Goal: Complete application form: Complete application form

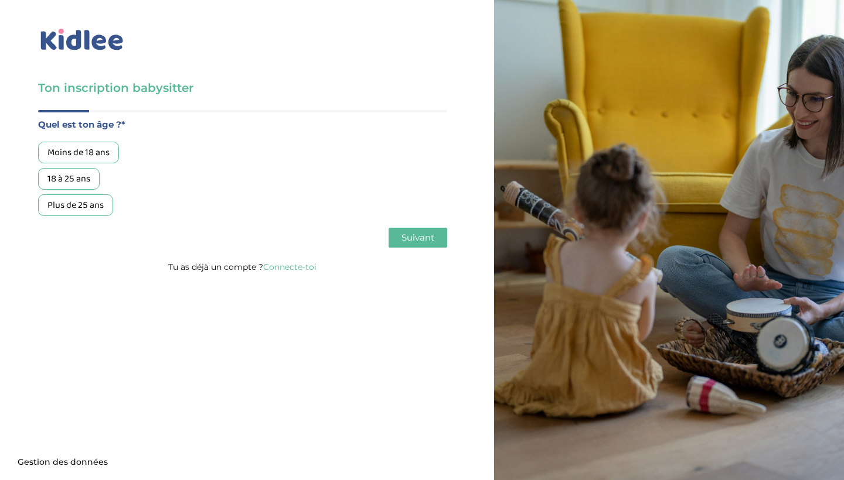
click at [80, 177] on div "18 à 25 ans" at bounding box center [69, 179] width 62 height 22
click at [409, 244] on button "Suivant" at bounding box center [417, 238] width 59 height 20
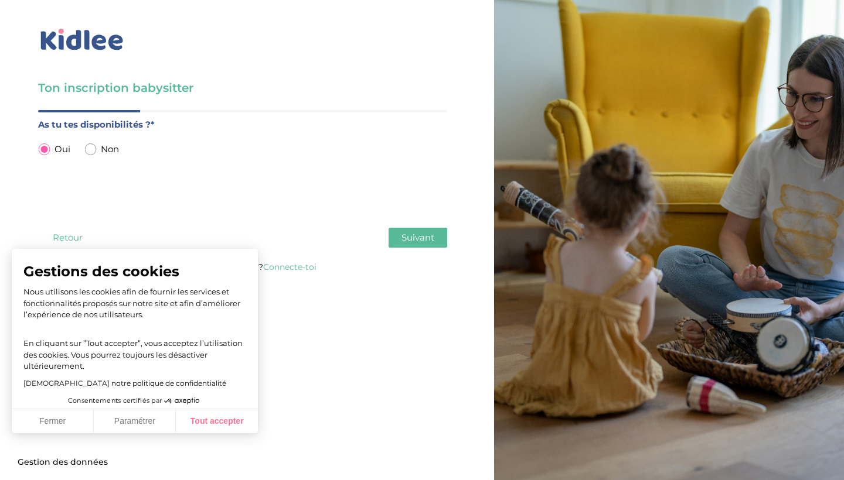
click at [233, 415] on button "Tout accepter" at bounding box center [217, 422] width 82 height 25
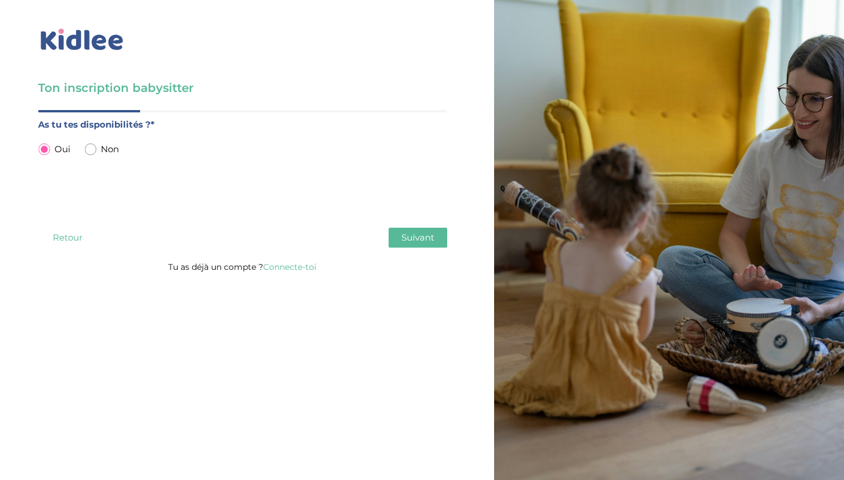
click at [413, 240] on span "Suivant" at bounding box center [417, 237] width 33 height 11
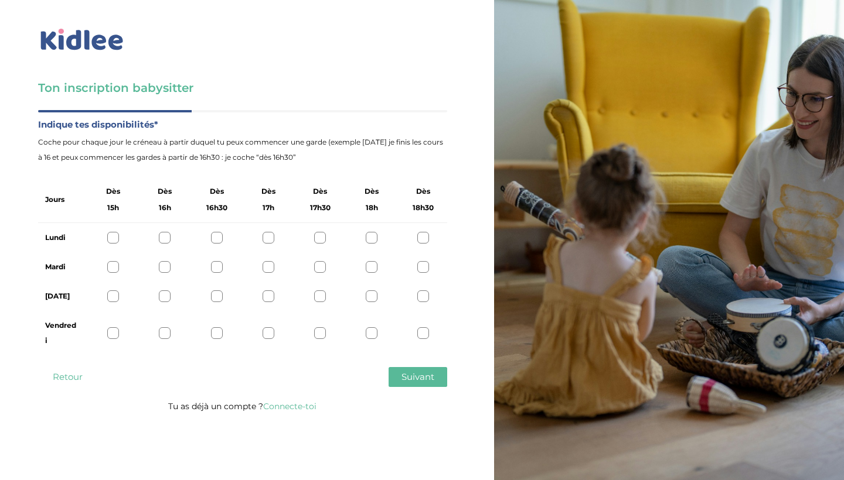
click at [430, 236] on div "Lundi" at bounding box center [242, 237] width 409 height 29
click at [429, 236] on div at bounding box center [423, 238] width 12 height 12
click at [371, 238] on div at bounding box center [372, 238] width 12 height 12
click at [425, 234] on div at bounding box center [423, 238] width 12 height 12
click at [374, 262] on div at bounding box center [372, 267] width 12 height 12
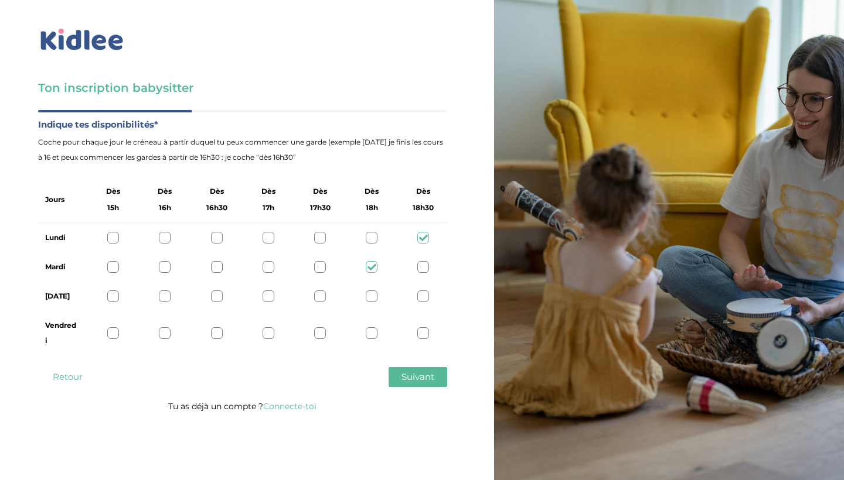
click at [423, 265] on div at bounding box center [423, 267] width 12 height 12
click at [368, 233] on div at bounding box center [372, 238] width 12 height 12
click at [372, 265] on div at bounding box center [372, 267] width 12 height 12
click at [373, 300] on div at bounding box center [372, 297] width 12 height 12
click at [375, 332] on div at bounding box center [372, 334] width 12 height 12
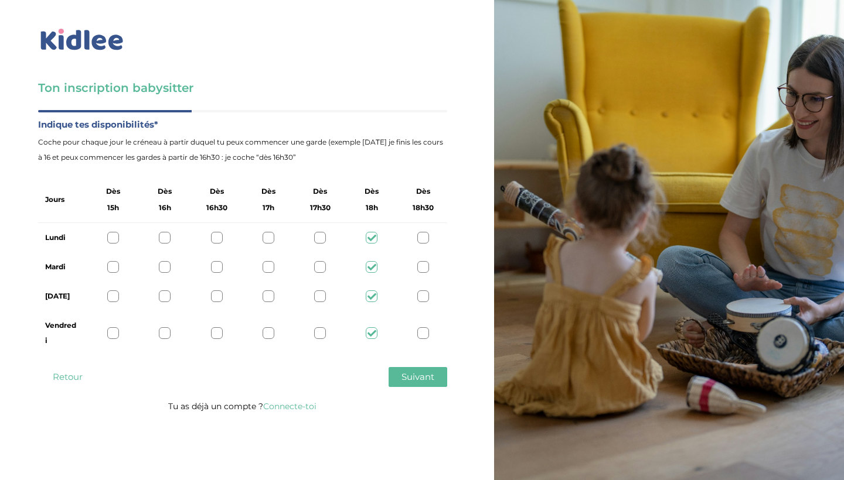
click at [407, 384] on button "Suivant" at bounding box center [417, 377] width 59 height 20
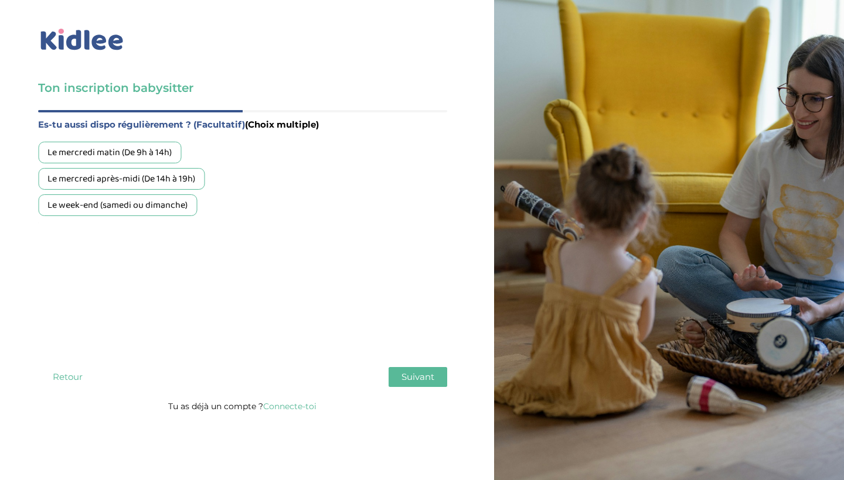
click at [128, 207] on div "Le week-end (samedi ou dimanche)" at bounding box center [117, 206] width 159 height 22
click at [414, 380] on span "Suivant" at bounding box center [417, 377] width 33 height 11
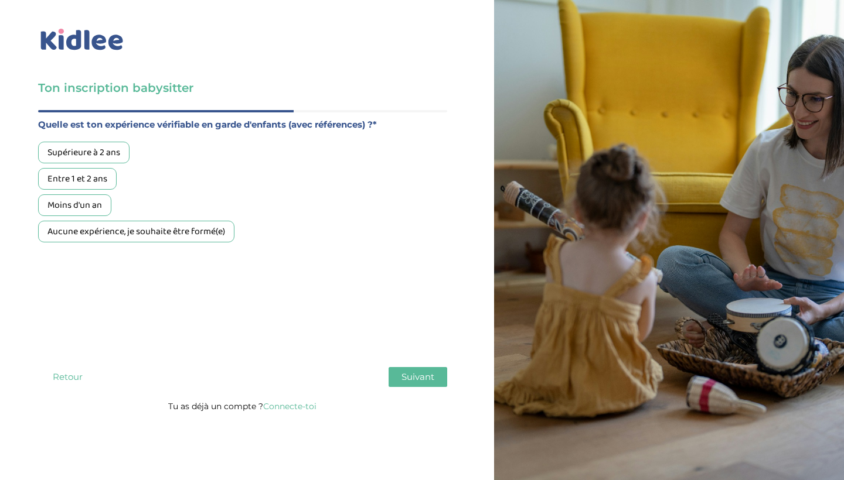
click at [108, 158] on div "Supérieure à 2 ans" at bounding box center [83, 153] width 91 height 22
click at [401, 376] on span "Suivant" at bounding box center [417, 377] width 33 height 11
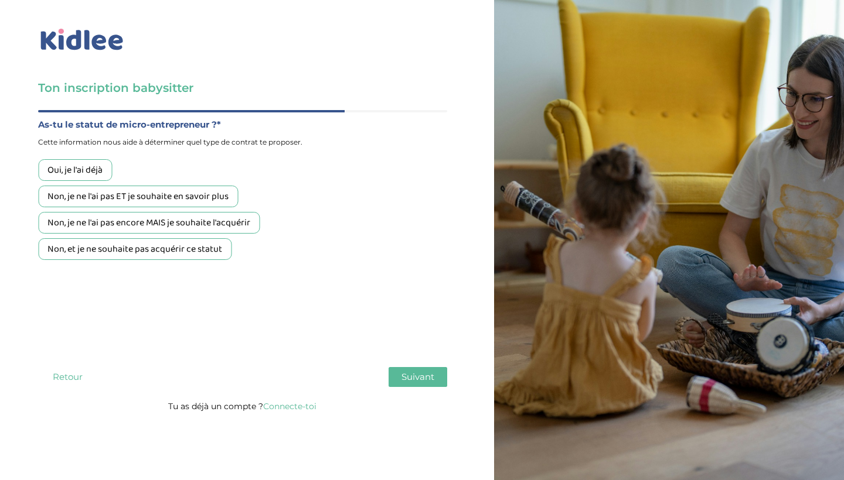
click at [171, 201] on div "Non, je ne l'ai pas ET je souhaite en savoir plus" at bounding box center [138, 197] width 200 height 22
click at [408, 385] on button "Suivant" at bounding box center [417, 377] width 59 height 20
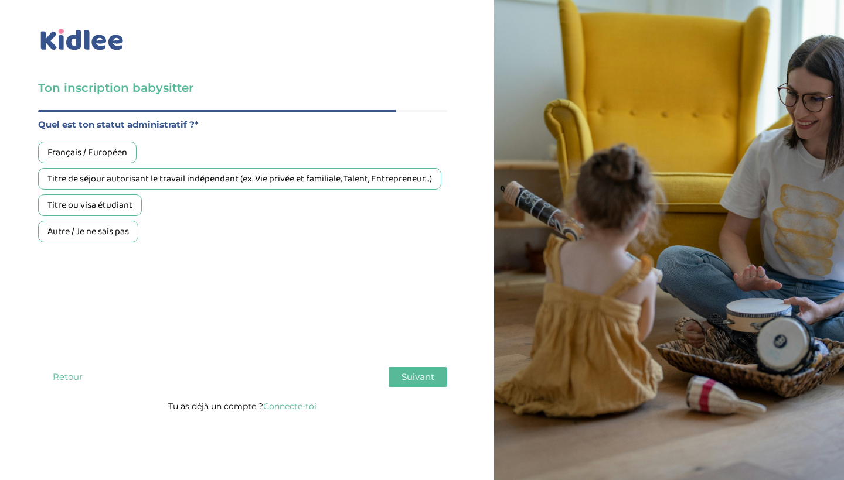
click at [112, 157] on div "Français / Européen" at bounding box center [87, 153] width 98 height 22
click at [403, 372] on span "Suivant" at bounding box center [417, 377] width 33 height 11
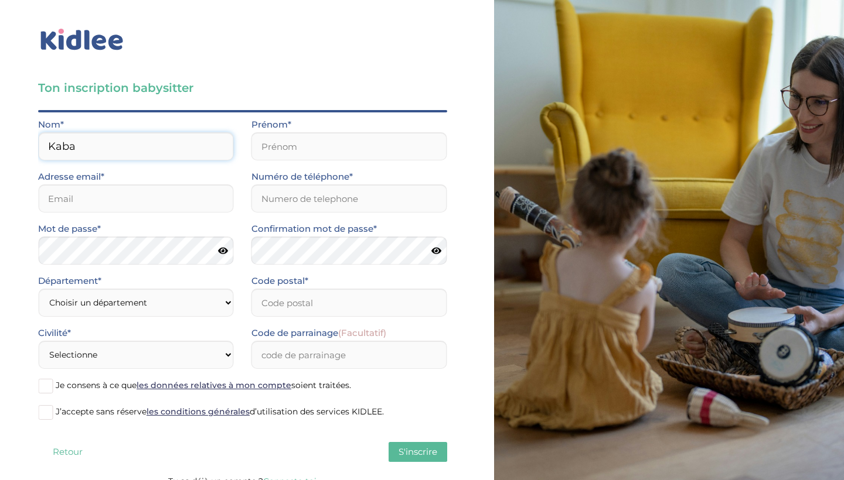
type input "Kaba"
type input "[EMAIL_ADDRESS][DOMAIN_NAME]"
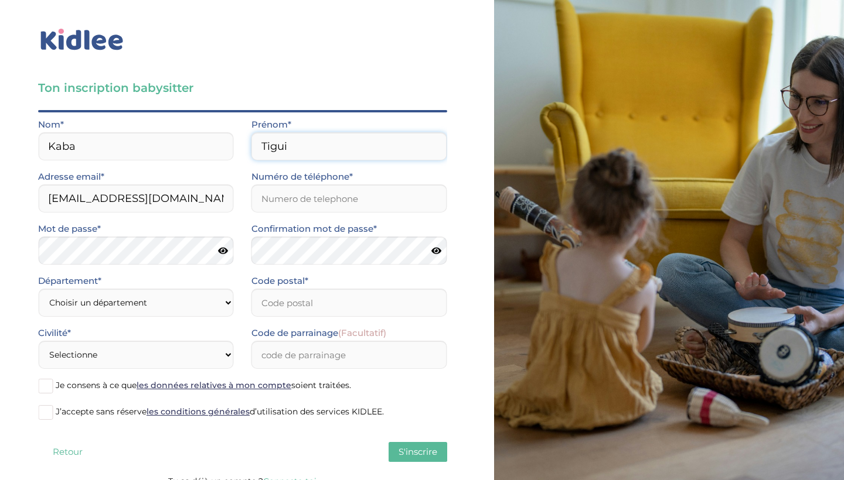
type input "Tigui"
type input "0755792850"
click at [471, 282] on div "Ton inscription babysitter Merci de vérifier que tous les champs sont remplis a…" at bounding box center [242, 247] width 503 height 495
select select "75"
click at [272, 303] on input "Code postal*" at bounding box center [349, 303] width 196 height 28
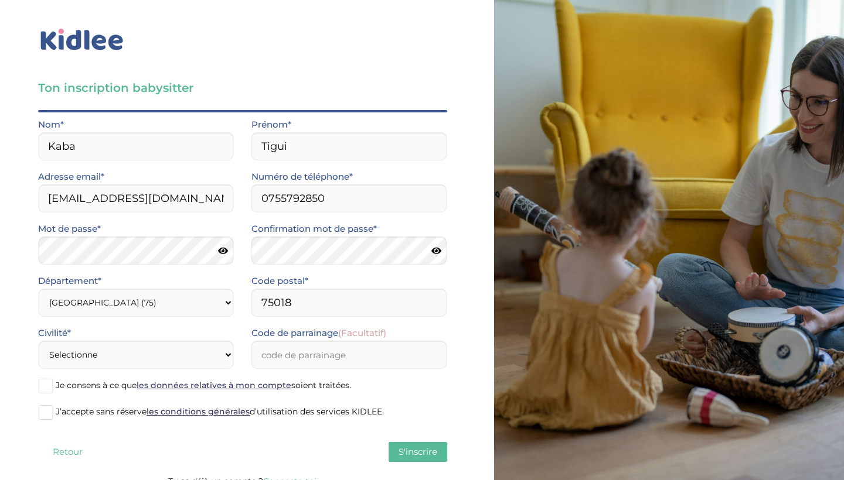
click at [214, 334] on div "Civilité* Selectionne Mr Mme" at bounding box center [136, 347] width 196 height 43
click at [290, 307] on input "75018" at bounding box center [349, 303] width 196 height 28
type input "75018"
click at [152, 331] on div "Civilité* Selectionne Mr Mme" at bounding box center [136, 347] width 196 height 43
select select "1"
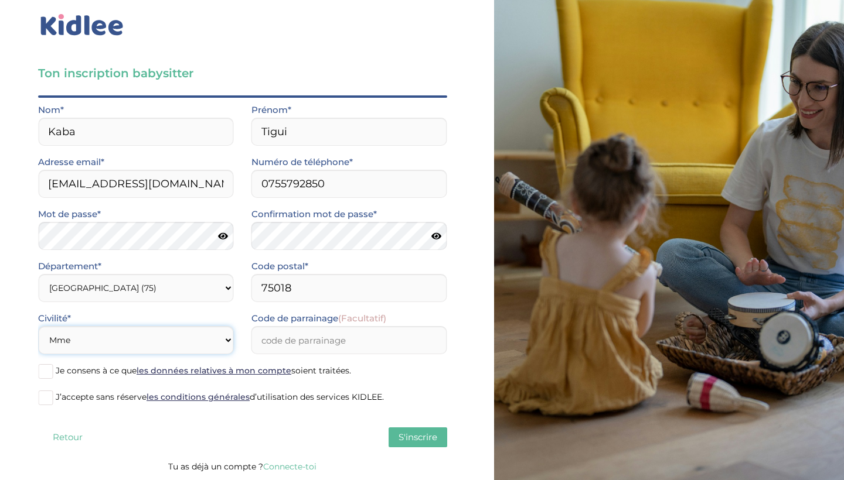
scroll to position [15, 0]
click at [414, 441] on span "S'inscrire" at bounding box center [417, 437] width 39 height 11
click at [418, 441] on span "S'inscrire" at bounding box center [417, 437] width 39 height 11
click at [138, 391] on label "J’accepte sans réserve les conditions générales d’utilisation des services KIDL…" at bounding box center [242, 399] width 409 height 18
click at [0, 0] on input "J’accepte sans réserve les conditions générales d’utilisation des services KIDL…" at bounding box center [0, 0] width 0 height 0
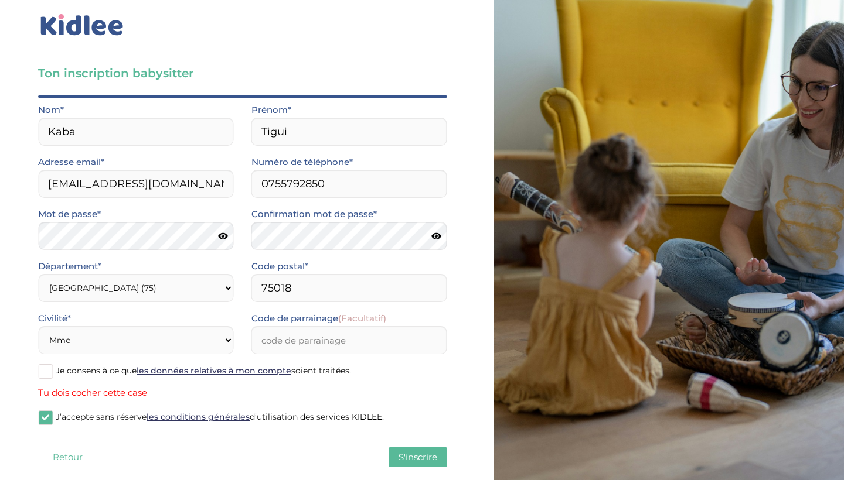
click at [59, 371] on span "Je consens à ce que les données relatives à mon compte soient traitées." at bounding box center [203, 371] width 295 height 11
click at [0, 0] on input "Je consens à ce que les données relatives à mon compte soient traitées." at bounding box center [0, 0] width 0 height 0
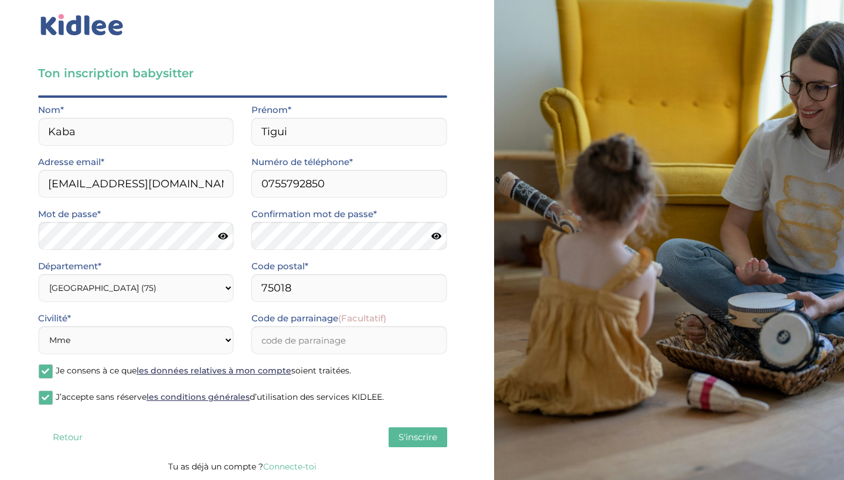
click at [401, 439] on span "S'inscrire" at bounding box center [417, 437] width 39 height 11
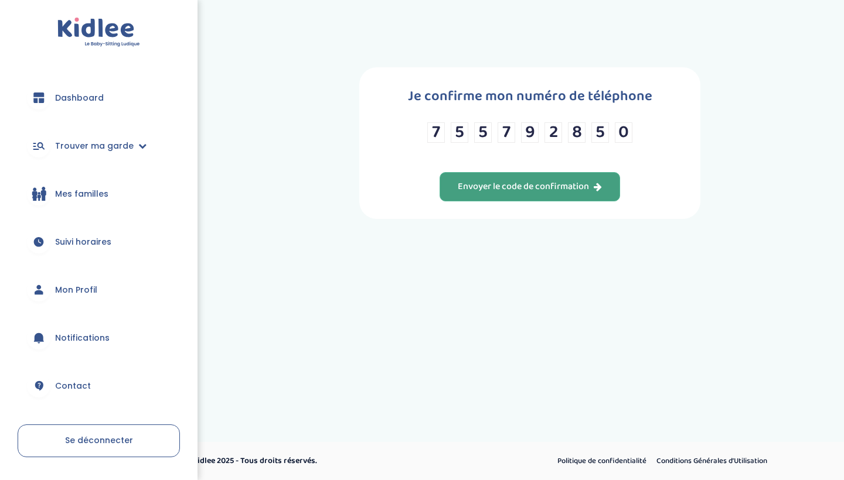
click at [512, 192] on div "Envoyer le code de confirmation" at bounding box center [530, 186] width 144 height 13
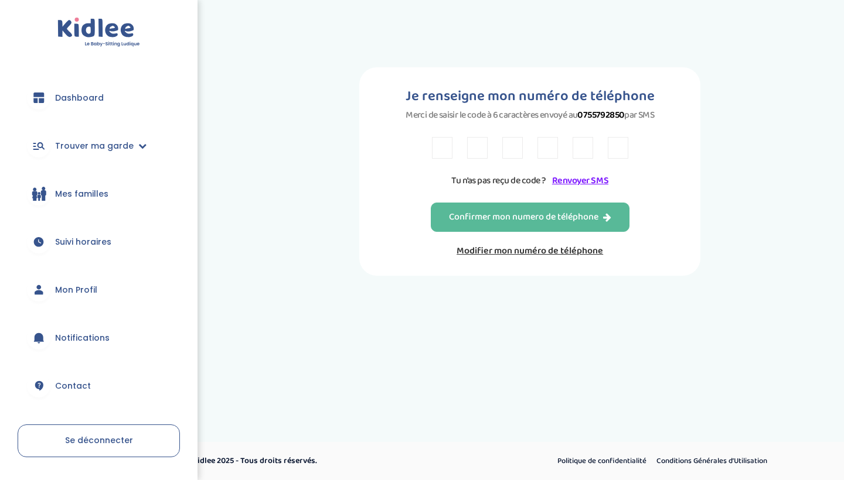
click at [441, 158] on input "text" at bounding box center [442, 148] width 21 height 22
type input "L"
type input "V"
type input "Z"
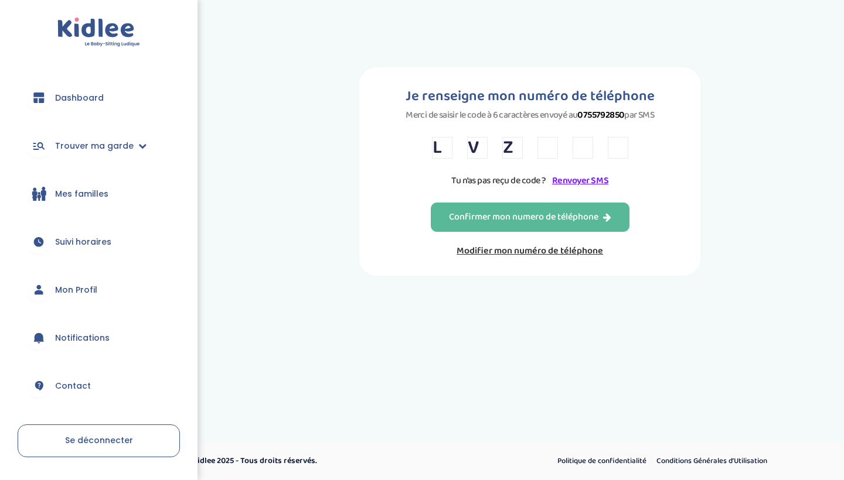
type input "T"
type input "5"
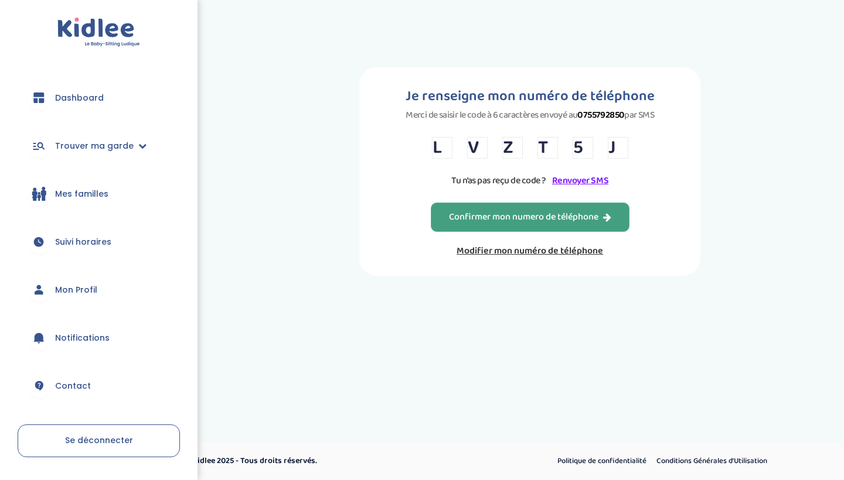
type input "J"
click at [456, 220] on div "Confirmer mon numero de téléphone" at bounding box center [530, 217] width 162 height 13
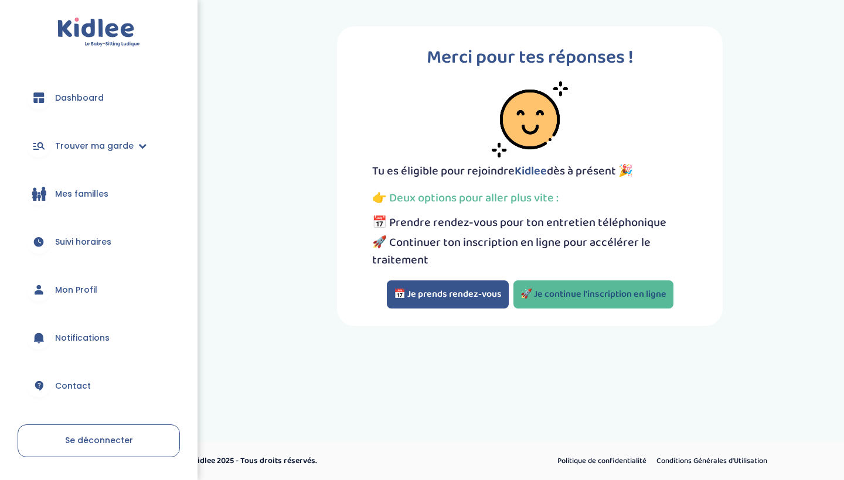
click at [556, 304] on link "🚀 Je continue l'inscription en ligne" at bounding box center [593, 295] width 160 height 28
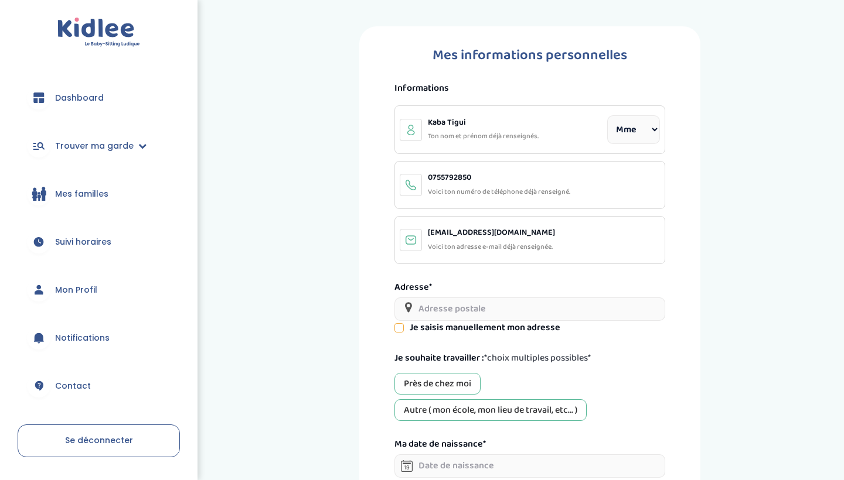
select select "1"
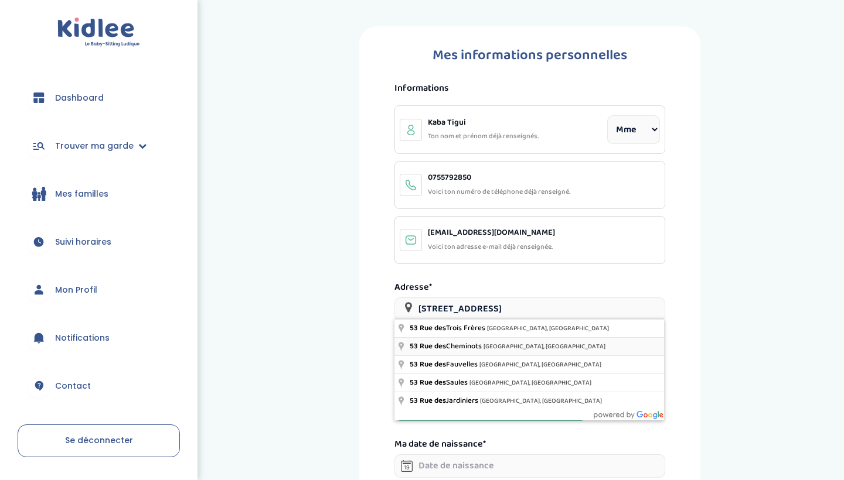
type input "[STREET_ADDRESS]"
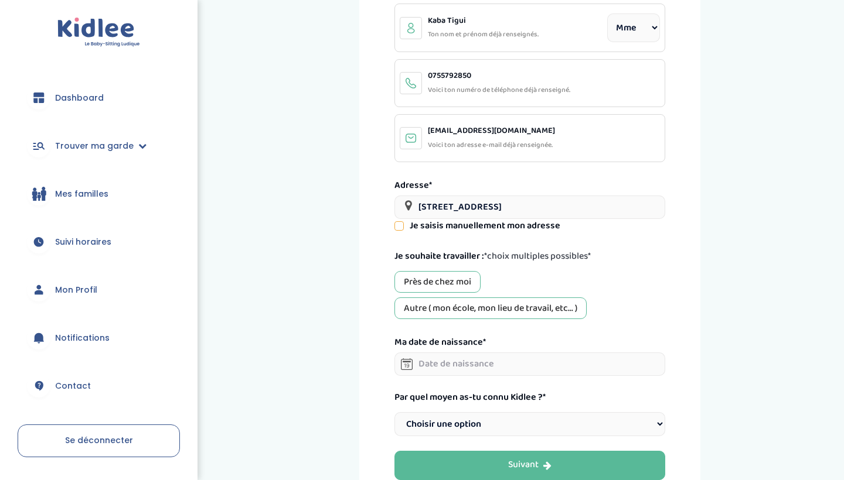
scroll to position [107, 0]
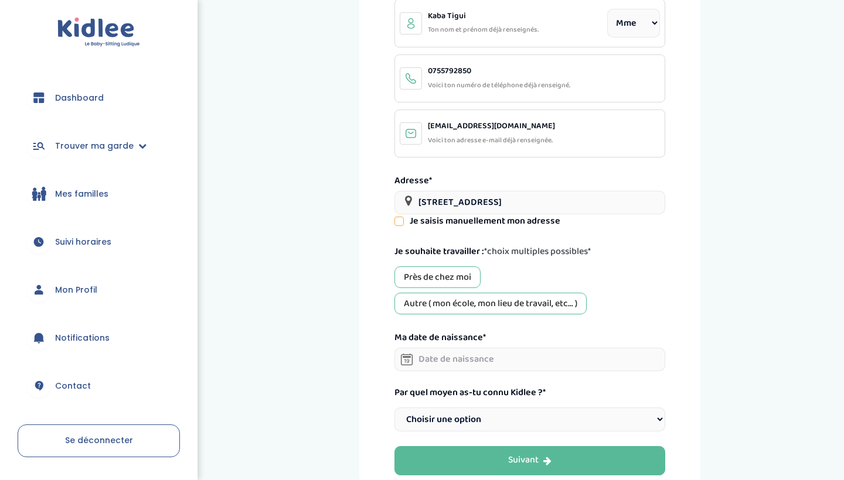
click at [481, 302] on div "Autre ( mon école, mon lieu de travail, etc... )" at bounding box center [490, 304] width 192 height 22
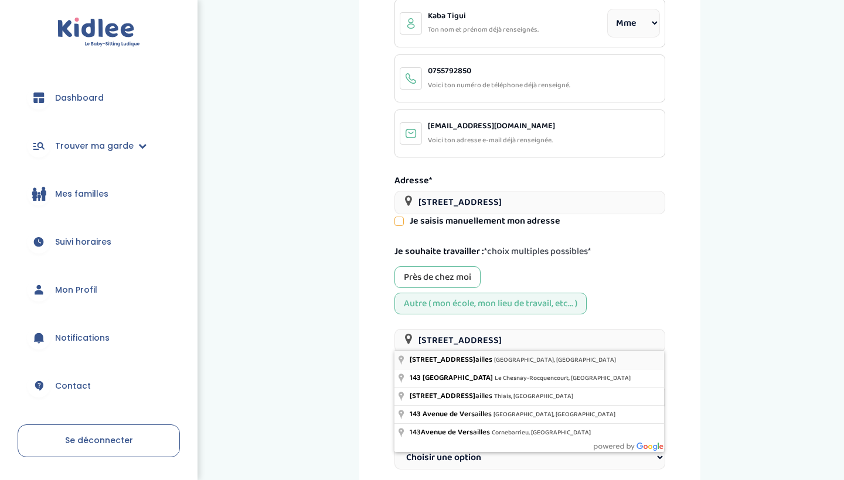
type input "143 Avenue de Versailles, Paris, France"
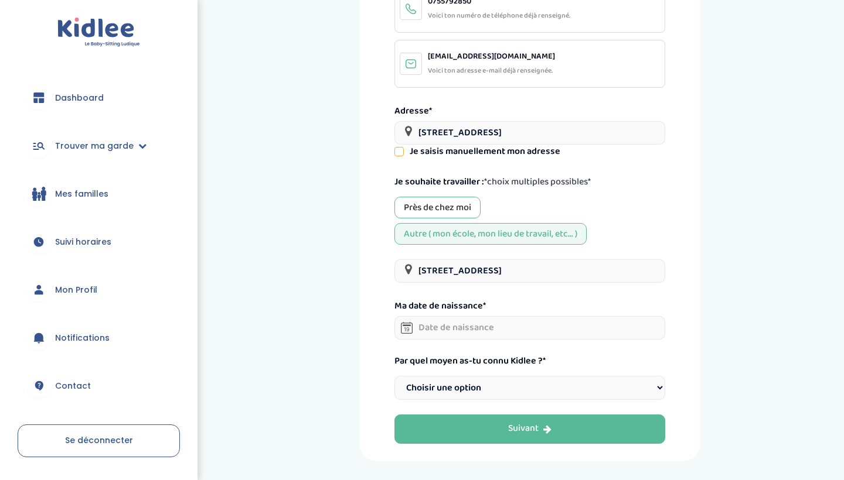
scroll to position [200, 0]
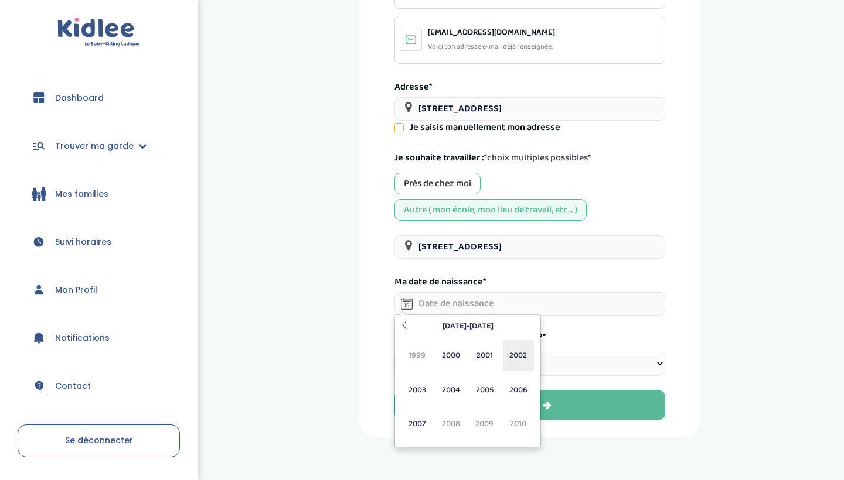
click at [520, 351] on span "2002" at bounding box center [518, 356] width 31 height 32
click at [451, 389] on span "Jui" at bounding box center [450, 390] width 31 height 32
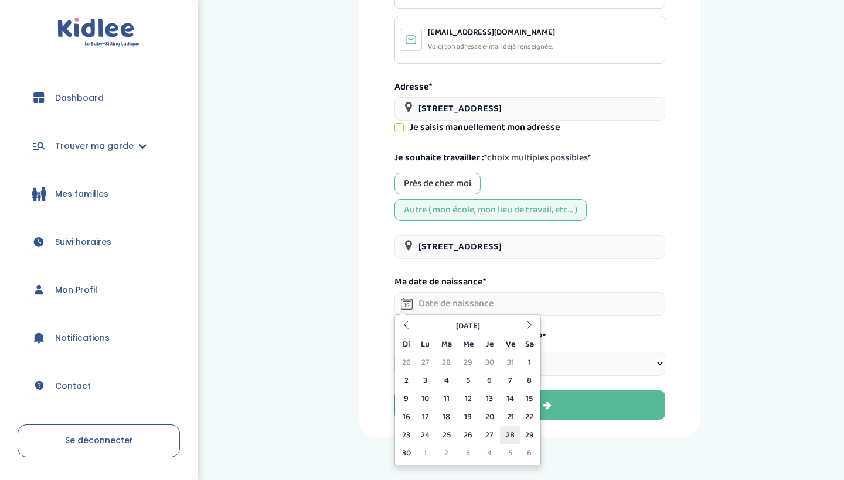
click at [505, 436] on td "28" at bounding box center [510, 436] width 21 height 18
type input "28-06-2002"
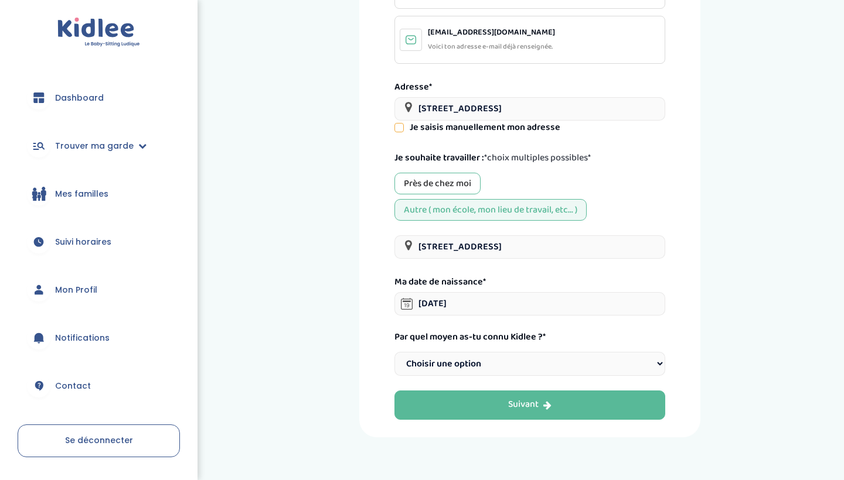
select select "2"
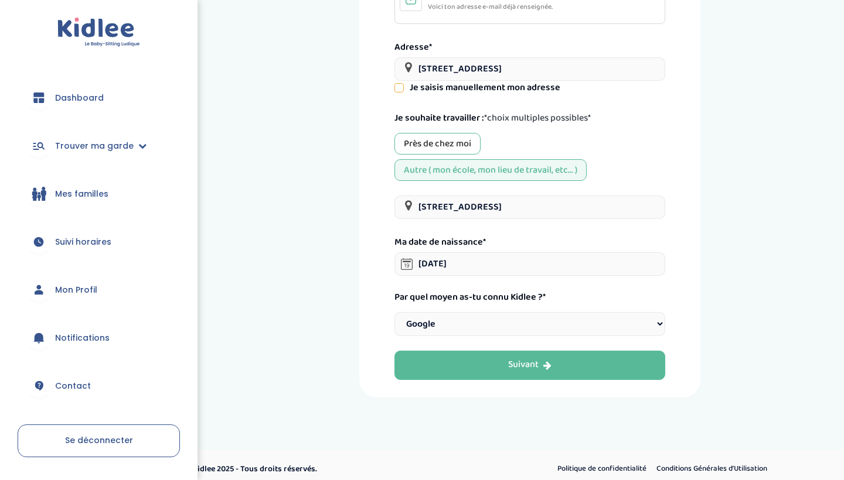
scroll to position [240, 0]
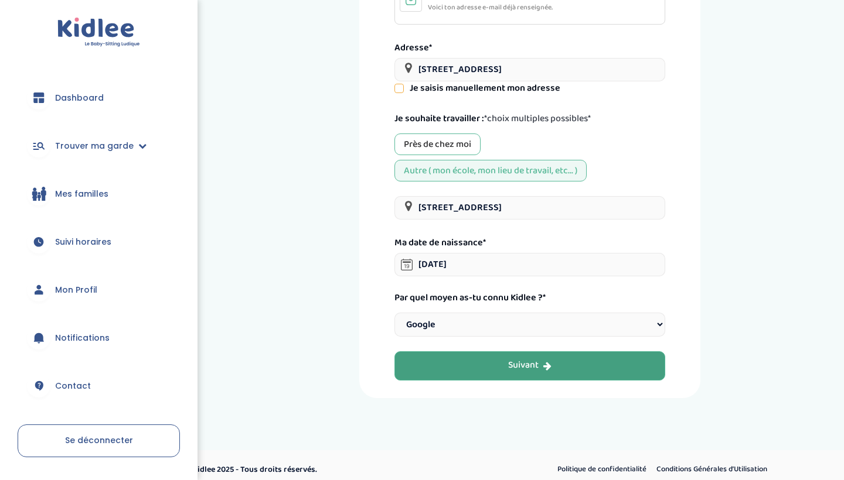
click at [533, 366] on button "Suivant" at bounding box center [529, 366] width 271 height 29
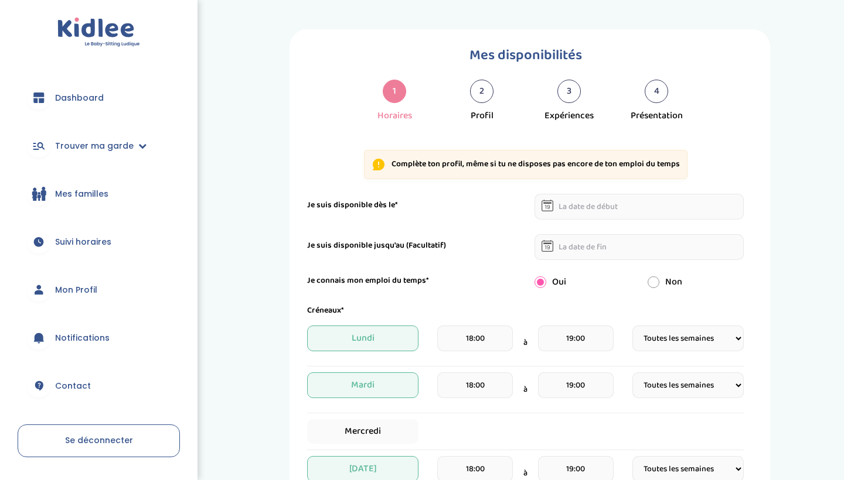
select select "1"
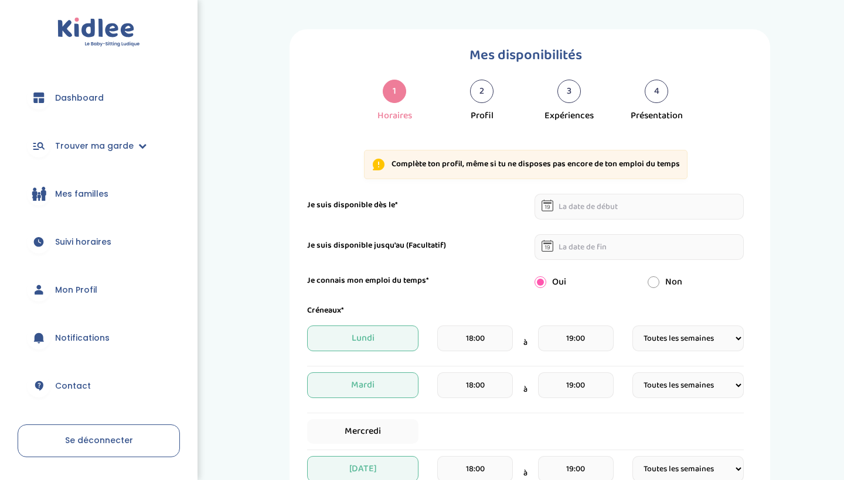
select select "1"
click at [543, 202] on icon at bounding box center [547, 206] width 12 height 12
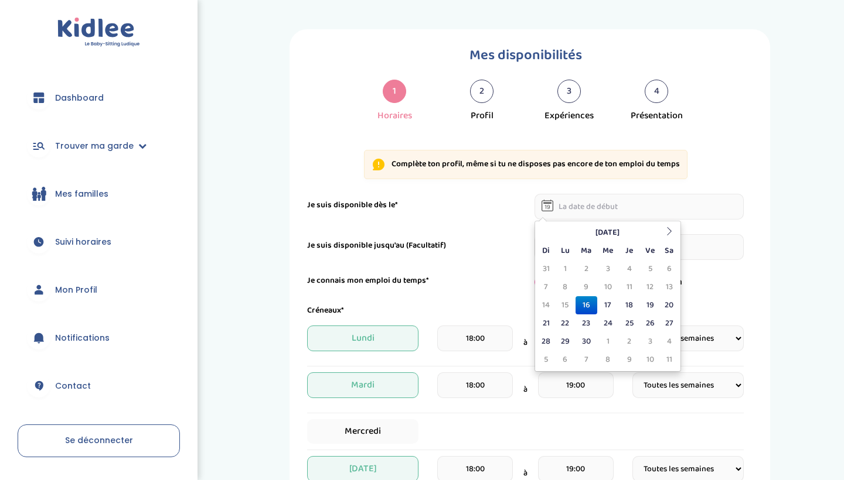
click at [579, 210] on input "text" at bounding box center [639, 207] width 210 height 26
click at [546, 330] on td "21" at bounding box center [546, 324] width 18 height 18
type input "21-09-2025"
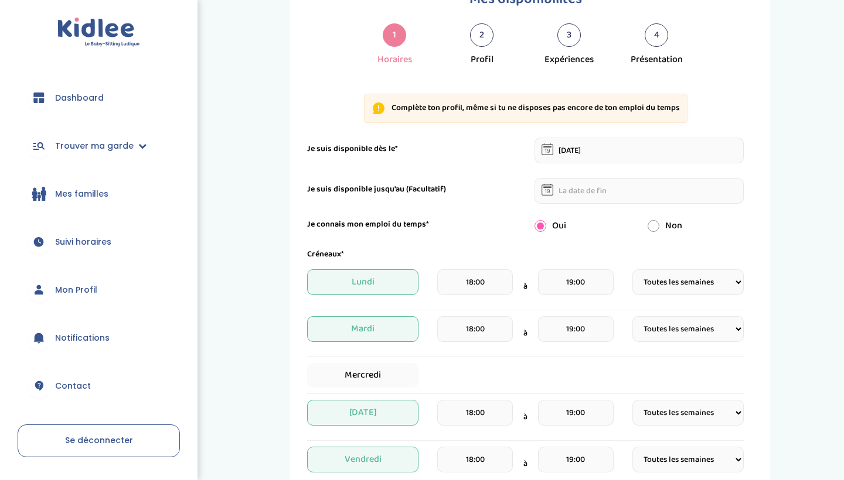
scroll to position [76, 0]
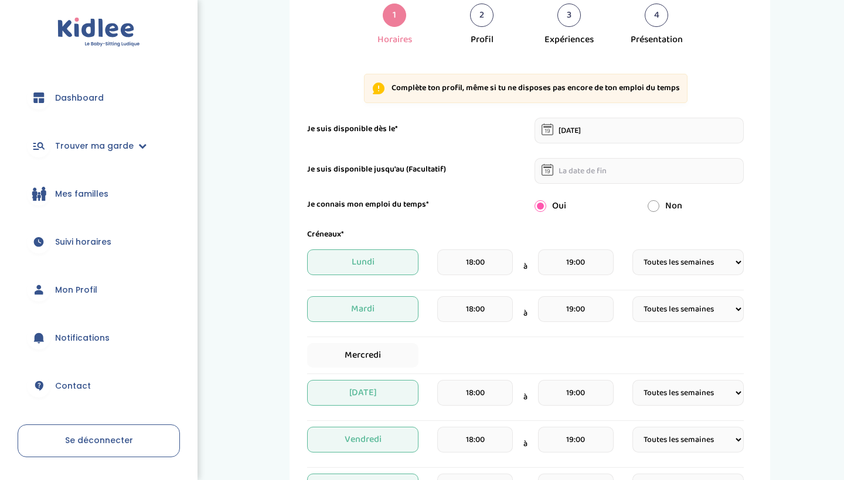
drag, startPoint x: 659, startPoint y: 253, endPoint x: 727, endPoint y: 221, distance: 75.2
click at [727, 221] on form "Je suis disponible dès le* 21-09-2025 Je suis disponible jusqu'au (Facultatif) …" at bounding box center [525, 423] width 437 height 611
click at [564, 272] on input "19:00" at bounding box center [576, 263] width 76 height 26
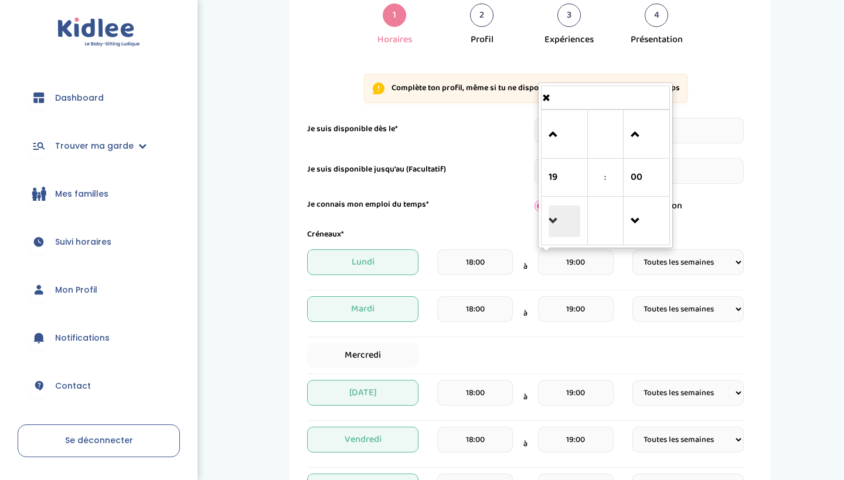
click at [557, 233] on span at bounding box center [564, 222] width 32 height 32
click at [559, 137] on span at bounding box center [564, 135] width 32 height 32
click at [562, 132] on span at bounding box center [564, 135] width 32 height 32
click at [561, 132] on span at bounding box center [564, 135] width 32 height 32
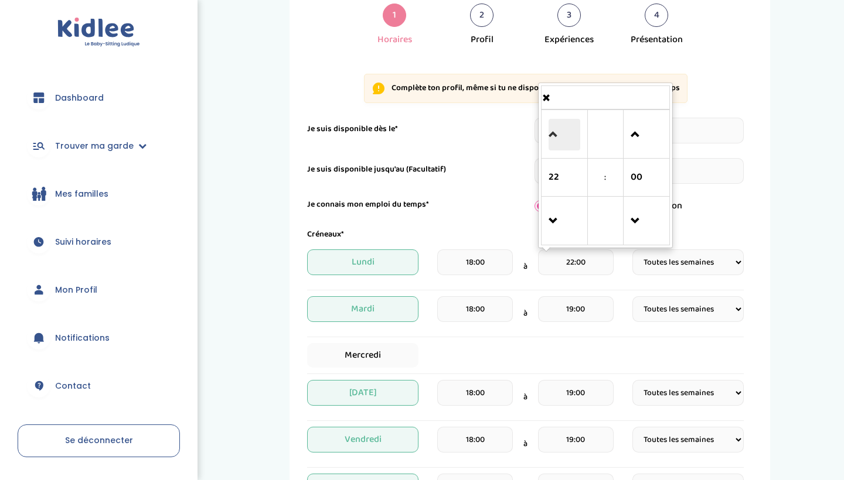
type input "23:00"
click at [725, 227] on form "Je suis disponible dès le* 21-09-2025 Je suis disponible jusqu'au (Facultatif) …" at bounding box center [525, 423] width 437 height 611
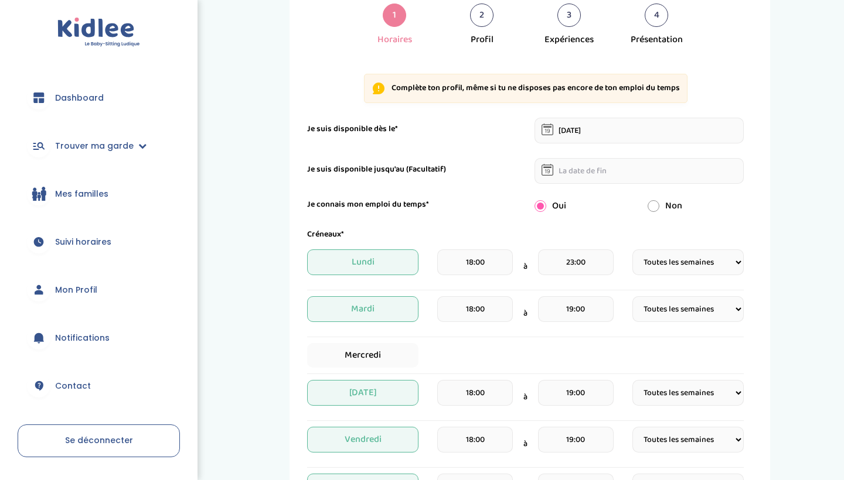
click at [571, 313] on input "19:00" at bounding box center [576, 309] width 76 height 26
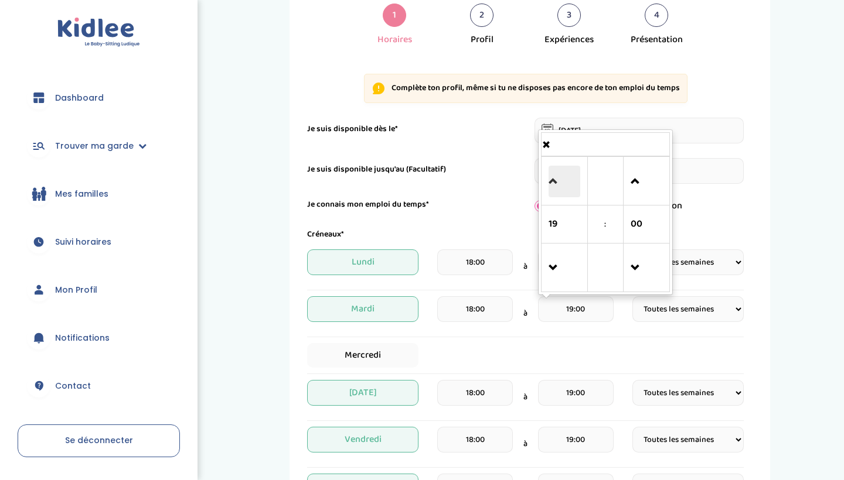
click at [554, 178] on span at bounding box center [564, 182] width 32 height 32
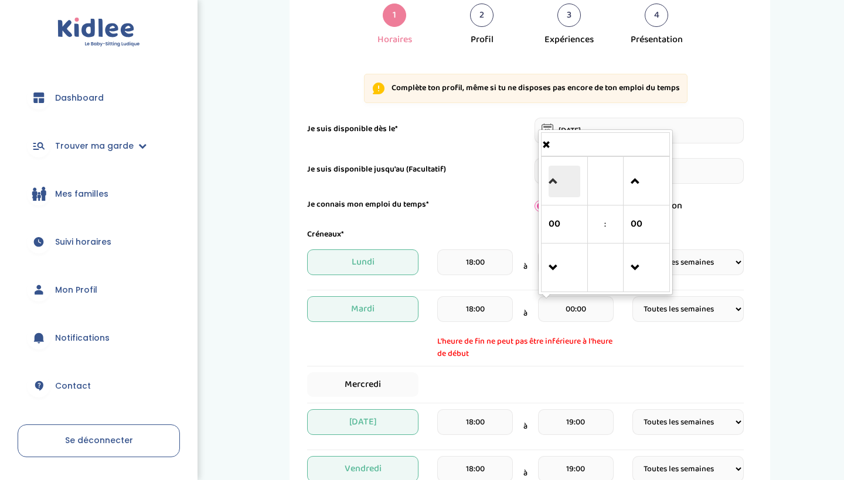
scroll to position [77, 0]
click at [568, 272] on span at bounding box center [564, 268] width 32 height 32
type input "23:00"
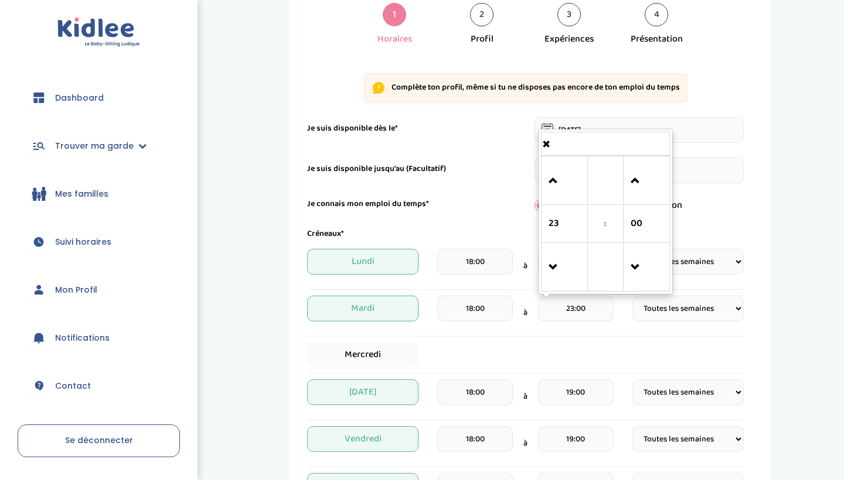
click at [696, 218] on form "Je suis disponible dès le* 21-09-2025 Je suis disponible jusqu'au (Facultatif) …" at bounding box center [525, 422] width 437 height 611
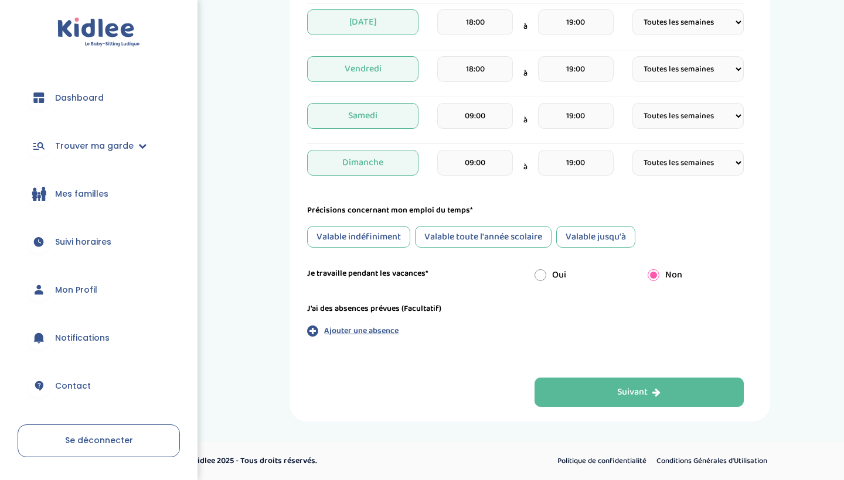
scroll to position [447, 0]
click at [387, 332] on p "Ajouter une absence" at bounding box center [361, 331] width 74 height 12
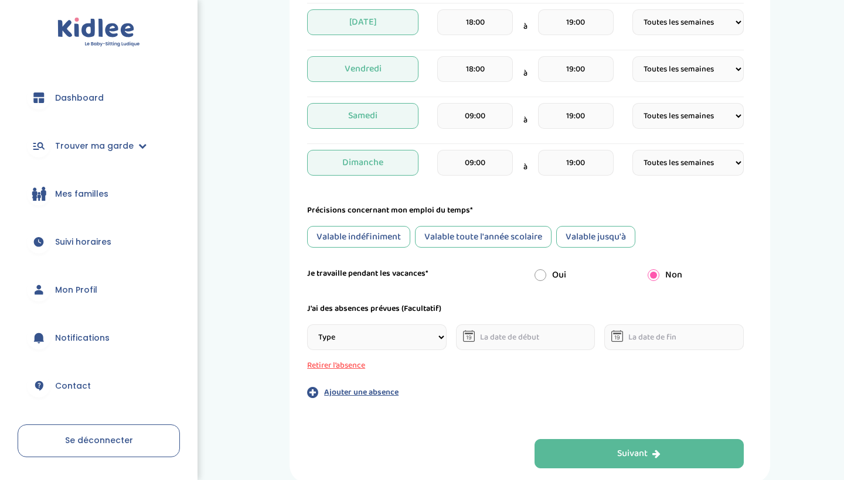
select select "Stages"
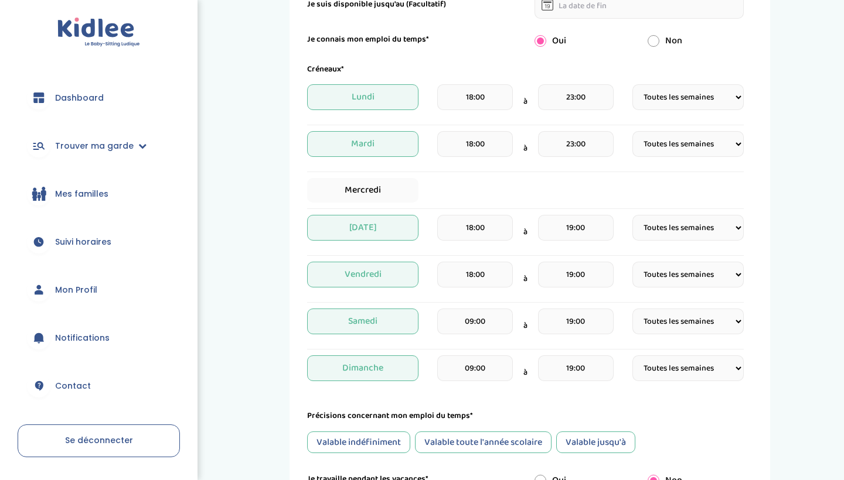
scroll to position [215, 0]
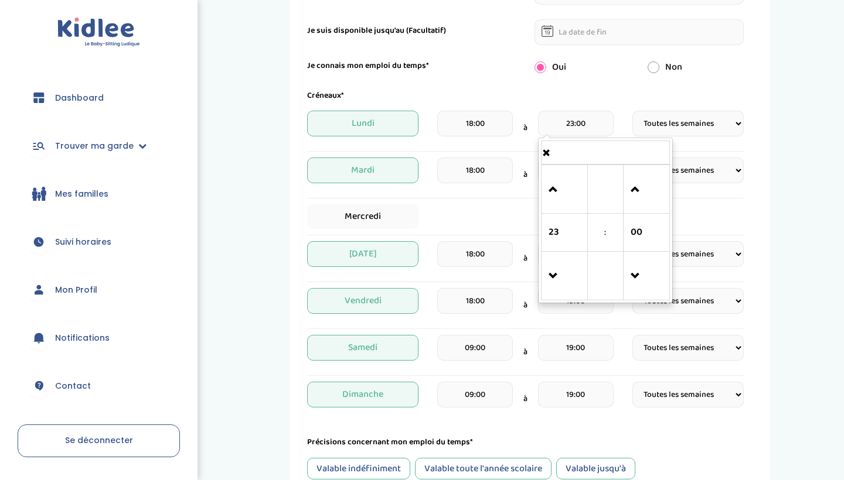
click at [557, 133] on input "23:00" at bounding box center [576, 124] width 76 height 26
click at [559, 279] on span at bounding box center [564, 277] width 32 height 32
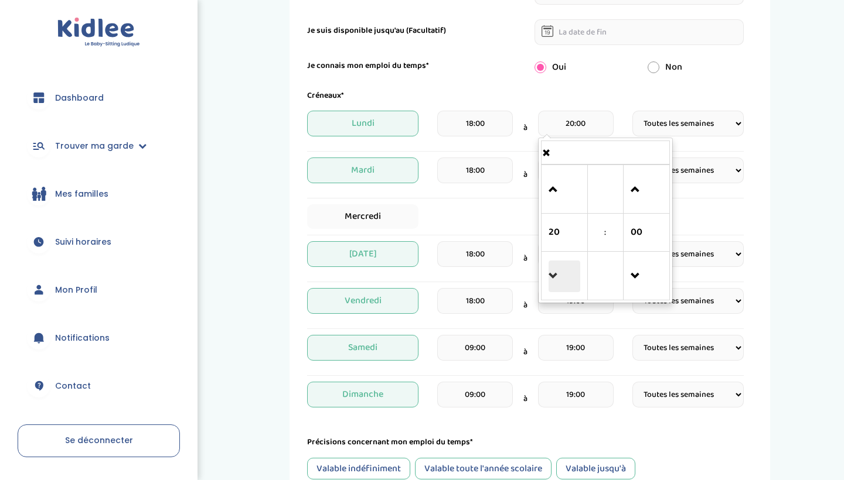
type input "19:00"
click at [559, 279] on span at bounding box center [564, 277] width 32 height 32
click at [642, 78] on form "Je suis disponible dès le* 21-09-2025 Je suis disponible jusqu'au (Facultatif) …" at bounding box center [525, 315] width 437 height 672
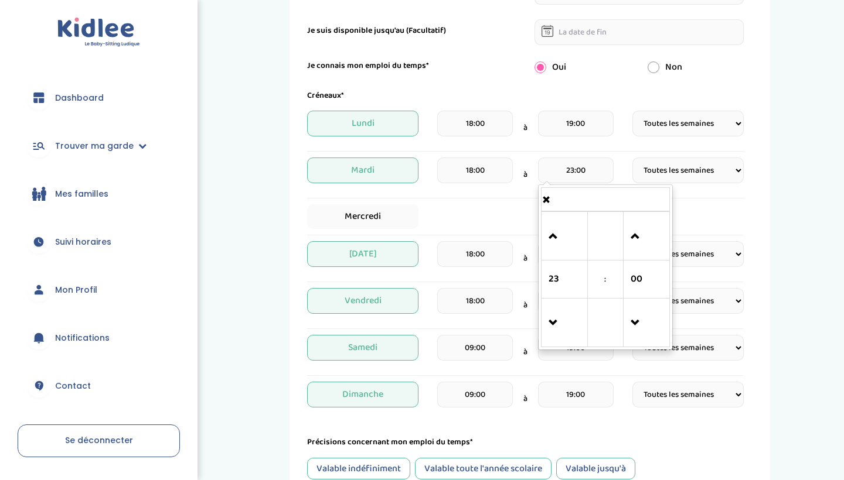
click at [586, 172] on input "23:00" at bounding box center [576, 171] width 76 height 26
click at [564, 321] on span at bounding box center [564, 324] width 32 height 32
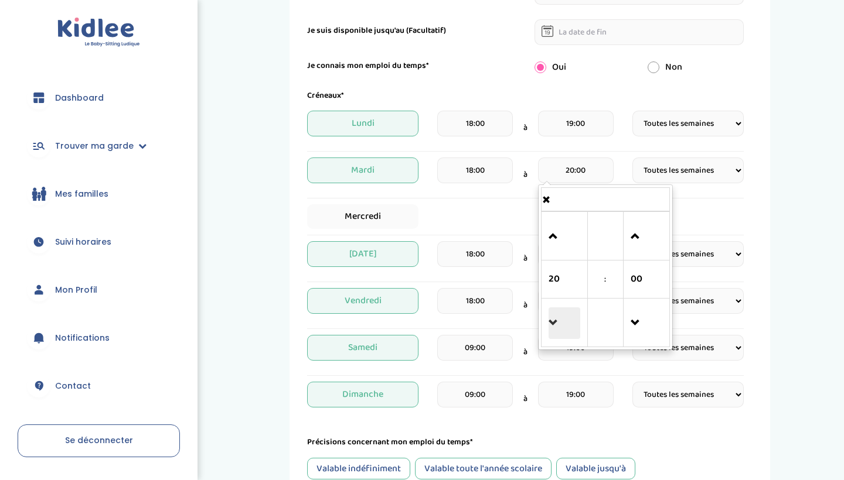
type input "19:00"
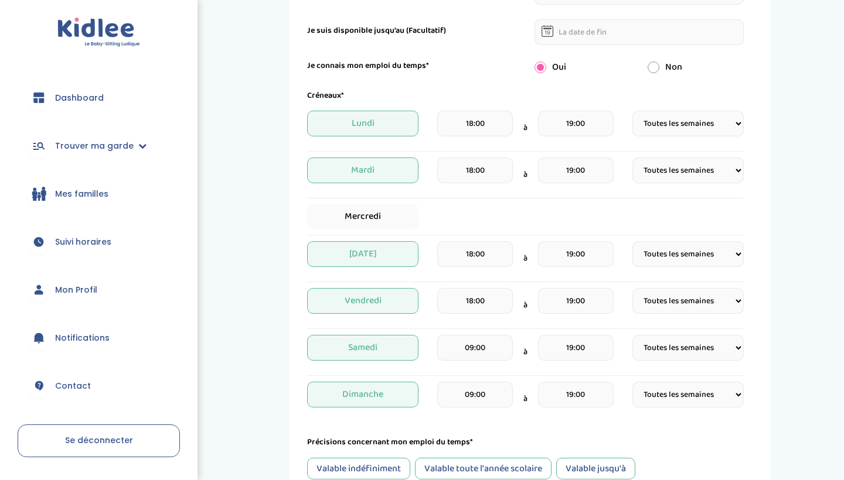
click at [717, 204] on div "Créneaux* Lundi 18:00 à 19:00 Fréquence Toutes les semaines Toutes les 2 semain…" at bounding box center [525, 253] width 437 height 327
click at [652, 69] on input "radio" at bounding box center [653, 68] width 12 height 12
radio input "true"
radio input "false"
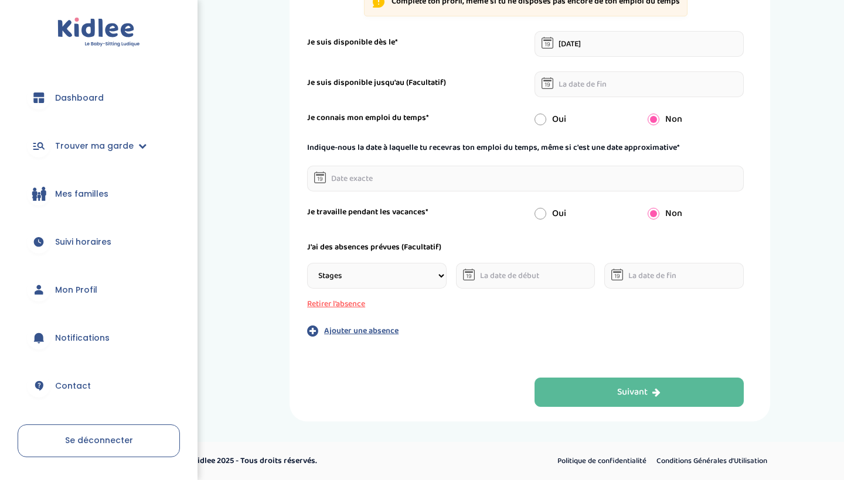
scroll to position [163, 0]
click at [488, 178] on input "text" at bounding box center [525, 179] width 437 height 26
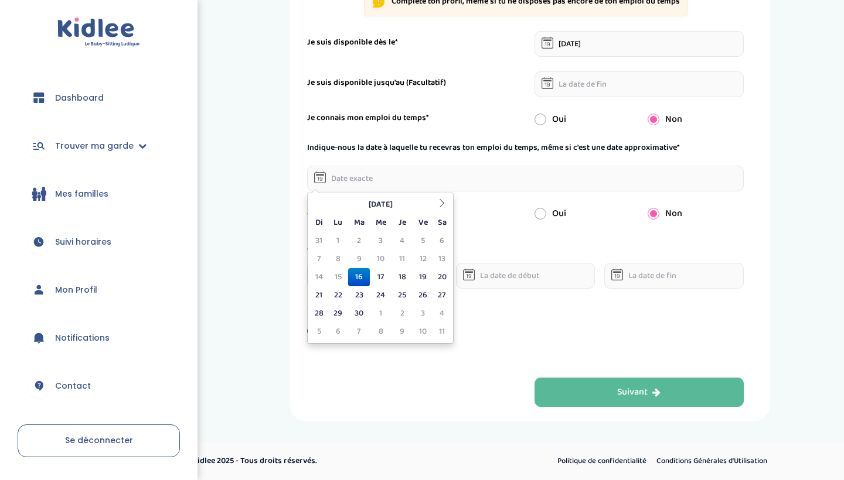
click at [736, 213] on div "Non" at bounding box center [696, 214] width 114 height 14
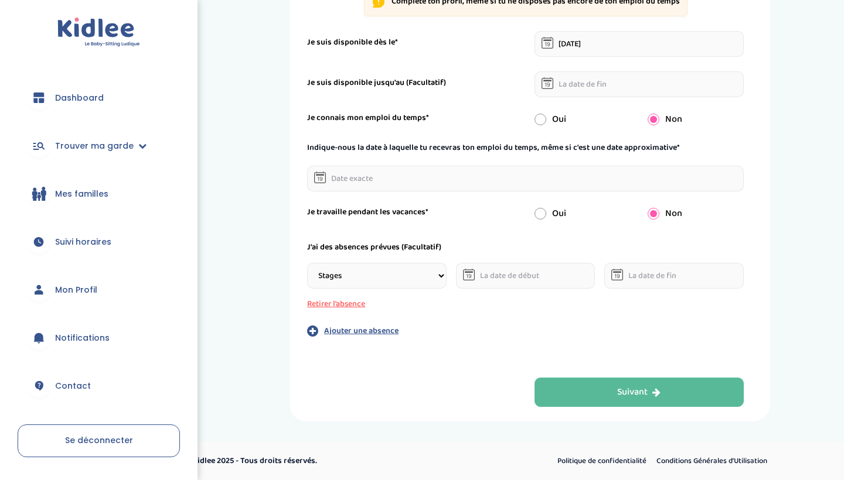
click at [485, 266] on input "text" at bounding box center [525, 276] width 139 height 26
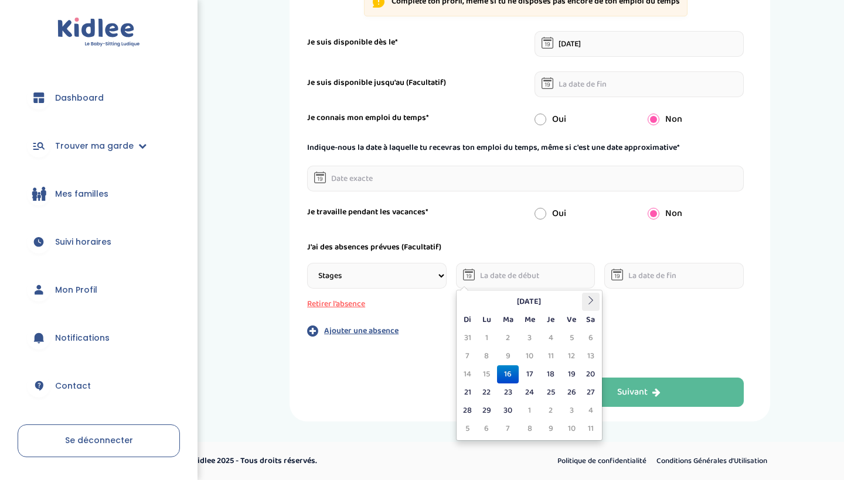
click at [589, 301] on icon at bounding box center [591, 300] width 8 height 8
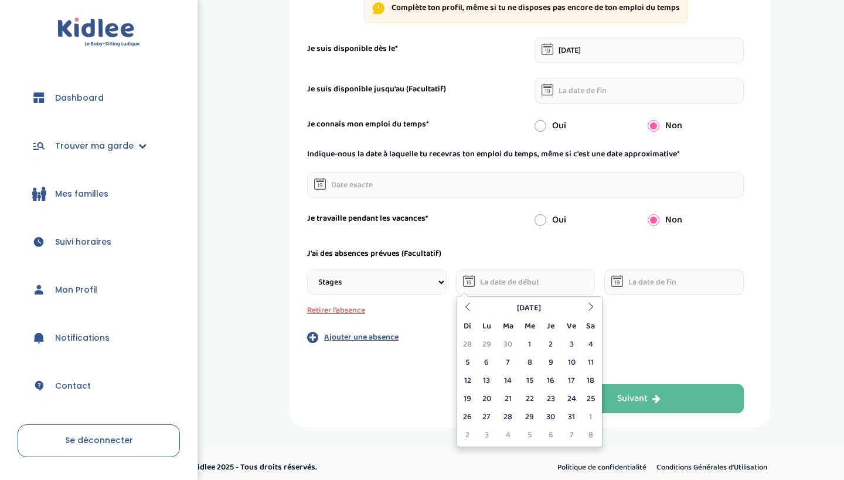
scroll to position [155, 0]
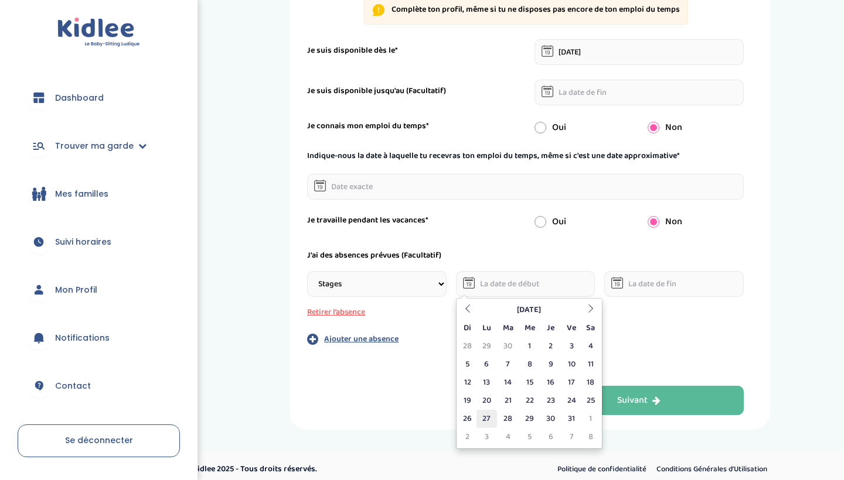
click at [490, 418] on td "27" at bounding box center [486, 419] width 21 height 18
type input "27-10-2025"
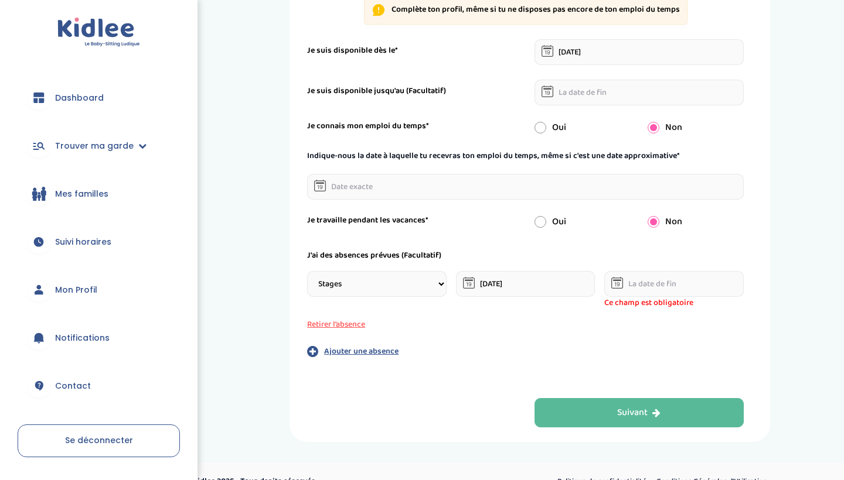
click at [659, 287] on input "text" at bounding box center [673, 284] width 139 height 26
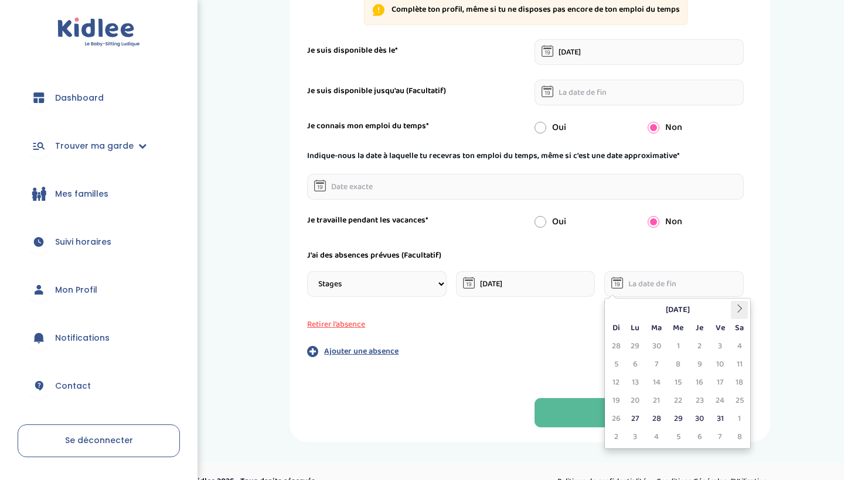
click at [741, 303] on th at bounding box center [740, 310] width 18 height 18
click at [718, 363] on td "7" at bounding box center [720, 365] width 21 height 18
type input "07-11-2025"
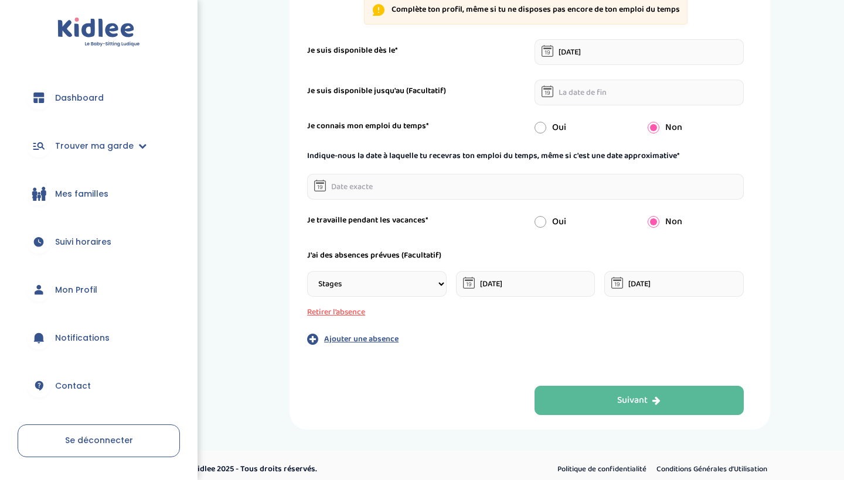
click at [360, 339] on p "Ajouter une absence" at bounding box center [361, 339] width 74 height 12
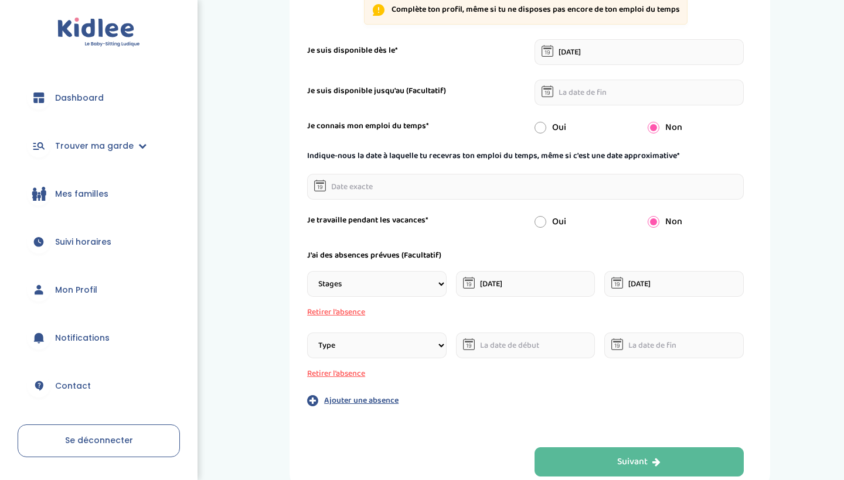
select select "Stages"
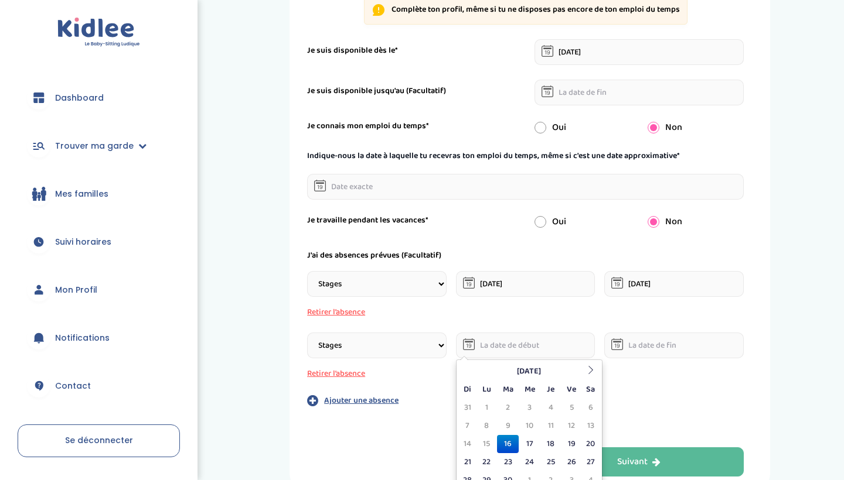
click at [500, 343] on input "text" at bounding box center [525, 346] width 139 height 26
click at [582, 375] on th at bounding box center [591, 372] width 18 height 18
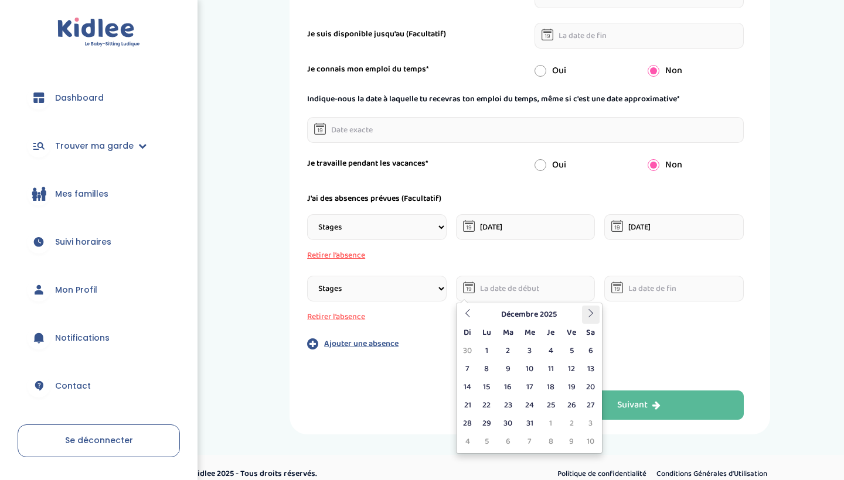
scroll to position [213, 0]
click at [486, 369] on td "8" at bounding box center [486, 368] width 21 height 18
type input "08-12-2025"
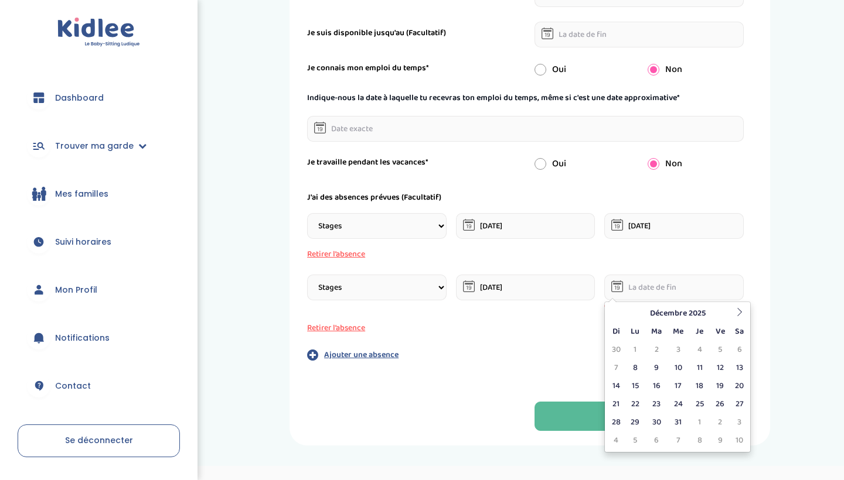
click at [646, 292] on input "text" at bounding box center [673, 288] width 139 height 26
click at [715, 383] on td "19" at bounding box center [720, 386] width 21 height 18
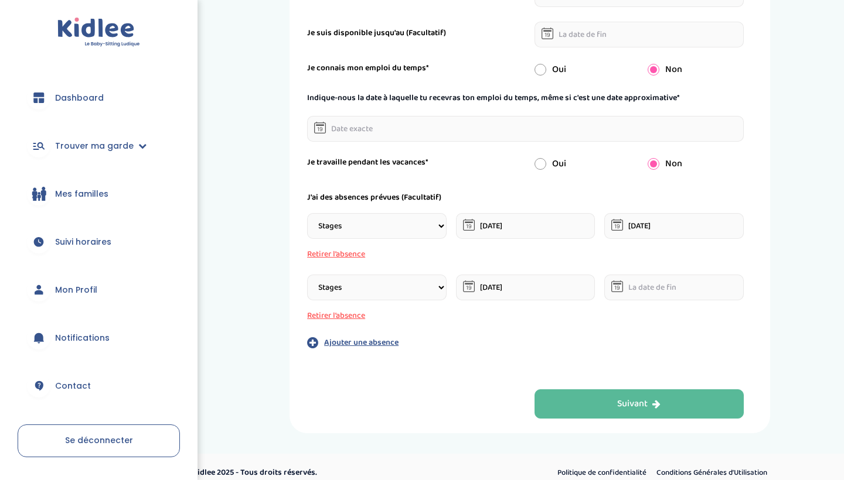
type input "19-12-2025"
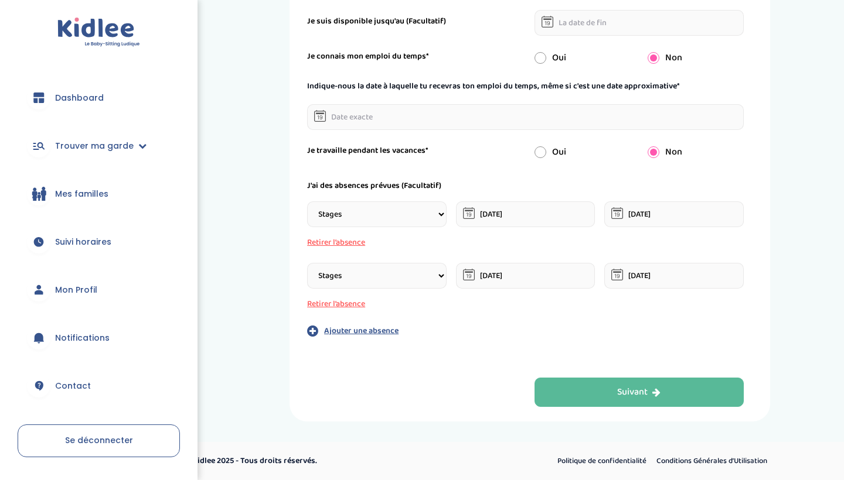
scroll to position [224, 0]
click at [343, 329] on p "Ajouter une absence" at bounding box center [361, 331] width 74 height 12
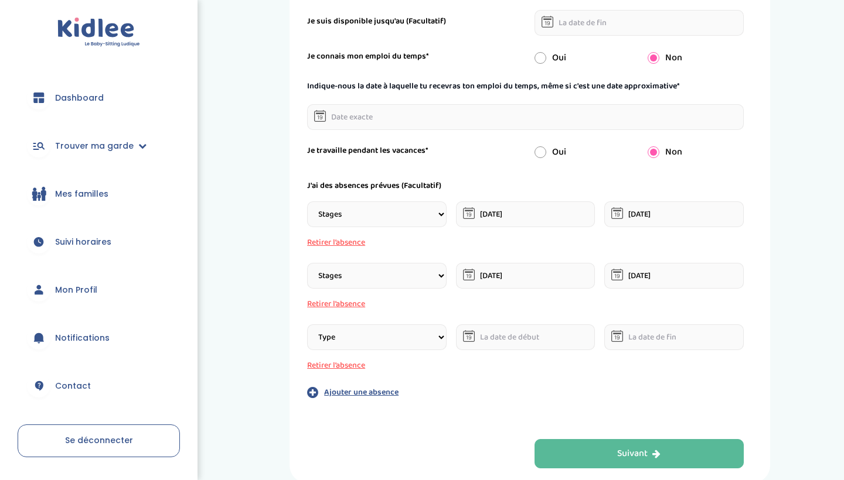
click at [350, 350] on div "Type Stages Alternances Vacances Partiels Autre Retirer l’absence" at bounding box center [525, 348] width 437 height 47
select select "Stages"
click at [495, 337] on input "text" at bounding box center [525, 338] width 139 height 26
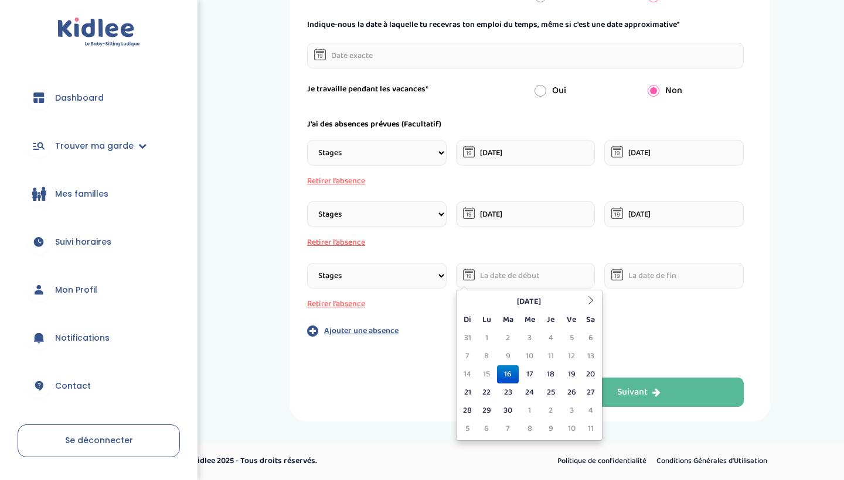
scroll to position [286, 0]
click at [591, 302] on icon at bounding box center [591, 300] width 8 height 8
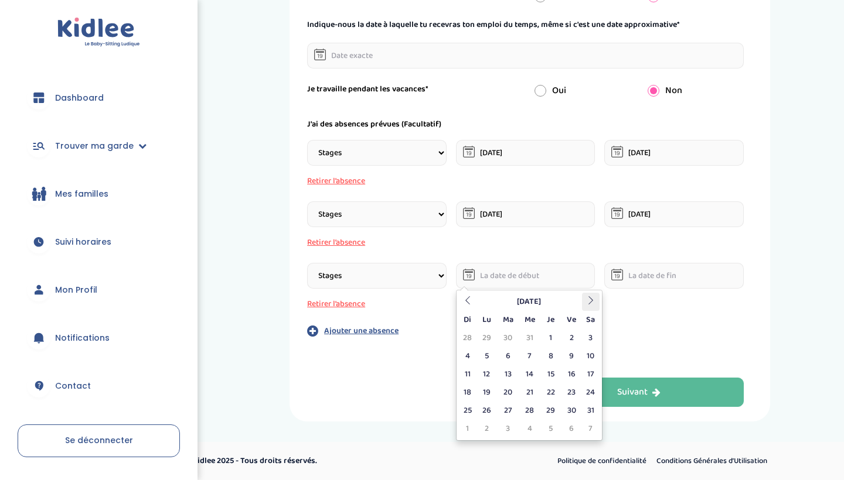
click at [591, 302] on icon at bounding box center [591, 300] width 8 height 8
click at [490, 411] on td "23" at bounding box center [486, 411] width 21 height 18
type input "23-02-2026"
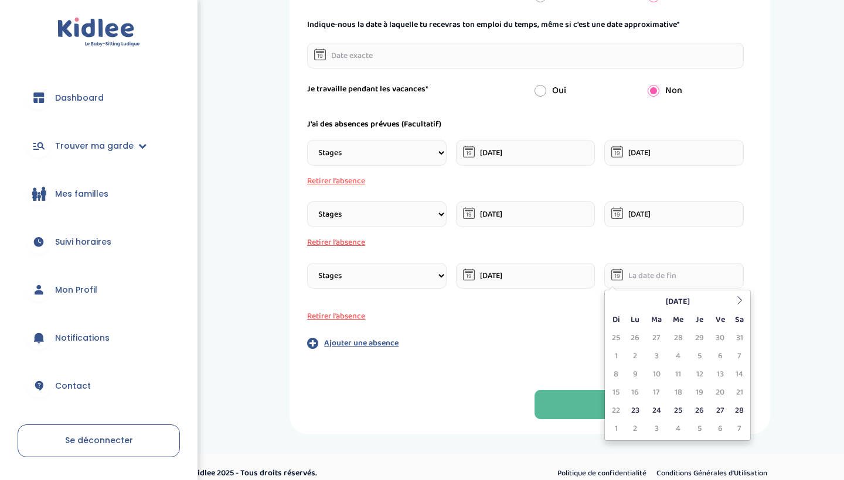
click at [650, 277] on input "text" at bounding box center [673, 276] width 139 height 26
click at [741, 296] on icon at bounding box center [739, 300] width 8 height 8
click at [717, 355] on td "6" at bounding box center [720, 356] width 21 height 18
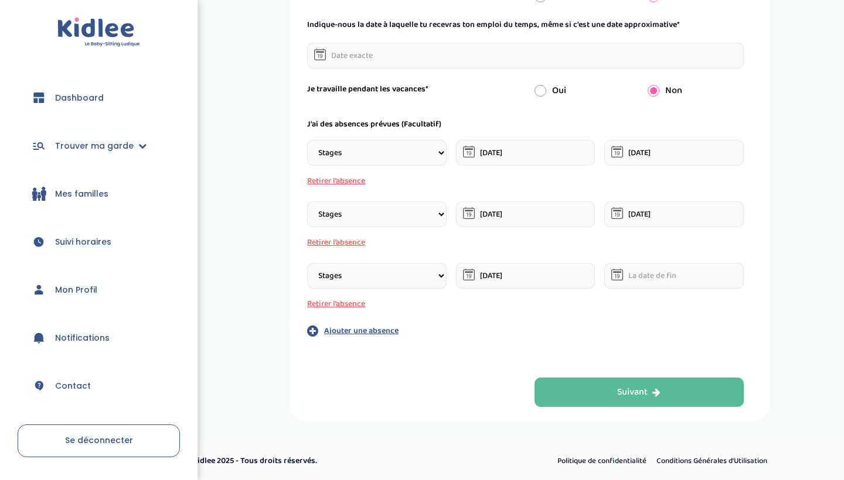
type input "06-03-2026"
click at [370, 332] on p "Ajouter une absence" at bounding box center [361, 331] width 74 height 12
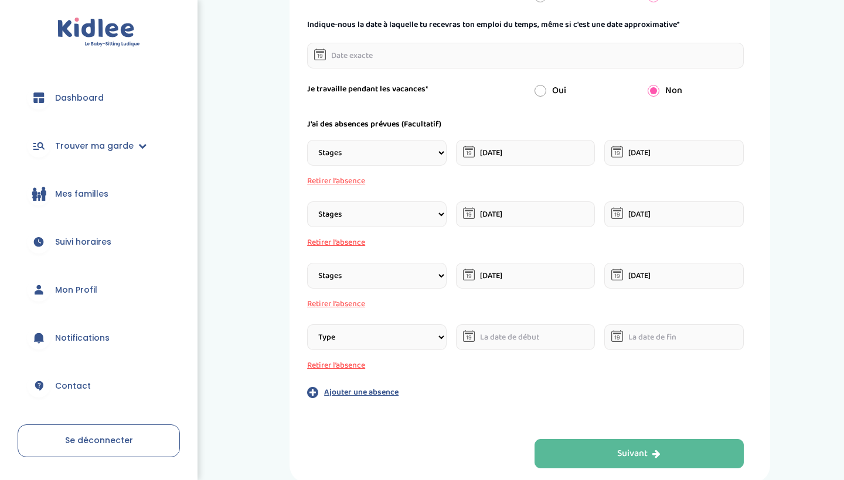
select select "Stages"
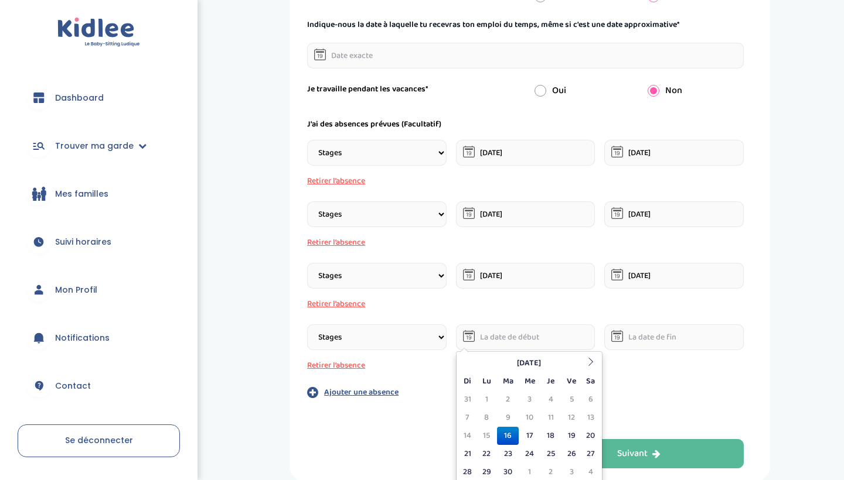
click at [506, 332] on input "text" at bounding box center [525, 338] width 139 height 26
click at [587, 357] on th at bounding box center [591, 364] width 18 height 18
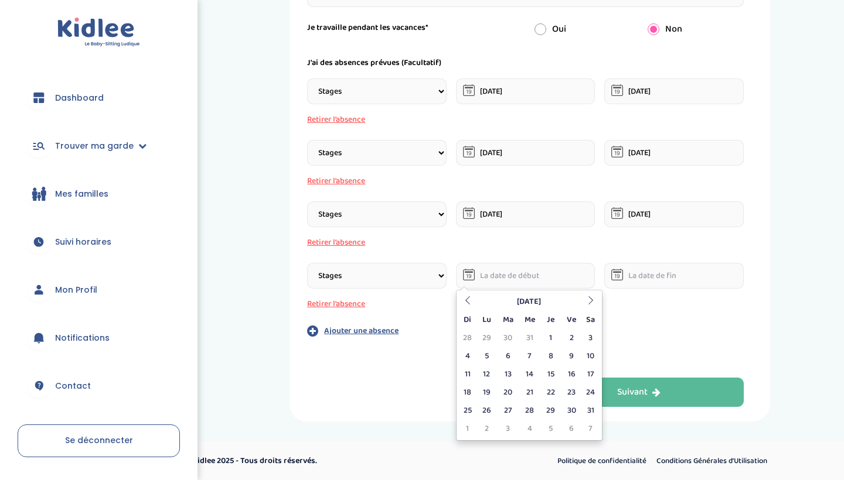
scroll to position [347, 0]
click at [587, 302] on icon at bounding box center [591, 300] width 8 height 8
click at [490, 377] on td "13" at bounding box center [486, 375] width 21 height 18
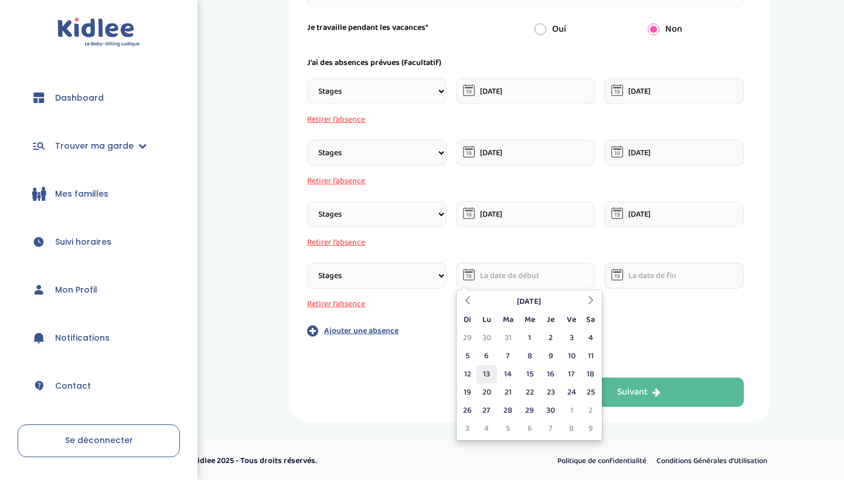
type input "13-04-2026"
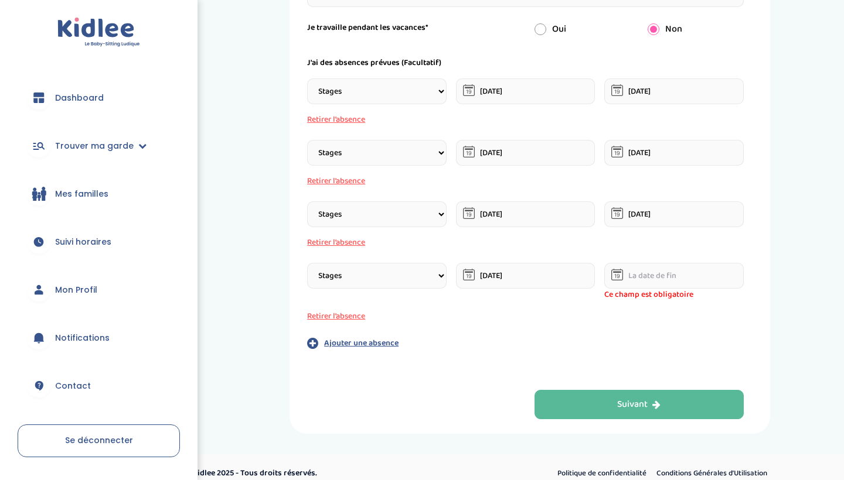
click at [631, 274] on input "text" at bounding box center [673, 276] width 139 height 26
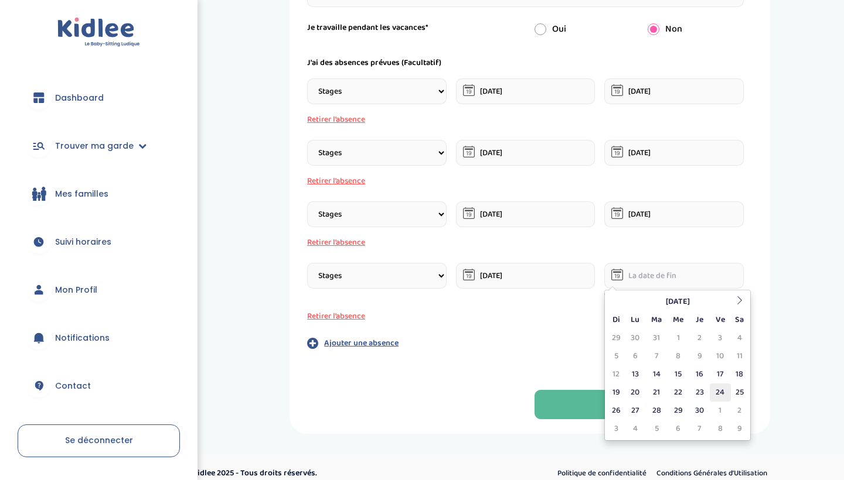
click at [715, 386] on td "24" at bounding box center [720, 393] width 21 height 18
type input "24-04-2026"
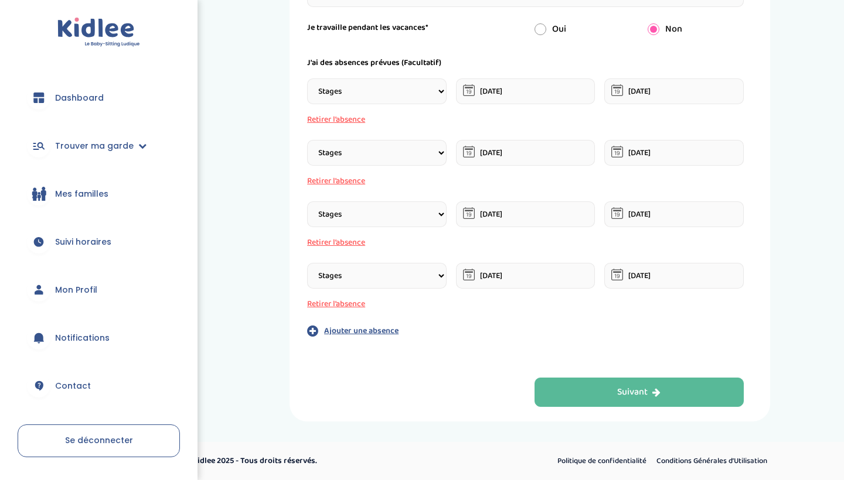
click at [337, 332] on p "Ajouter une absence" at bounding box center [361, 331] width 74 height 12
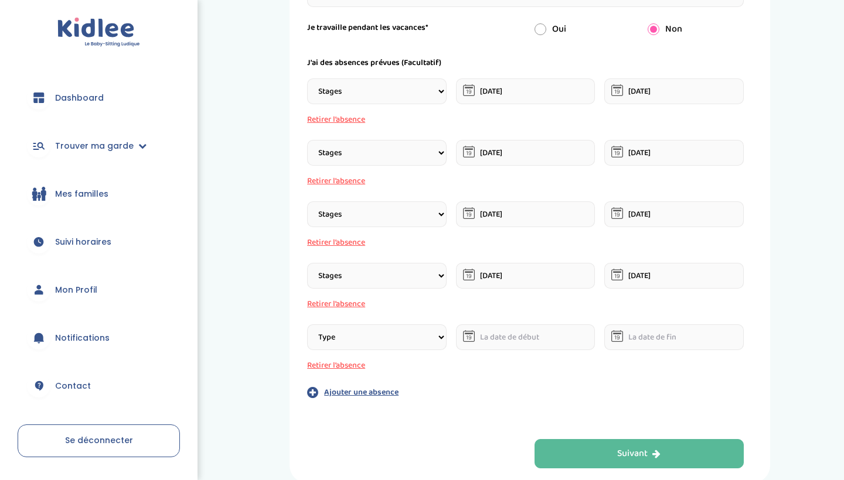
select select "Stages"
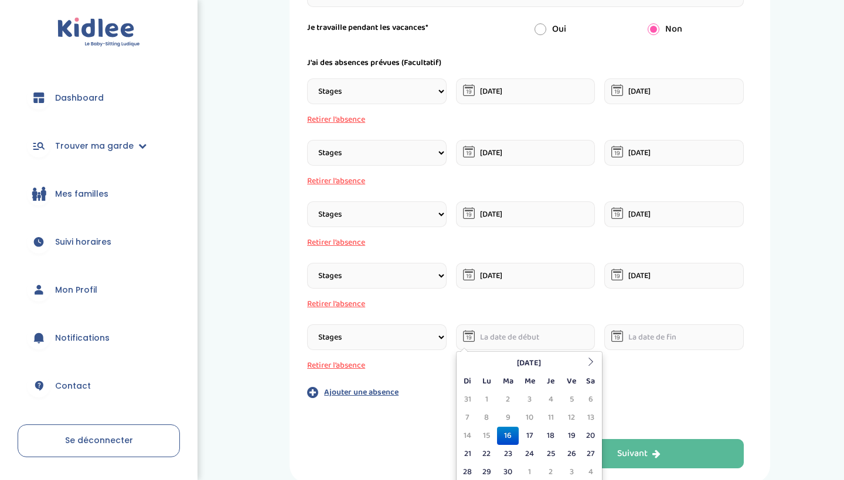
click at [502, 340] on input "text" at bounding box center [525, 338] width 139 height 26
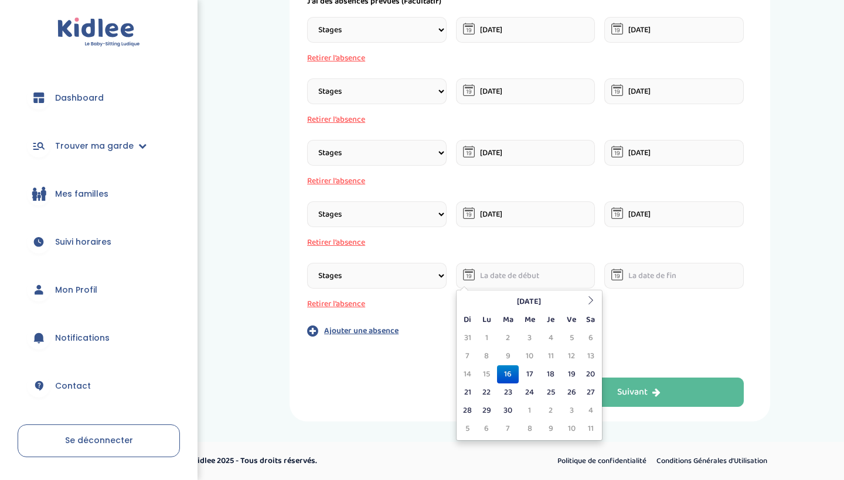
scroll to position [409, 0]
click at [548, 304] on th "Septembre 2025" at bounding box center [528, 302] width 105 height 18
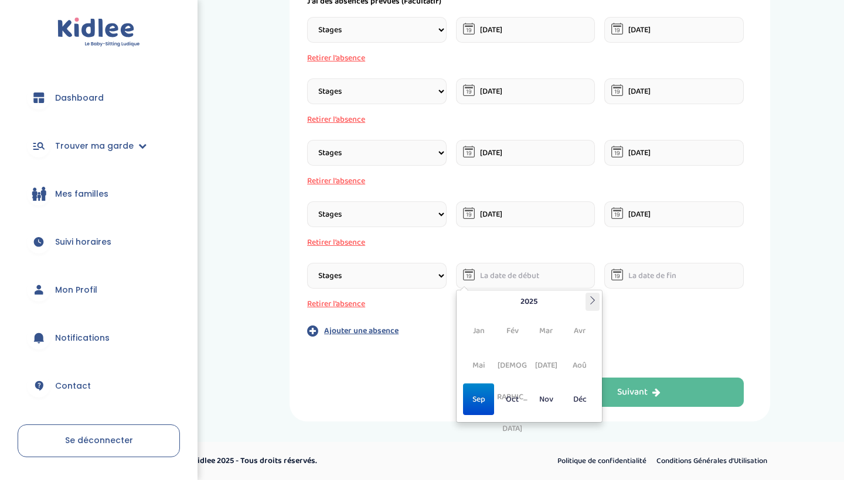
click at [589, 303] on icon at bounding box center [592, 300] width 8 height 8
click at [480, 366] on span "Mai" at bounding box center [478, 366] width 31 height 32
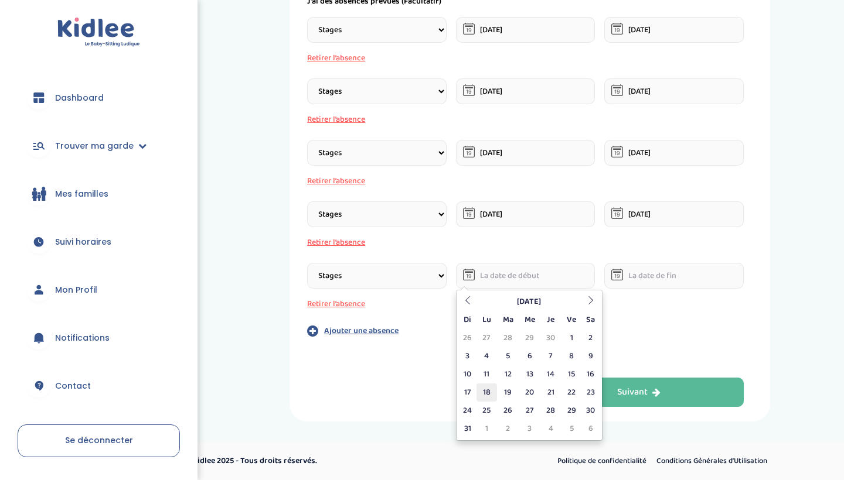
click at [489, 391] on td "18" at bounding box center [486, 393] width 21 height 18
type input "18-05-2026"
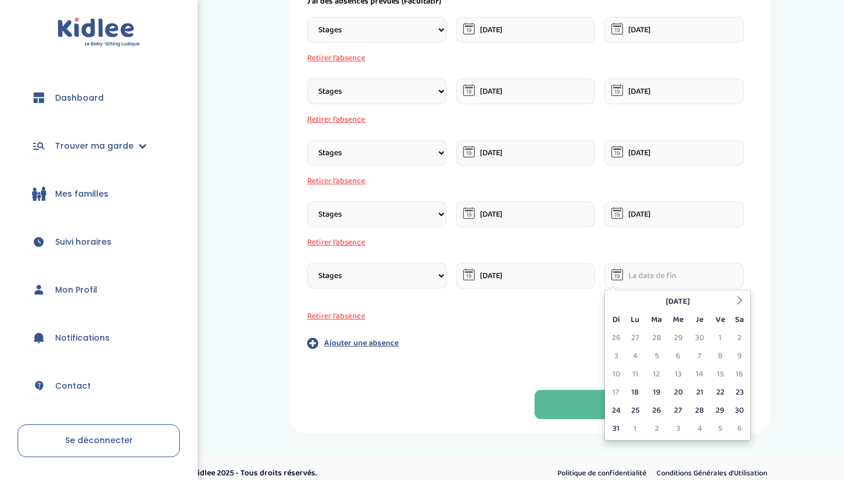
click at [643, 278] on input "text" at bounding box center [673, 276] width 139 height 26
click at [741, 295] on th at bounding box center [740, 302] width 18 height 18
click at [718, 390] on td "26" at bounding box center [720, 393] width 21 height 18
type input "26-06-2026"
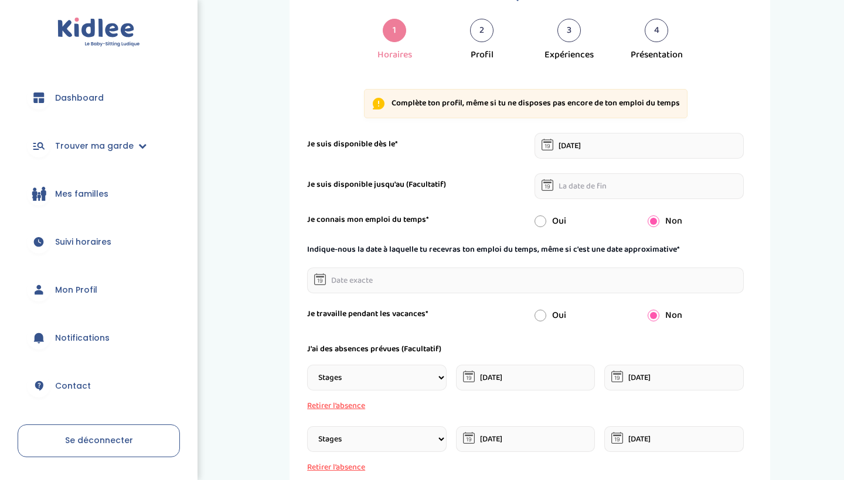
scroll to position [42, 0]
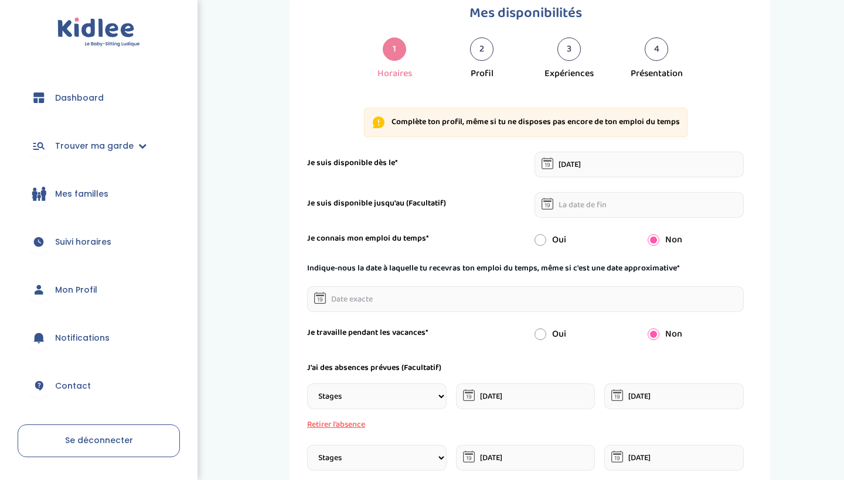
click at [543, 238] on input "radio" at bounding box center [540, 240] width 12 height 12
radio input "true"
radio input "false"
select select "1"
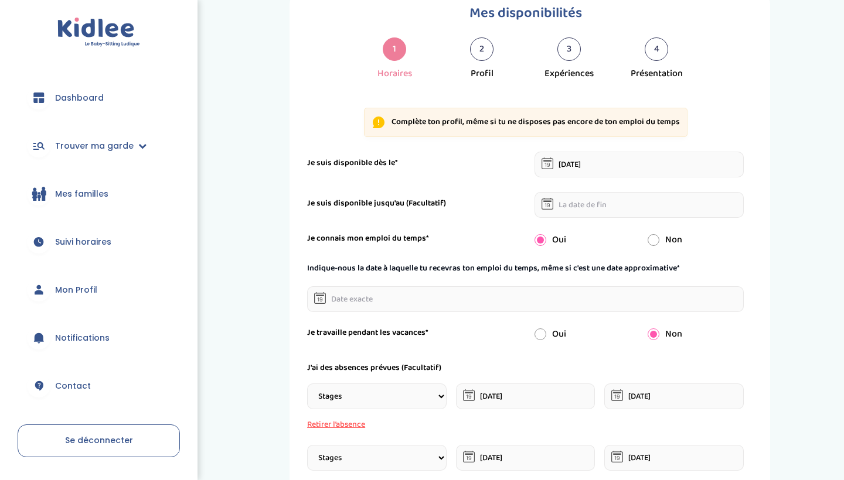
select select "1"
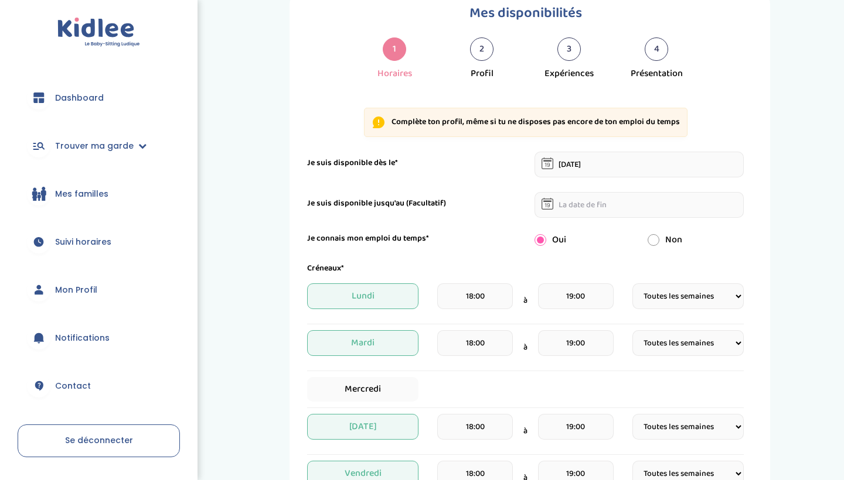
click at [374, 301] on span "Lundi" at bounding box center [362, 297] width 111 height 26
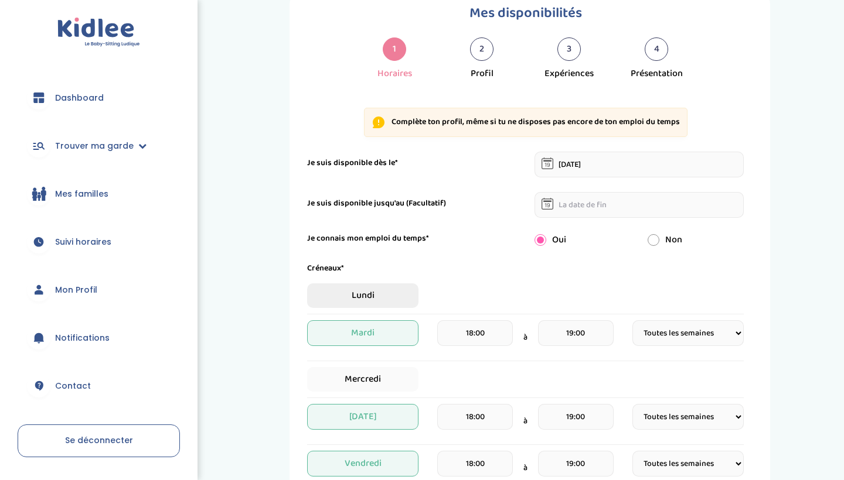
click at [374, 301] on span "Lundi" at bounding box center [362, 296] width 111 height 25
select select "1"
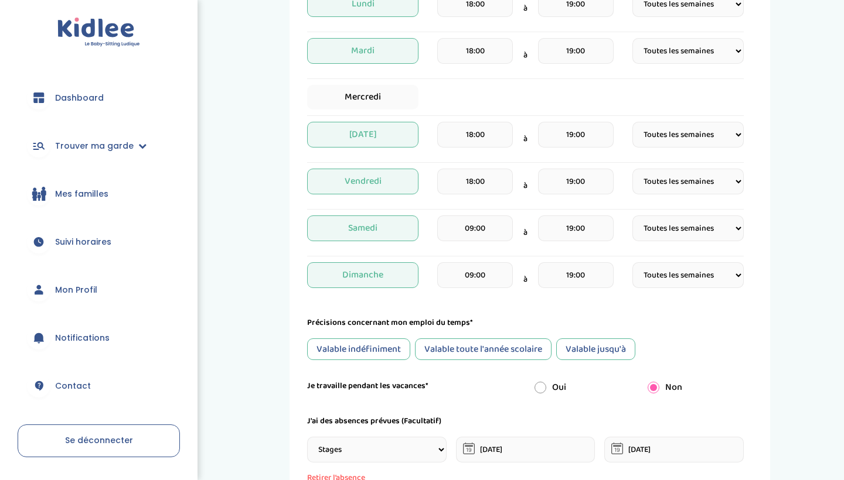
scroll to position [315, 0]
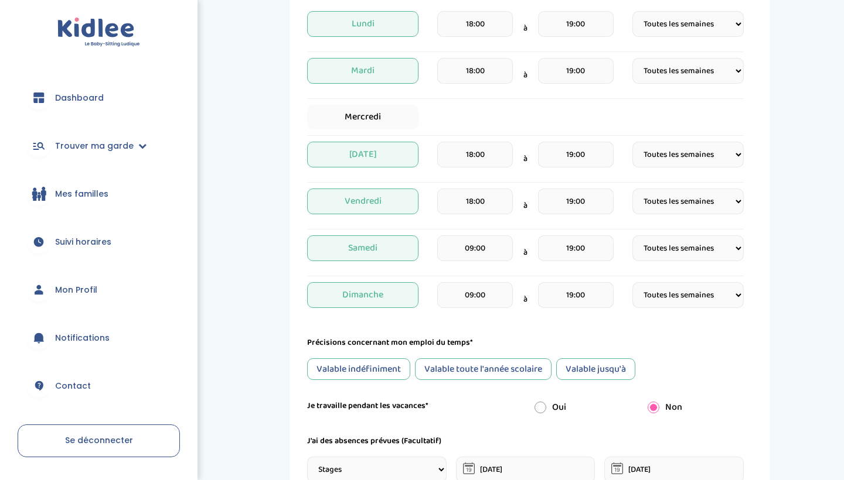
click at [545, 329] on form "Je suis disponible dès le* 21-09-2025 Je suis disponible jusqu'au (Facultatif) …" at bounding box center [525, 338] width 437 height 918
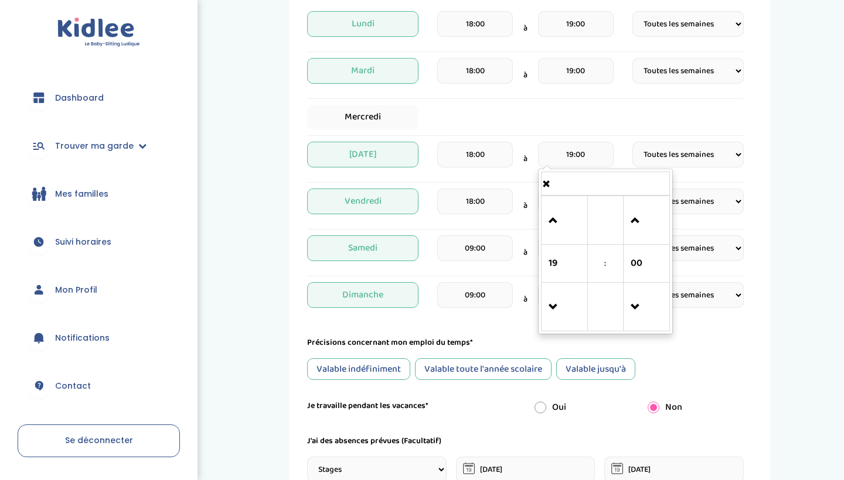
click at [592, 153] on input "19:00" at bounding box center [576, 155] width 76 height 26
click at [553, 212] on span at bounding box center [564, 221] width 32 height 32
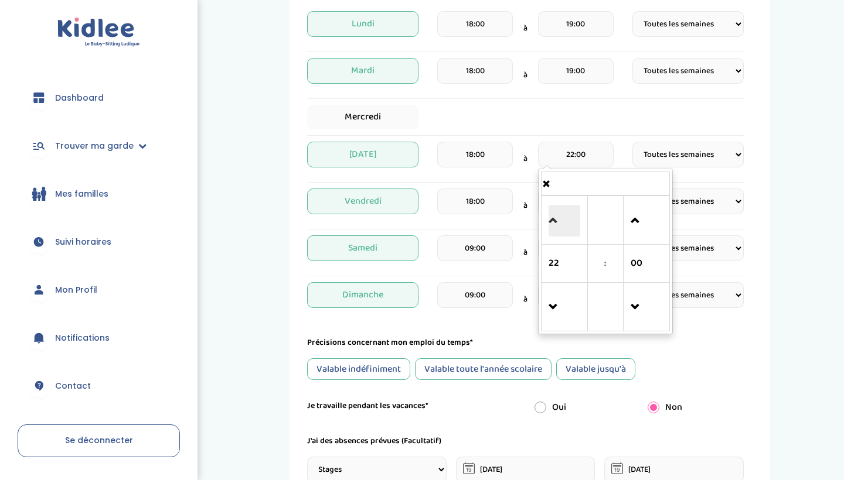
type input "23:00"
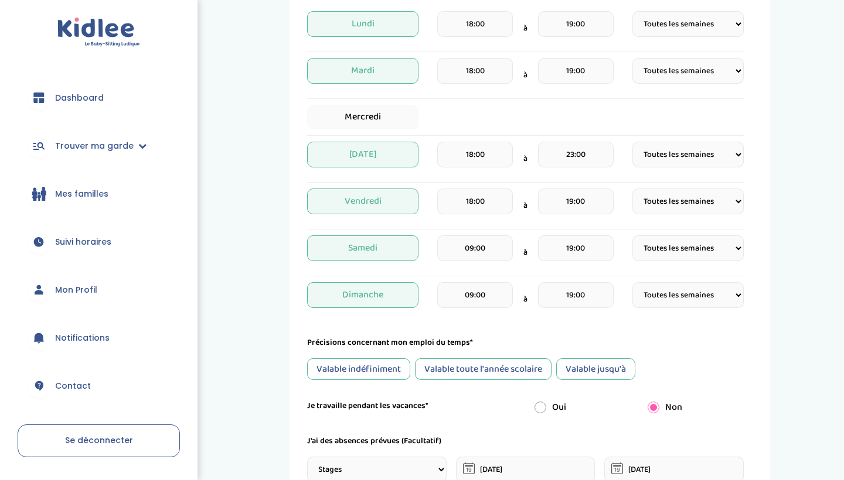
click at [567, 117] on div "Mercredi" at bounding box center [525, 117] width 437 height 25
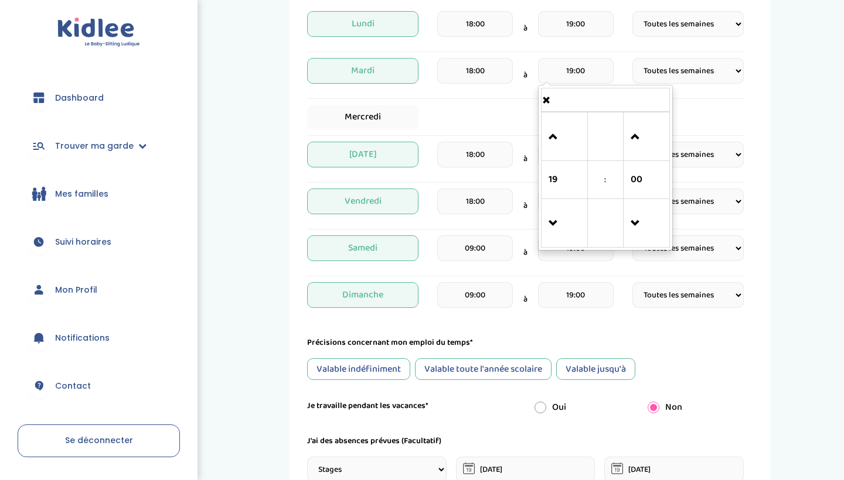
click at [565, 69] on input "19:00" at bounding box center [576, 71] width 76 height 26
click at [567, 123] on span at bounding box center [564, 137] width 32 height 32
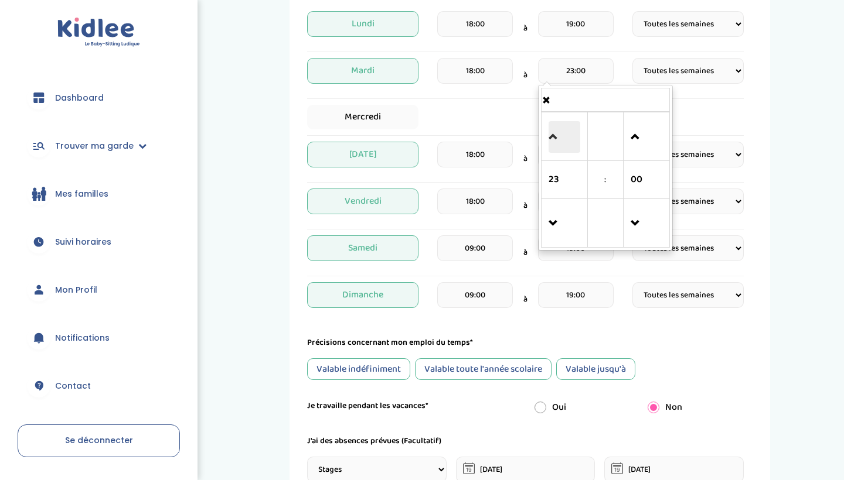
click at [567, 123] on span at bounding box center [564, 137] width 32 height 32
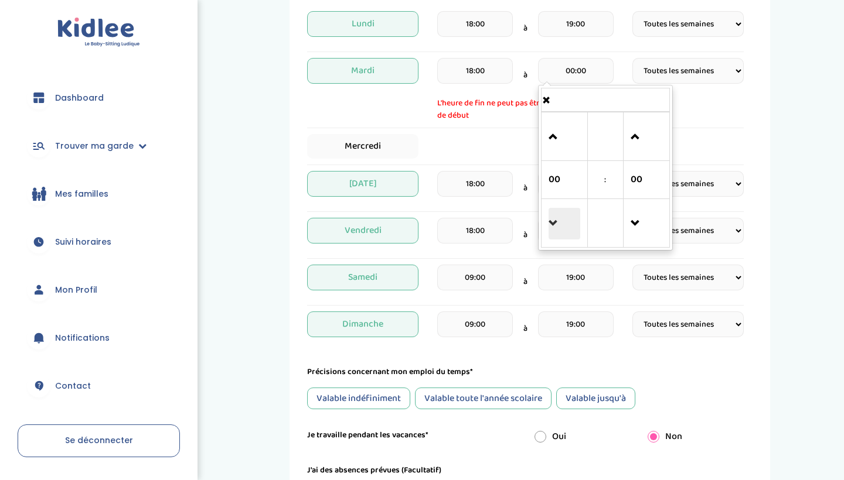
click at [566, 212] on span at bounding box center [564, 224] width 32 height 32
type input "23:00"
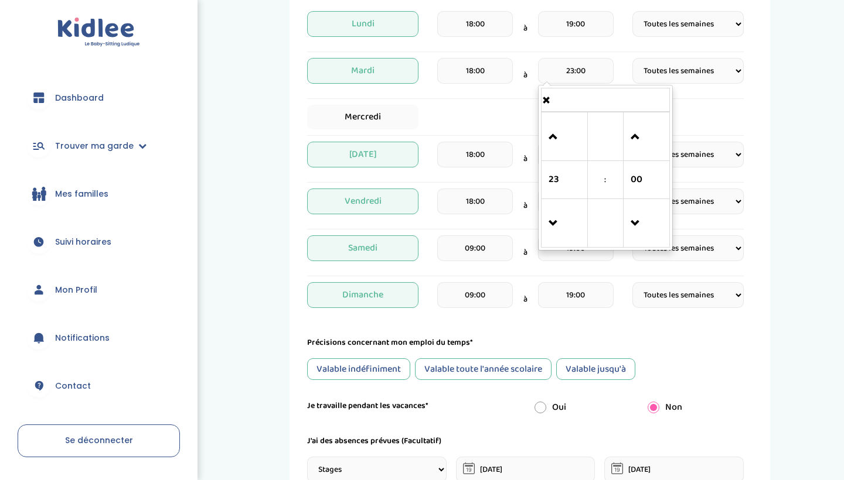
click at [512, 107] on div "Mercredi" at bounding box center [525, 117] width 437 height 25
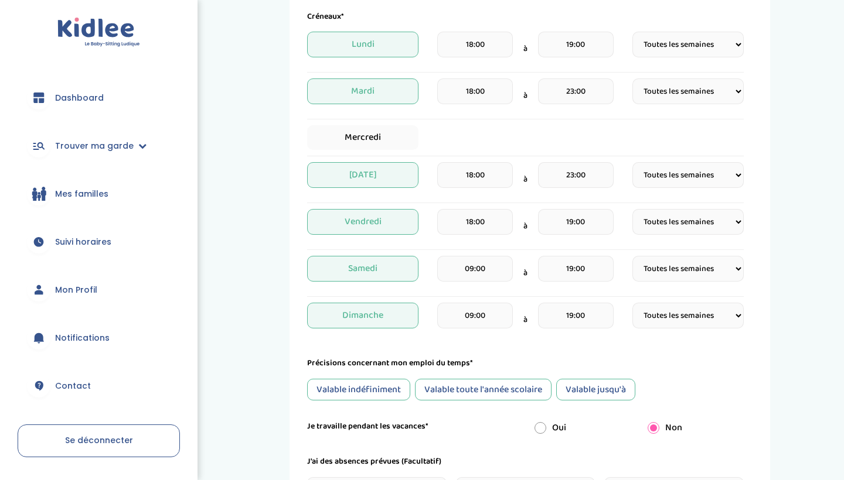
scroll to position [295, 0]
click at [563, 39] on input "19:00" at bounding box center [576, 44] width 76 height 26
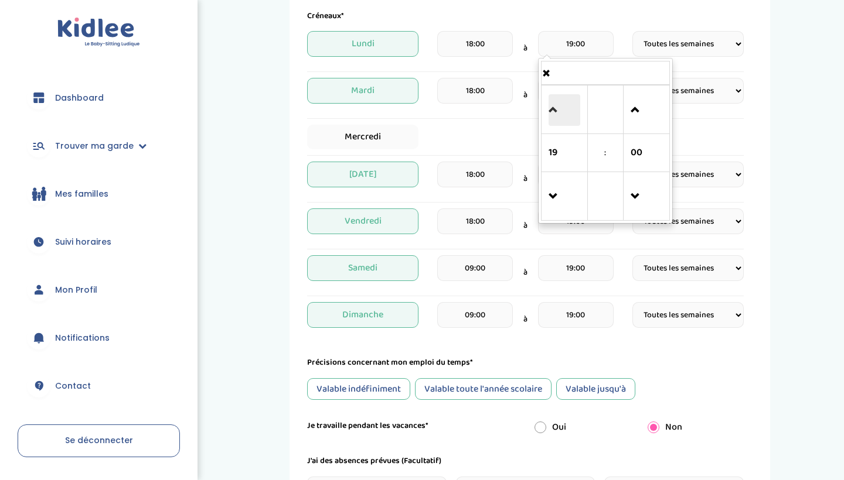
click at [558, 121] on span at bounding box center [564, 110] width 32 height 32
type input "23:00"
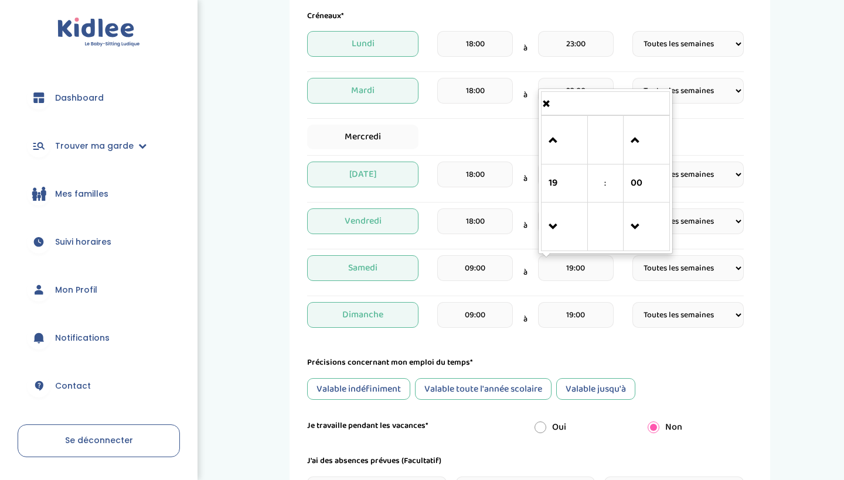
click at [575, 258] on input "19:00" at bounding box center [576, 268] width 76 height 26
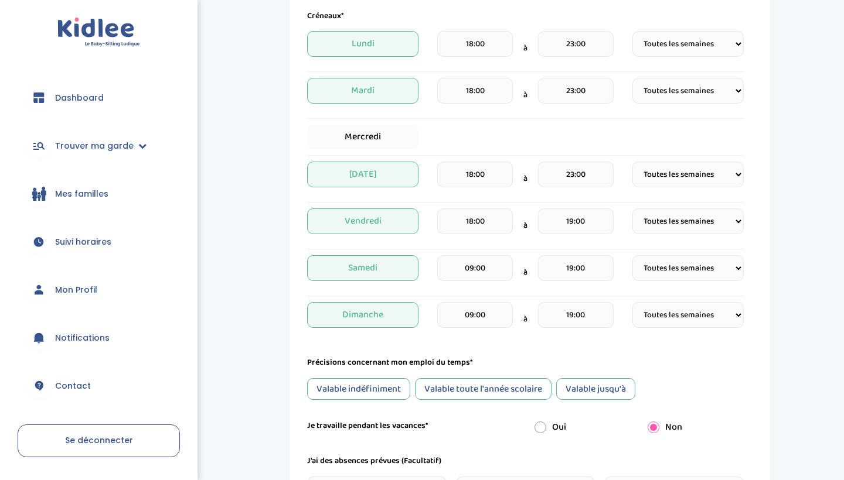
click at [523, 250] on div "Créneaux* Lundi 18:00 à 23:00 Fréquence Toutes les semaines Toutes les 2 semain…" at bounding box center [525, 173] width 437 height 327
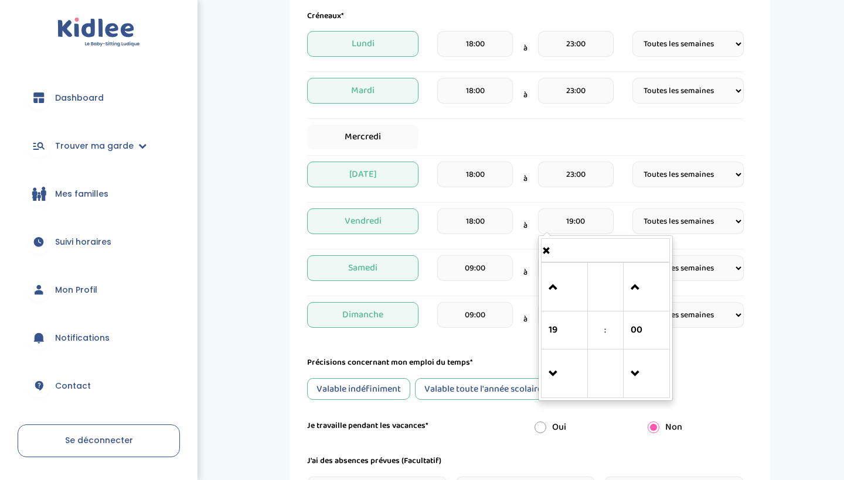
click at [561, 226] on input "19:00" at bounding box center [576, 222] width 76 height 26
click at [559, 268] on link at bounding box center [564, 287] width 35 height 42
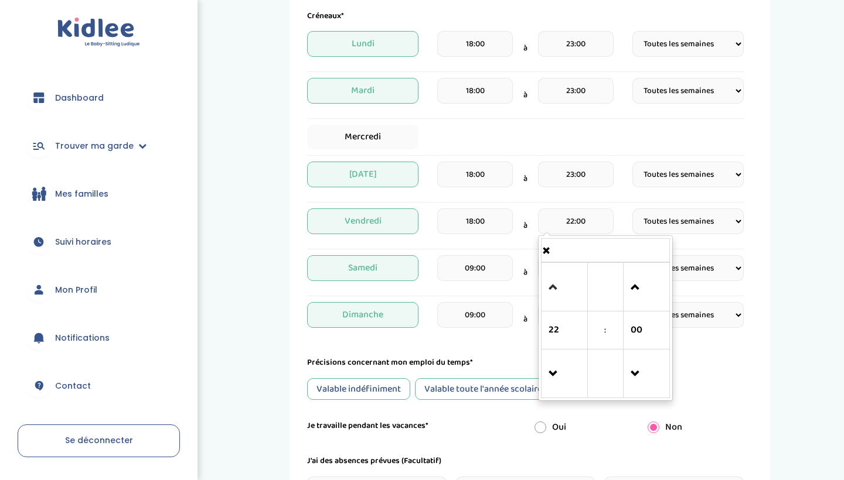
type input "23:00"
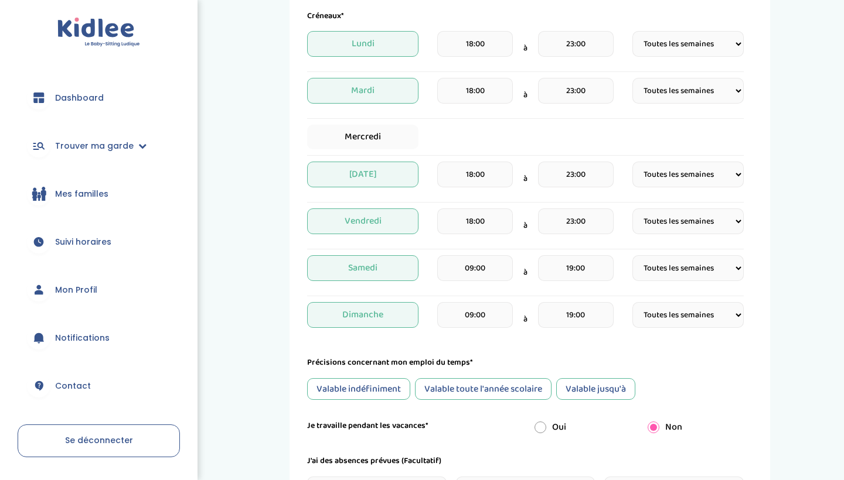
click at [569, 152] on div "Mercredi" at bounding box center [525, 140] width 437 height 31
click at [567, 265] on input "19:00" at bounding box center [576, 268] width 76 height 26
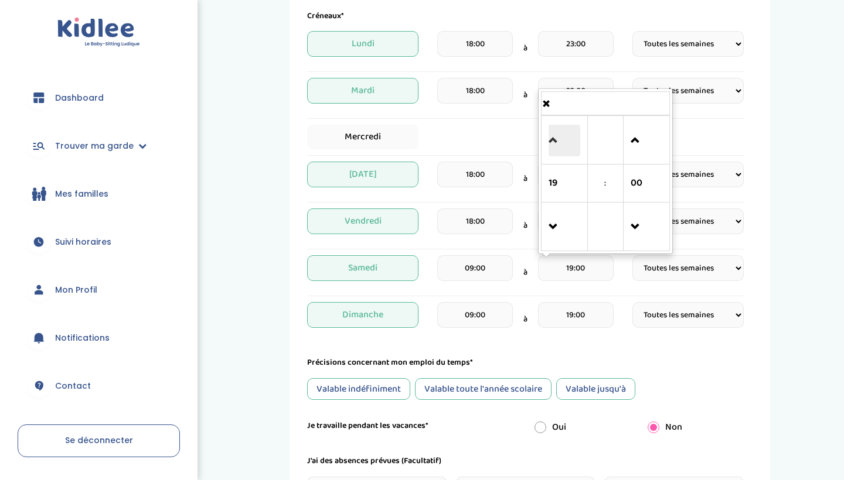
click at [550, 152] on span at bounding box center [564, 141] width 32 height 32
type input "23:00"
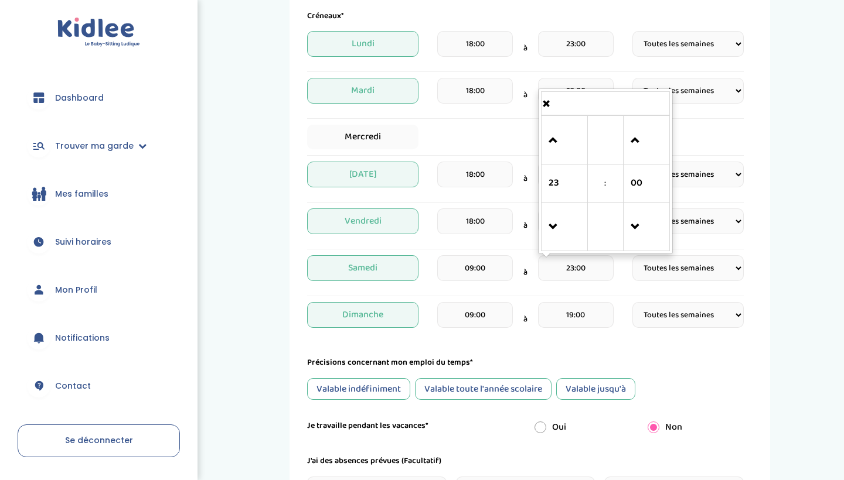
click at [505, 132] on div "Mercredi" at bounding box center [525, 137] width 437 height 25
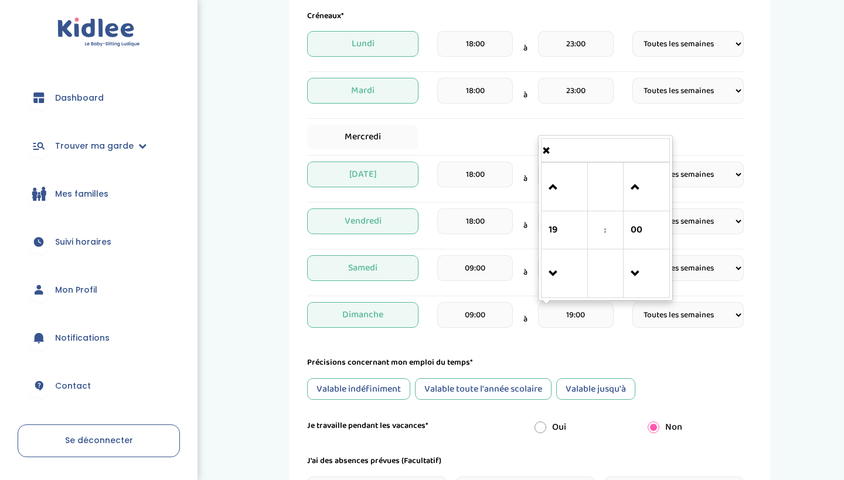
click at [558, 312] on input "19:00" at bounding box center [576, 315] width 76 height 26
click at [548, 200] on span at bounding box center [564, 188] width 32 height 32
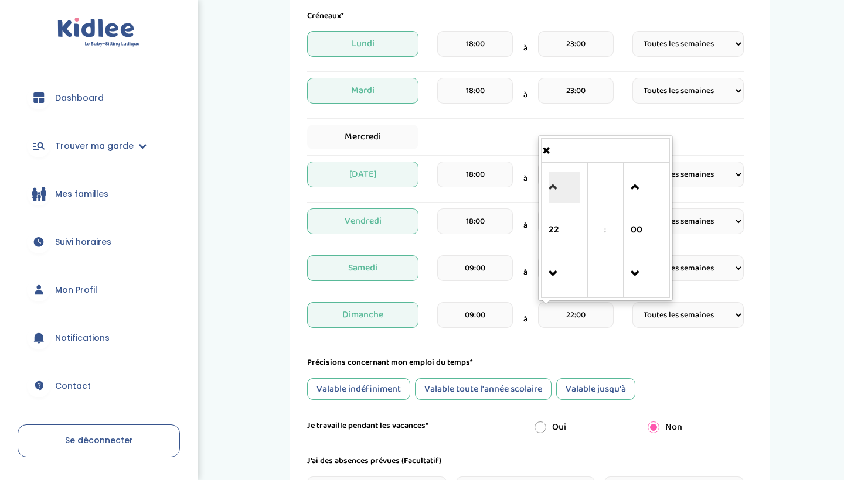
type input "23:00"
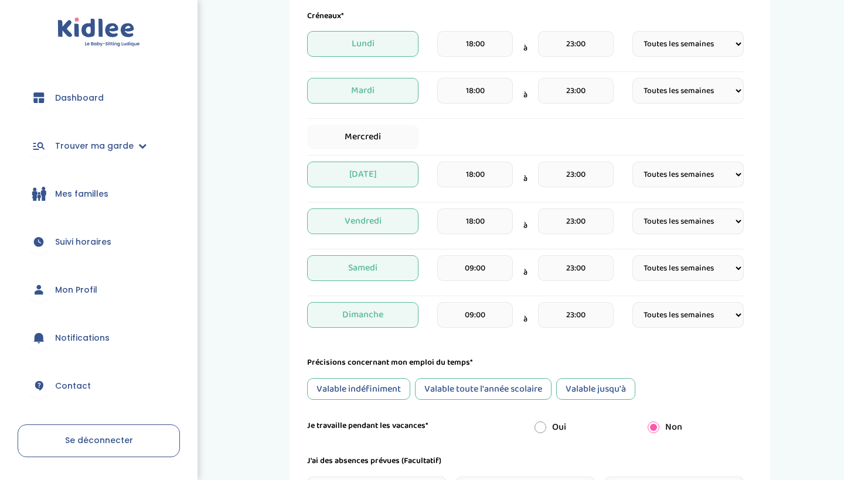
click at [591, 366] on div "Précisions concernant mon emploi du temps*" at bounding box center [525, 363] width 437 height 12
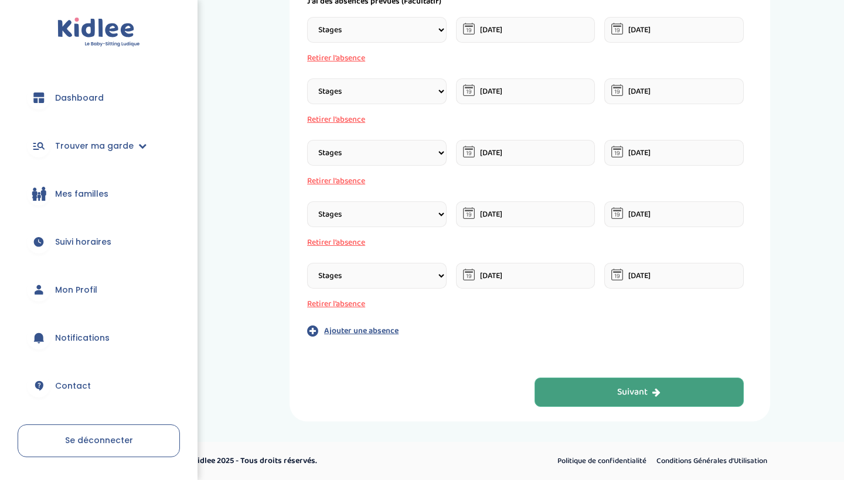
click at [592, 396] on button "Suivant" at bounding box center [639, 392] width 210 height 29
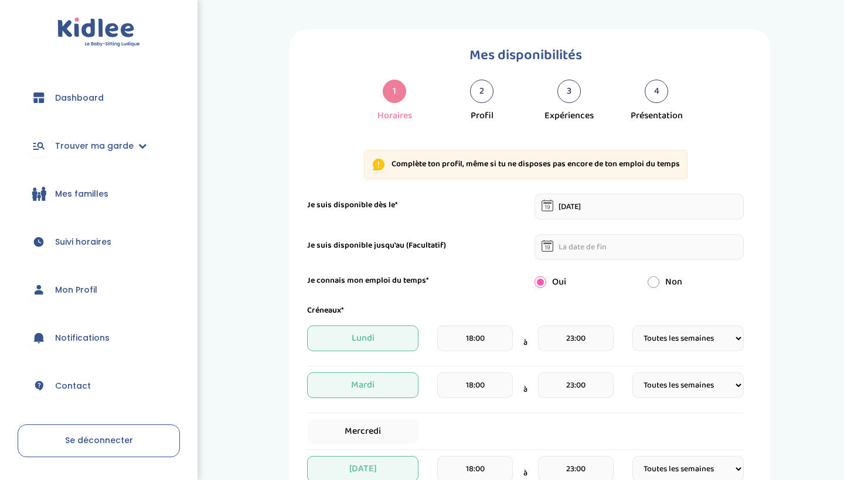
scroll to position [0, 0]
click at [585, 159] on p "Complète ton profil, même si tu ne disposes pas encore de ton emploi du temps" at bounding box center [535, 165] width 288 height 12
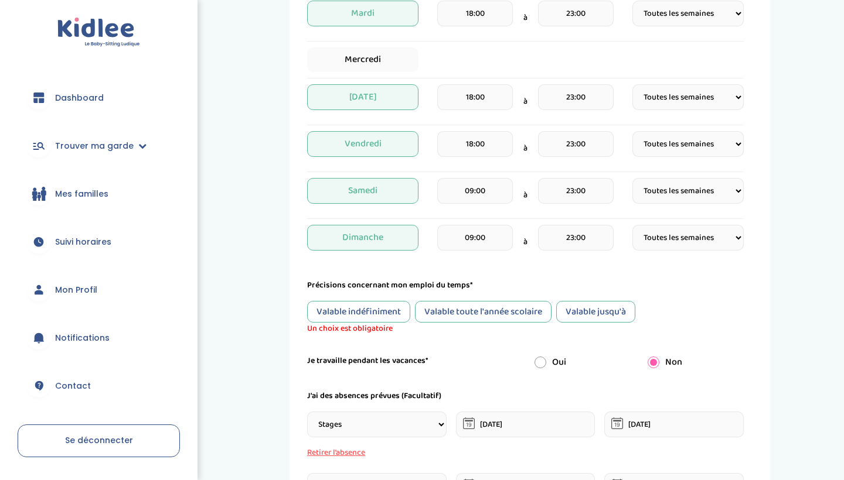
scroll to position [377, 0]
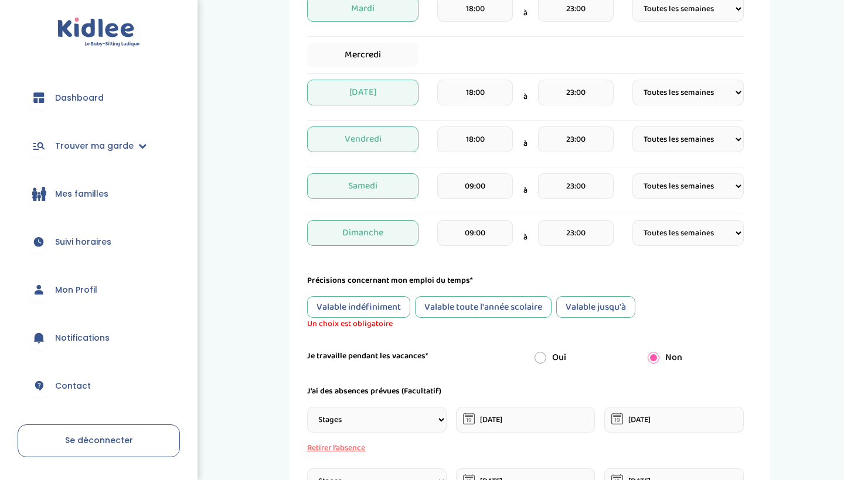
click at [403, 305] on div "Valable indéfiniment" at bounding box center [358, 307] width 103 height 22
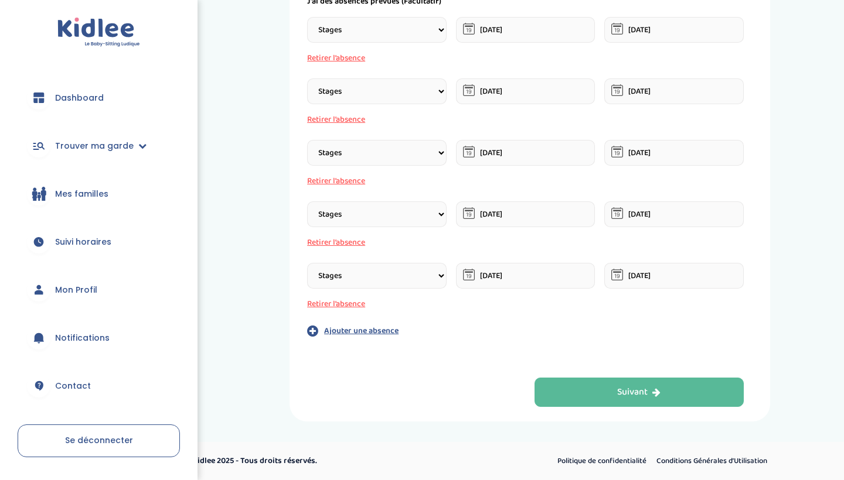
scroll to position [755, 0]
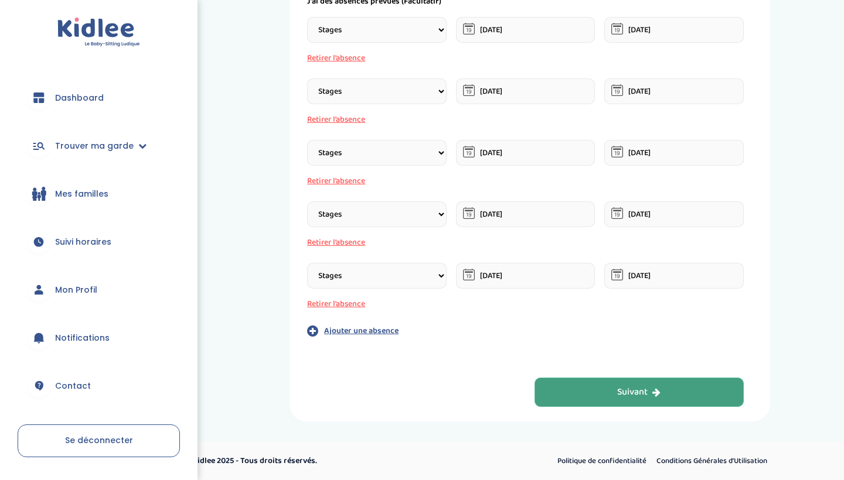
click at [551, 396] on button "Suivant" at bounding box center [639, 392] width 210 height 29
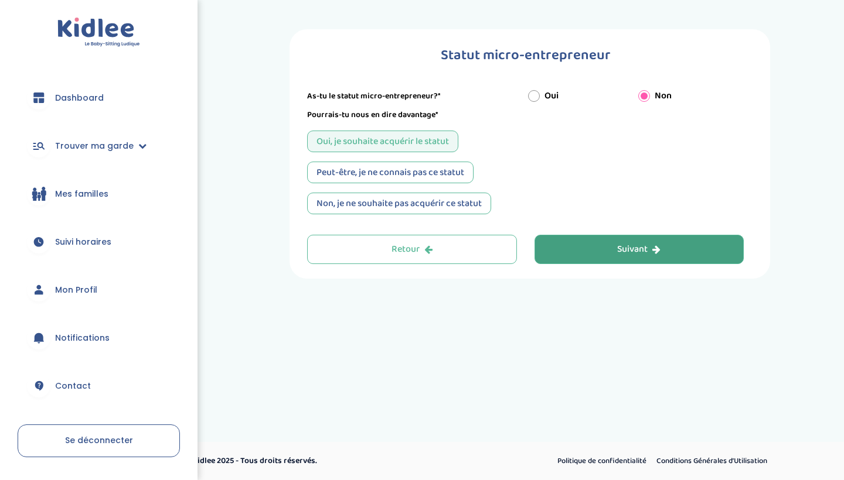
scroll to position [0, 0]
click at [420, 168] on div "Peut-être, je ne connais pas ce statut" at bounding box center [390, 173] width 166 height 22
click at [567, 253] on button "Suivant" at bounding box center [639, 249] width 210 height 29
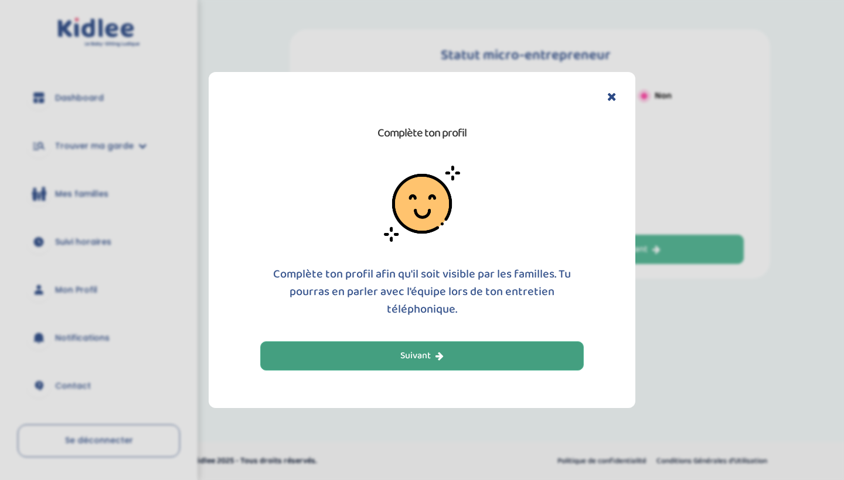
click at [427, 362] on div "Suivant" at bounding box center [421, 356] width 43 height 13
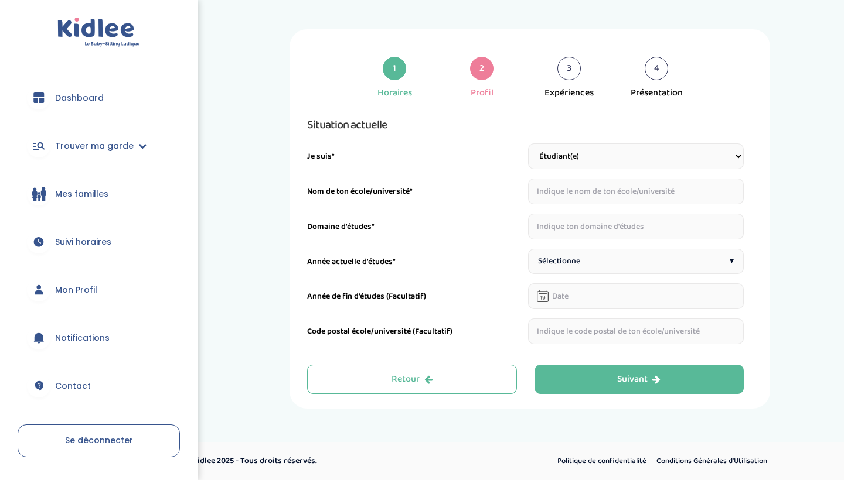
type input "i"
click at [602, 183] on input "IUT Paris" at bounding box center [636, 192] width 216 height 26
click at [598, 192] on input "IUT Paris" at bounding box center [636, 192] width 216 height 26
type input "IUT Paris Rives de Seine"
click at [775, 276] on div "1 Horaires 2 Profil 3 Expériences 4 Présentation Indique nous ta situation admi…" at bounding box center [529, 219] width 611 height 380
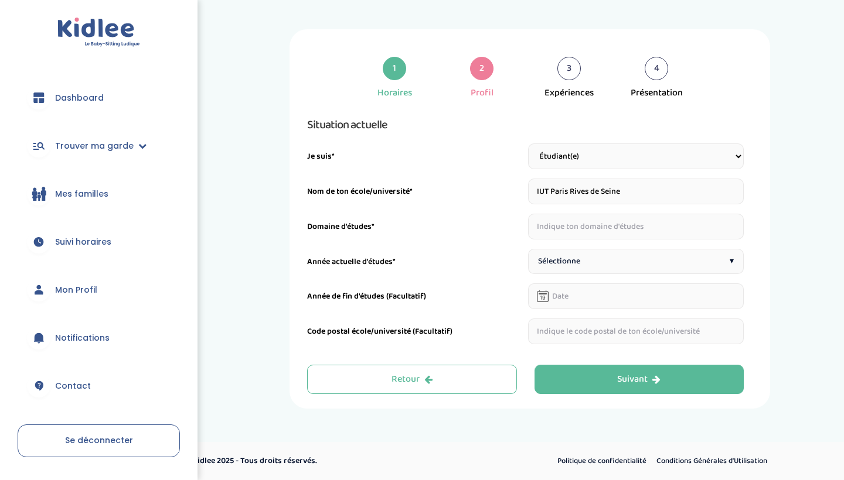
click at [622, 233] on input "text" at bounding box center [636, 227] width 216 height 26
type input "Carrière Sociale"
click at [790, 248] on div "1 Horaires 2 Profil 3 Expériences 4 Présentation Indique nous ta situation admi…" at bounding box center [529, 219] width 611 height 380
click at [571, 264] on span "Sélectionne" at bounding box center [559, 261] width 42 height 12
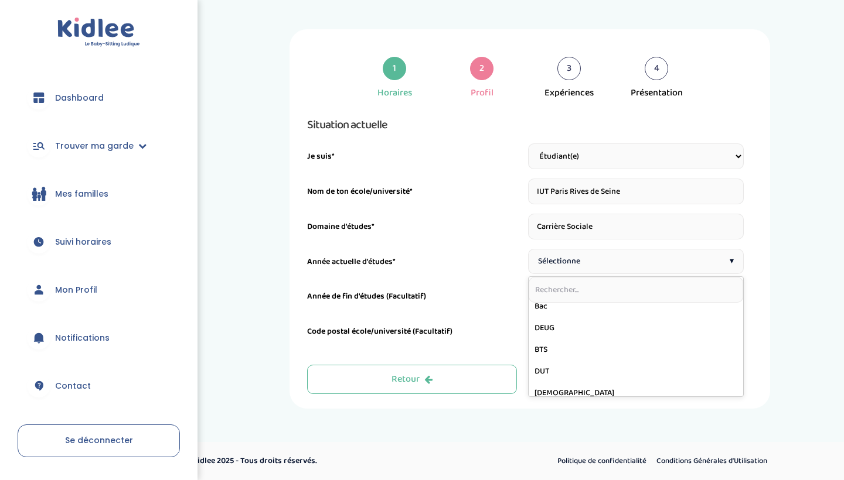
scroll to position [49, 0]
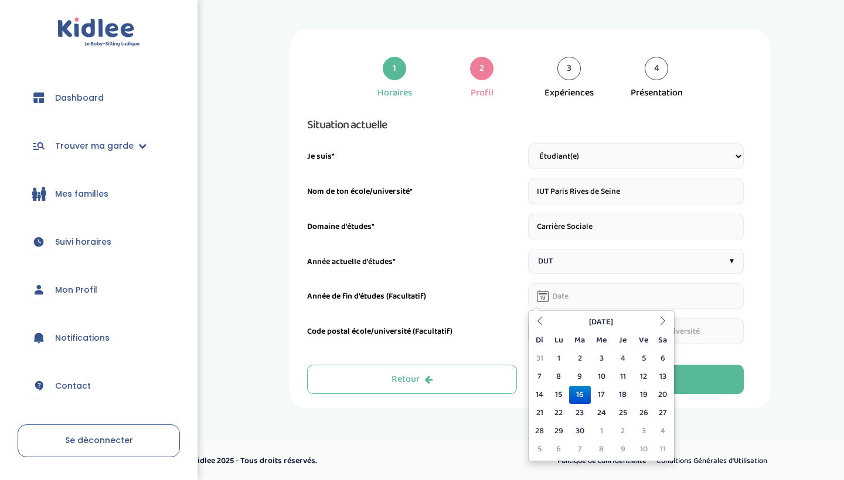
click at [576, 294] on input "text" at bounding box center [636, 297] width 216 height 26
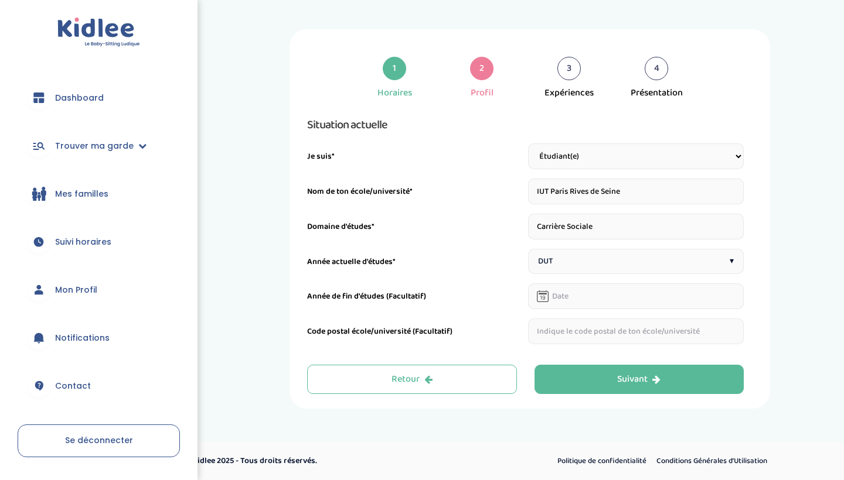
click at [502, 305] on div "Année de fin d'études (Facultatif)" at bounding box center [415, 300] width 216 height 19
type input "75016"
click at [787, 268] on div "1 Horaires 2 Profil 3 Expériences 4 Présentation Indique nous ta situation admi…" at bounding box center [529, 219] width 611 height 380
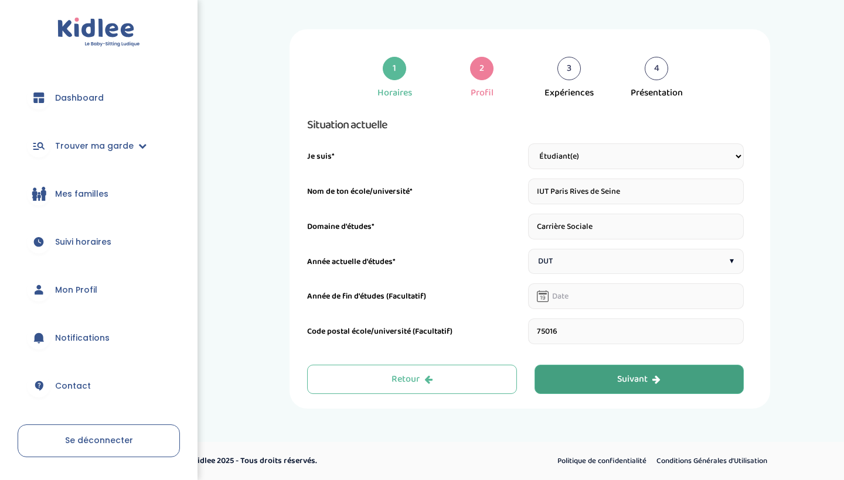
click at [626, 373] on div "Suivant" at bounding box center [638, 379] width 43 height 13
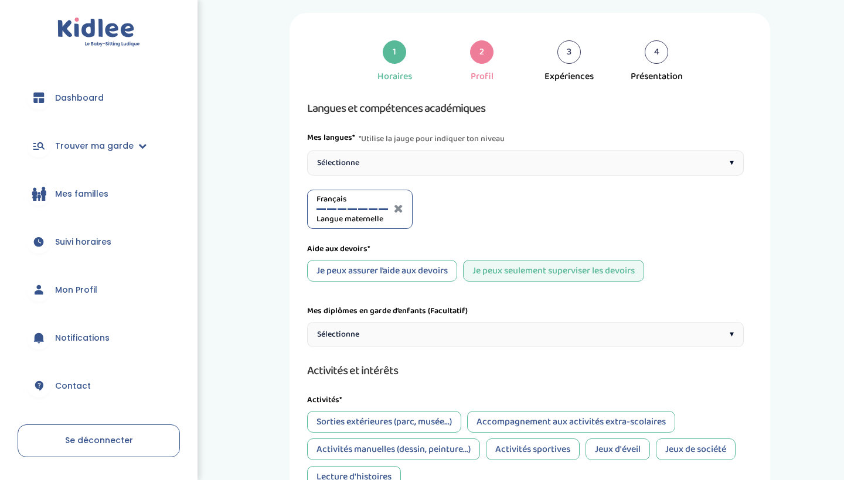
scroll to position [19, 0]
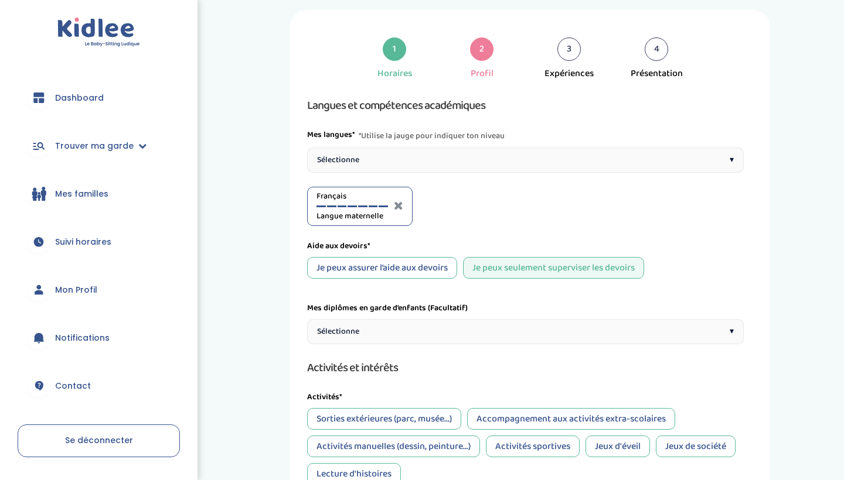
click at [494, 262] on div "Je peux seulement superviser les devoirs" at bounding box center [553, 268] width 181 height 22
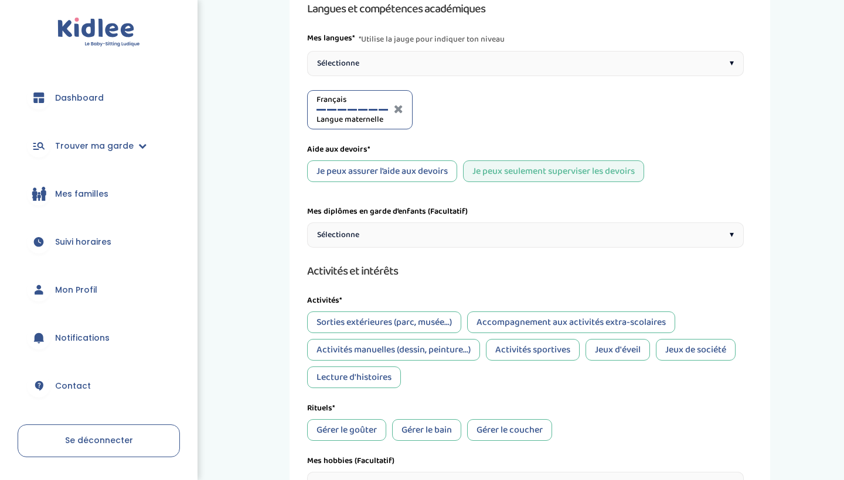
scroll to position [118, 0]
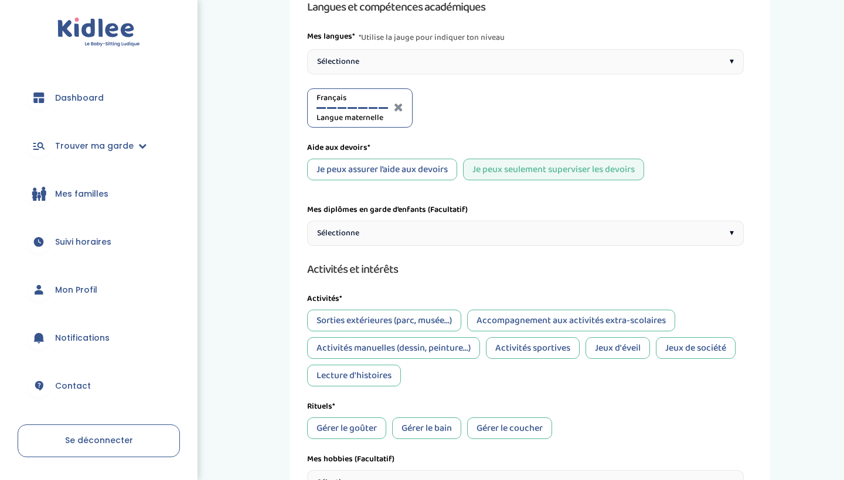
click at [440, 179] on div "Je peux assurer l’aide aux devoirs" at bounding box center [382, 170] width 150 height 22
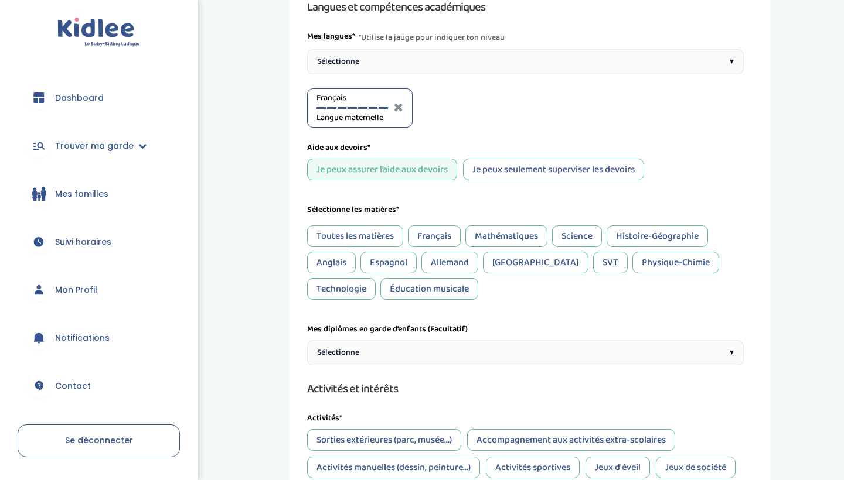
click at [431, 238] on div "Français" at bounding box center [434, 237] width 53 height 22
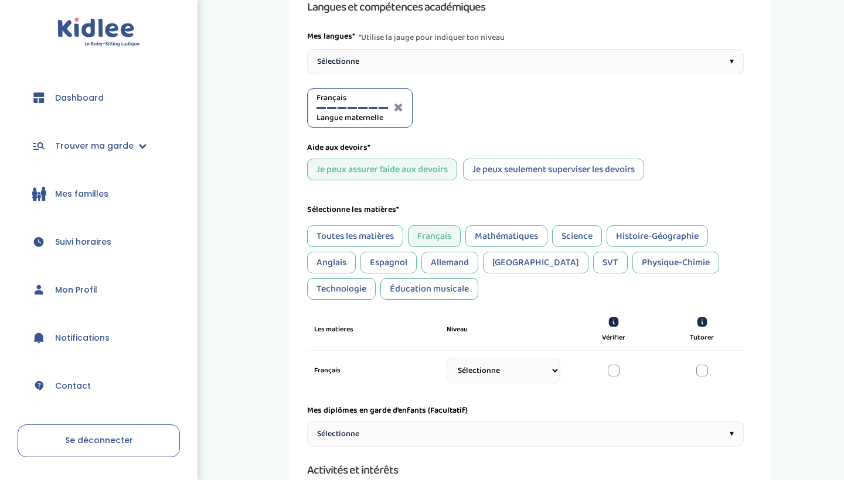
click at [493, 237] on div "Mathématiques" at bounding box center [506, 237] width 82 height 22
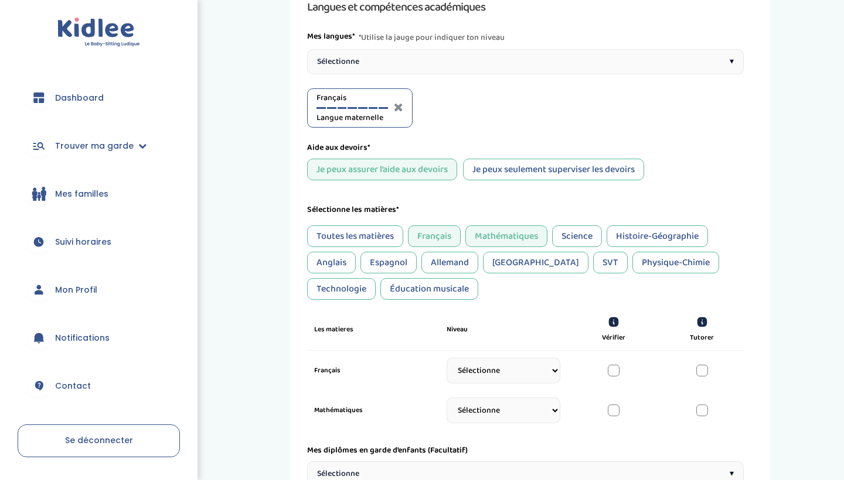
click at [666, 234] on div "Histoire-Géographie" at bounding box center [656, 237] width 101 height 22
click at [339, 273] on div "Anglais" at bounding box center [331, 263] width 49 height 22
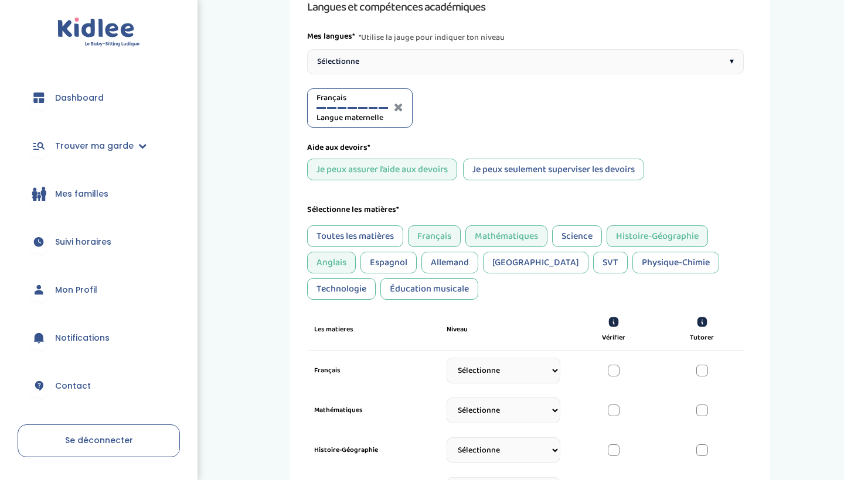
click at [399, 261] on div "Espagnol" at bounding box center [388, 263] width 56 height 22
click at [382, 292] on div "Éducation musicale" at bounding box center [429, 289] width 98 height 22
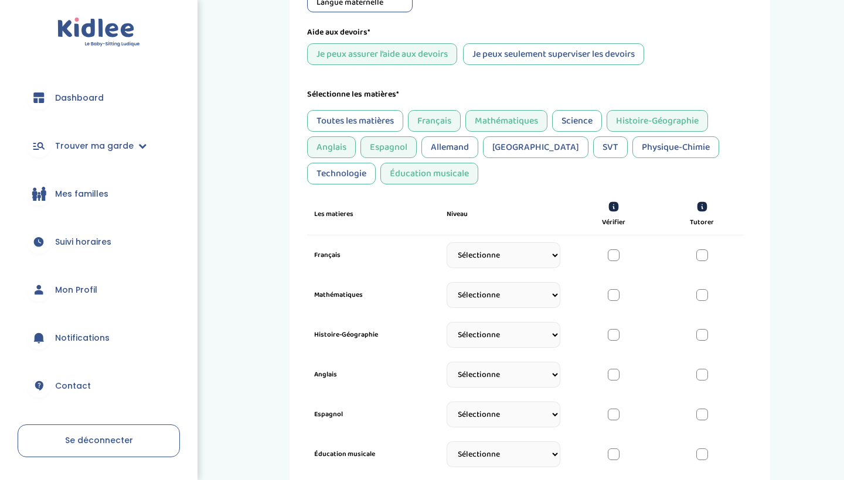
scroll to position [242, 0]
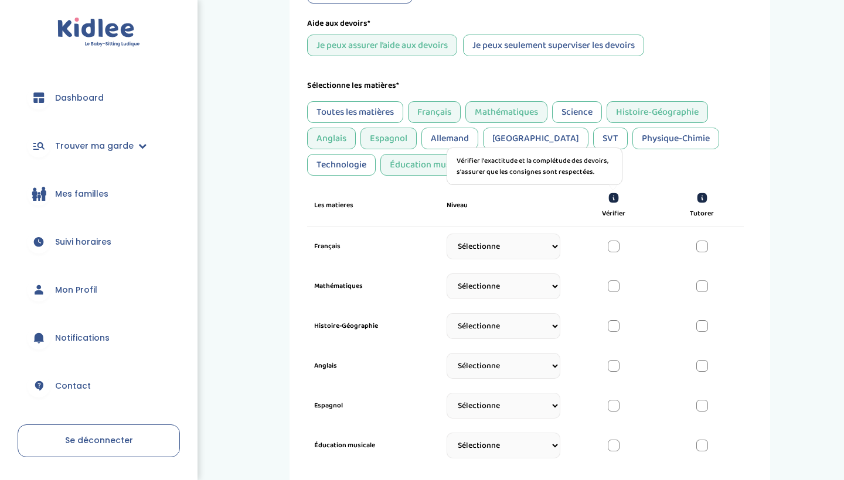
click at [611, 195] on icon at bounding box center [614, 198] width 10 height 10
click at [733, 173] on div "Toutes les matières Français Mathématiques Science Histoire-Géographie Anglais …" at bounding box center [525, 138] width 437 height 74
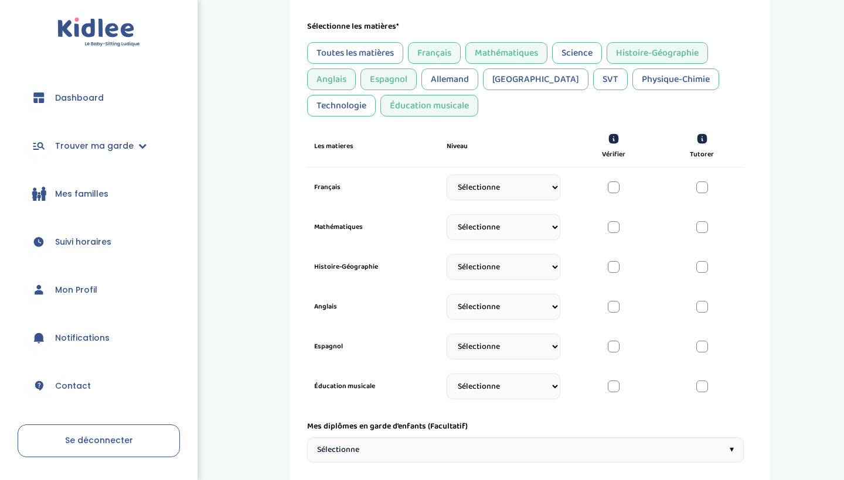
scroll to position [315, 0]
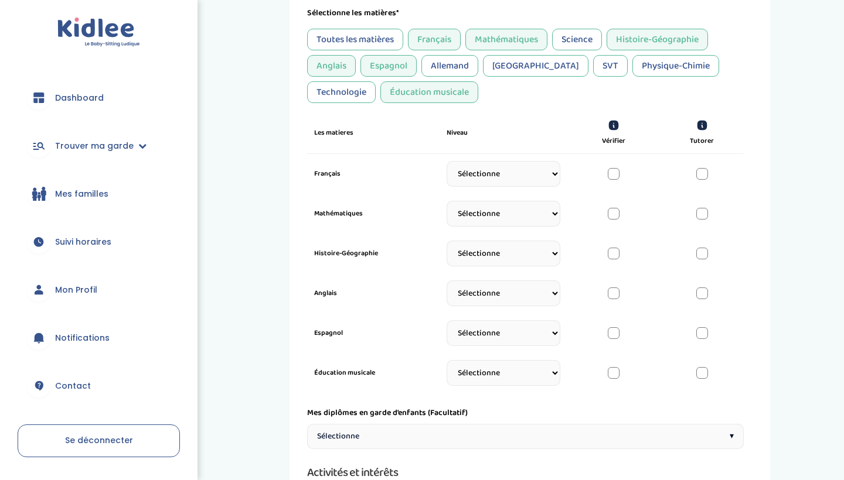
select select "5eme"
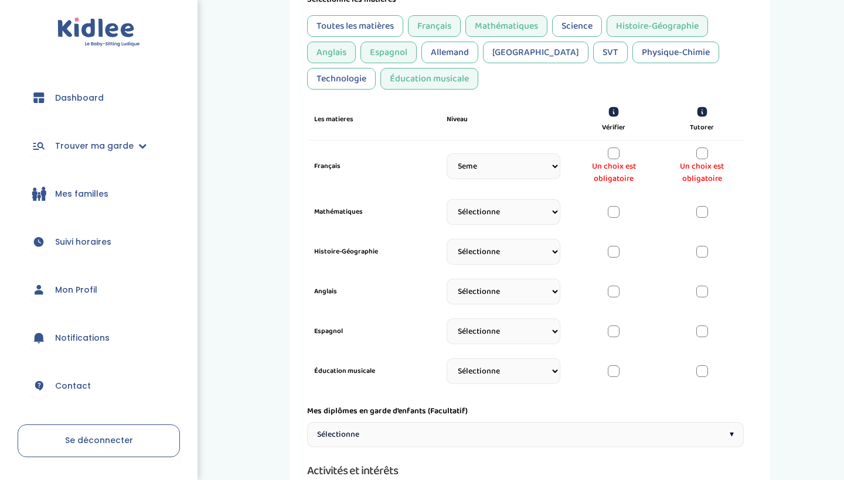
scroll to position [330, 0]
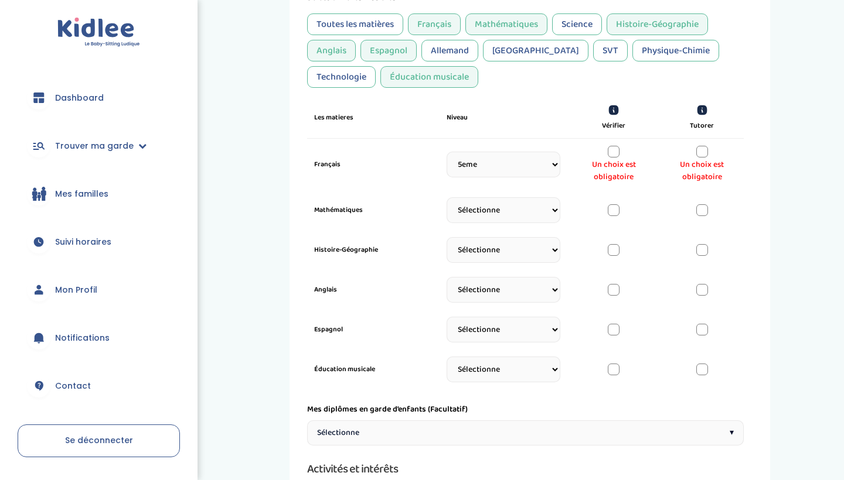
click at [614, 150] on div at bounding box center [614, 152] width 12 height 12
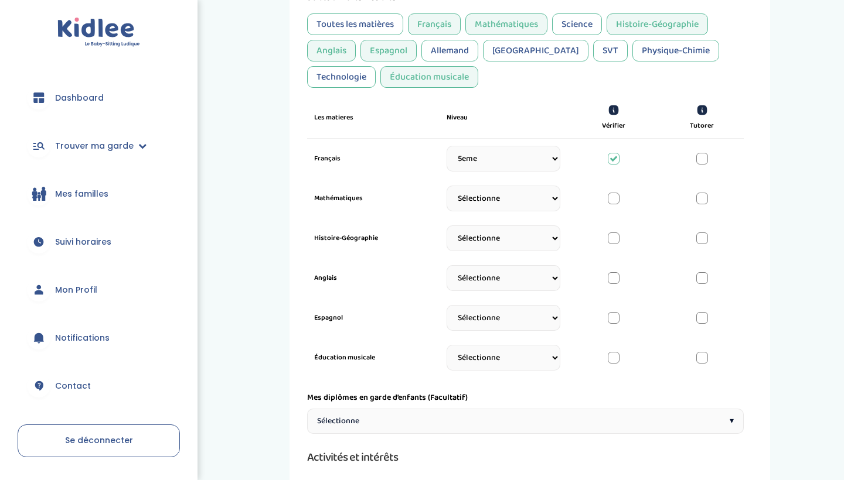
click at [704, 159] on div at bounding box center [702, 159] width 12 height 12
click at [612, 168] on div "Français Sélectionne CP CE1 CE2 CM1 CM2 6eme 5eme 4eme 3eme Seconde Prémière Te…" at bounding box center [525, 159] width 437 height 40
click at [614, 162] on div at bounding box center [614, 159] width 12 height 12
click at [706, 159] on div at bounding box center [702, 159] width 12 height 12
select select "5eme"
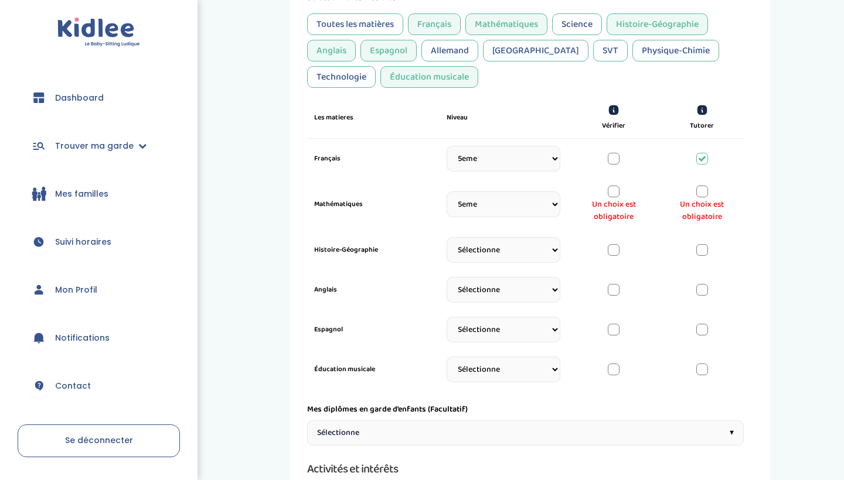
select select "5eme"
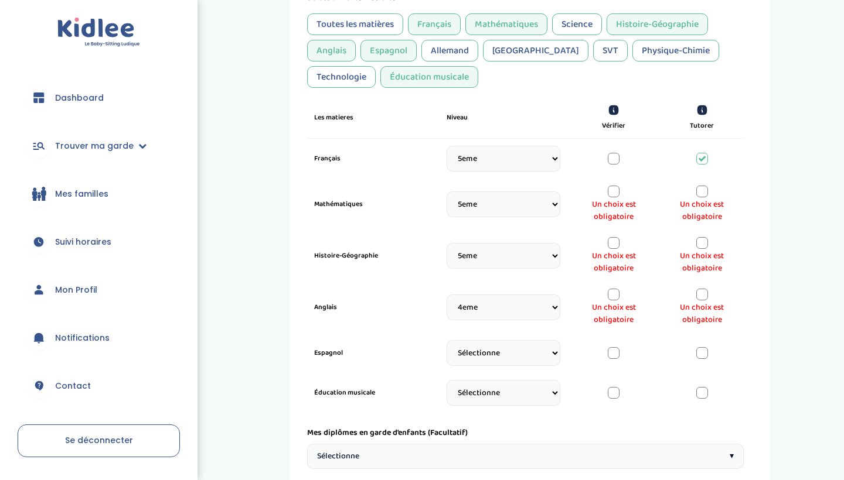
select select "5eme"
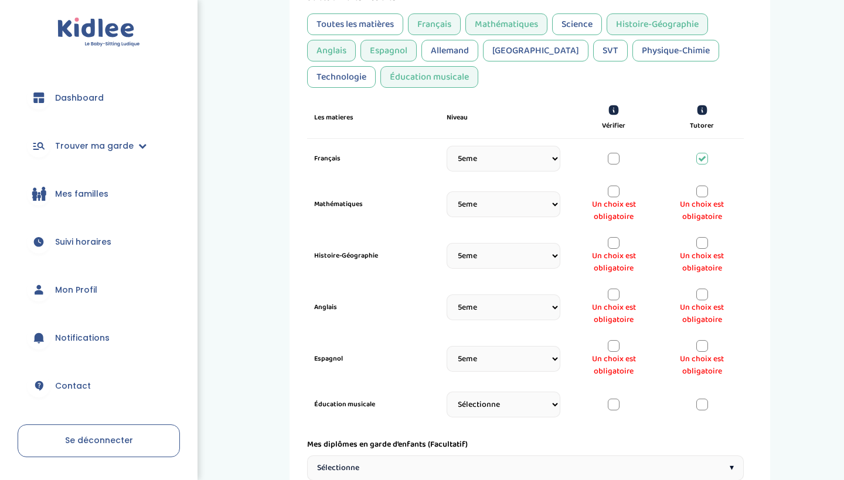
select select "5eme"
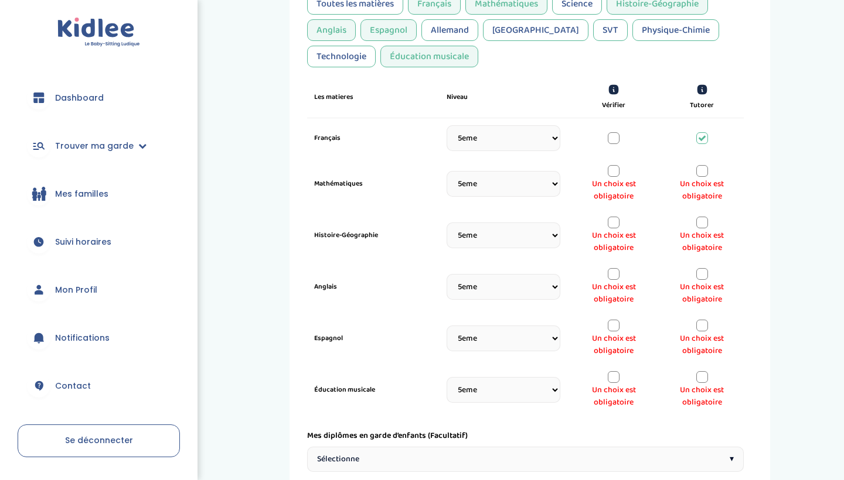
scroll to position [356, 0]
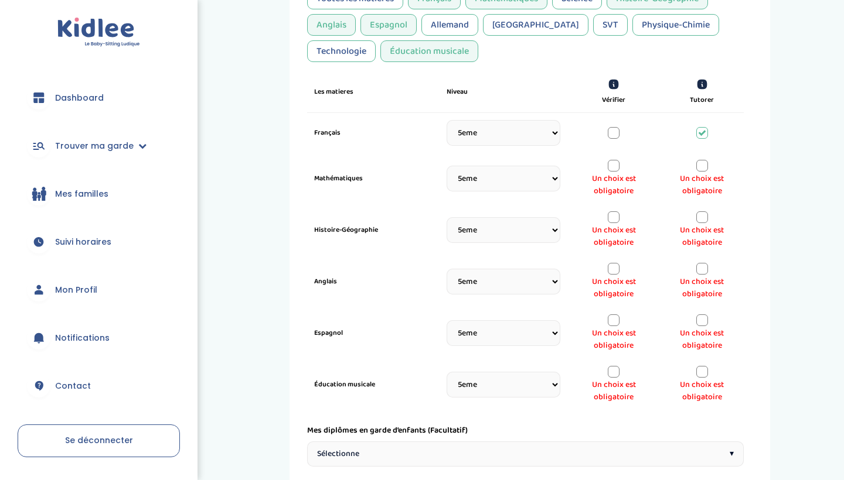
click at [699, 160] on div at bounding box center [702, 166] width 12 height 12
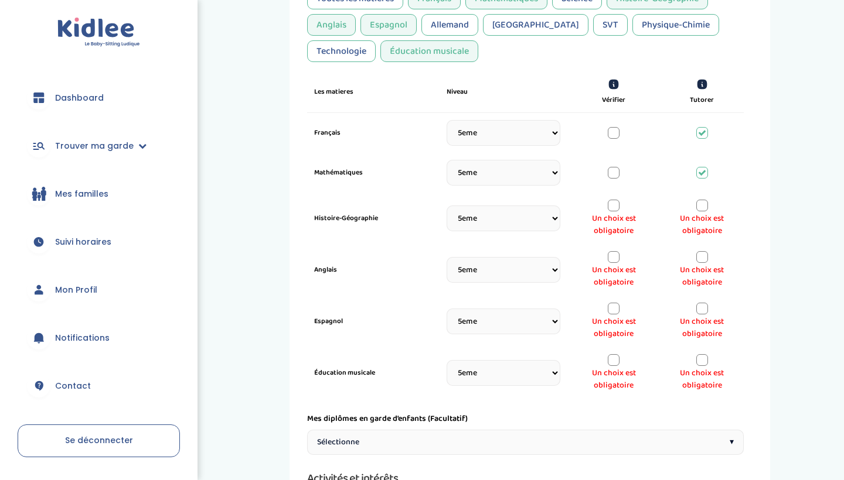
click at [704, 212] on div "Un choix est obligatoire" at bounding box center [702, 219] width 70 height 38
click at [703, 203] on div at bounding box center [702, 206] width 12 height 12
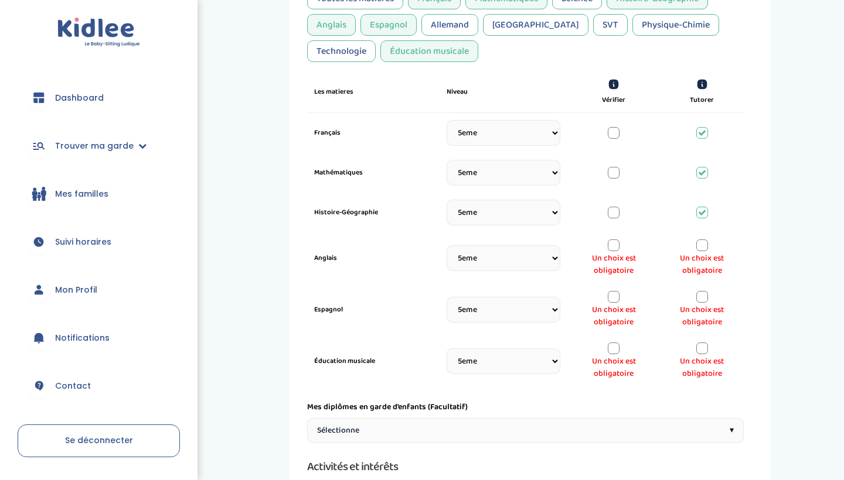
click at [704, 241] on div at bounding box center [702, 246] width 12 height 12
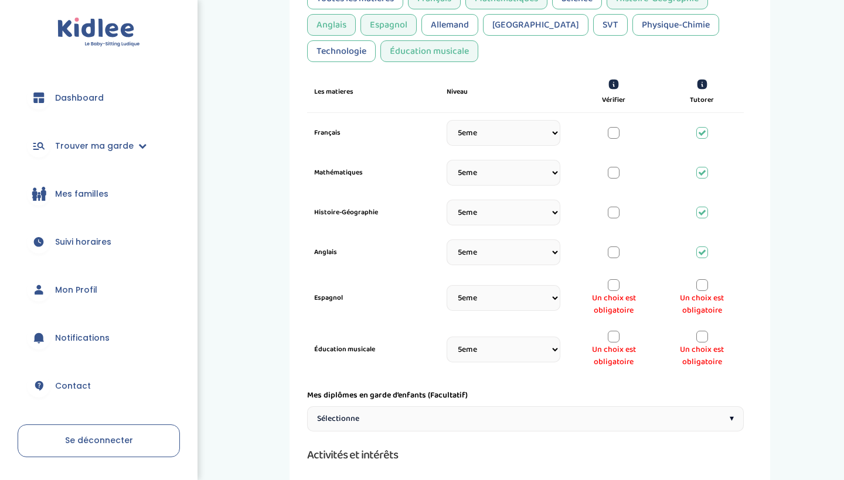
click at [702, 282] on div at bounding box center [702, 286] width 12 height 12
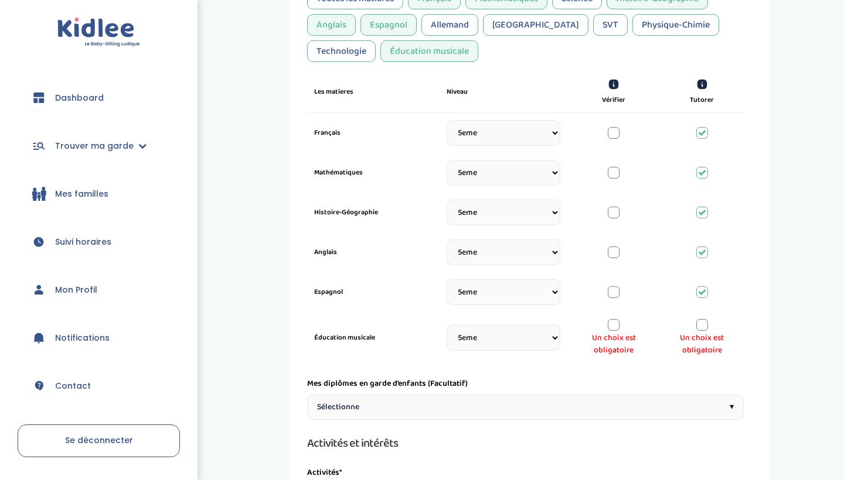
click at [703, 323] on div at bounding box center [702, 325] width 12 height 12
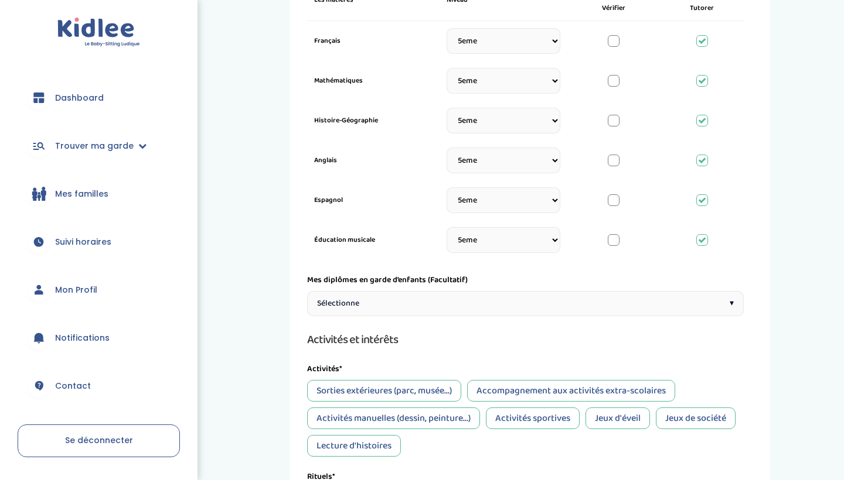
scroll to position [506, 0]
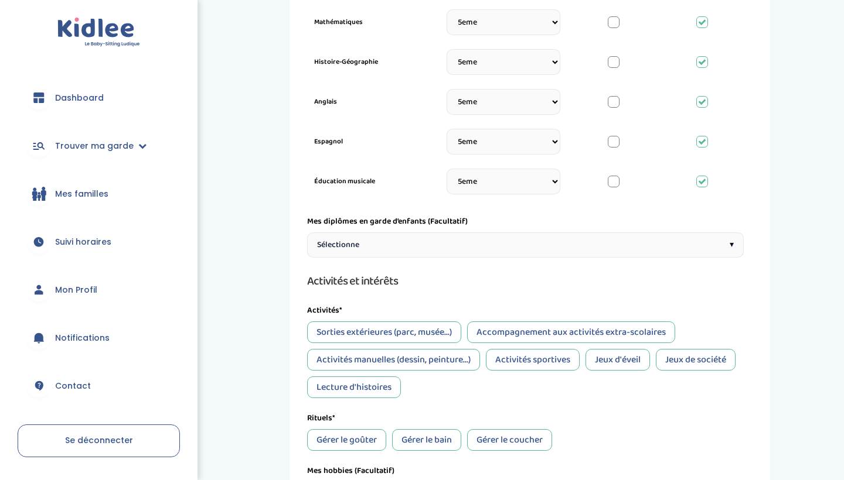
click at [537, 254] on div "Sélectionne ▾" at bounding box center [525, 245] width 437 height 25
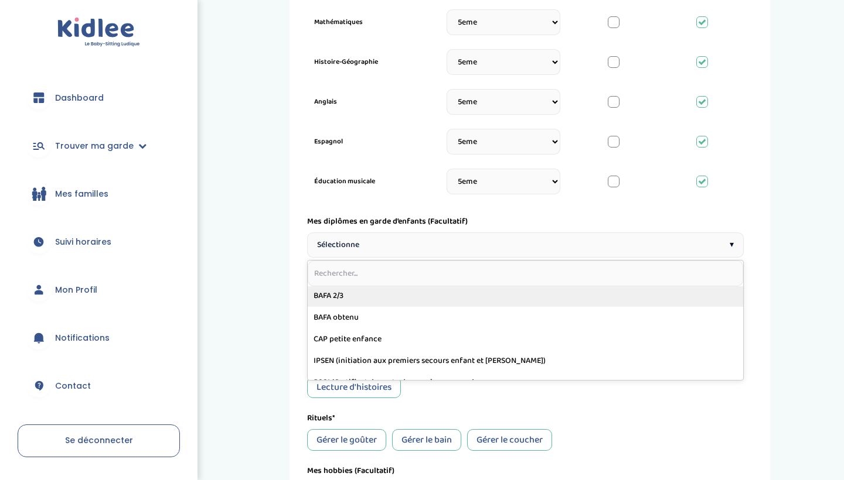
scroll to position [67, 0]
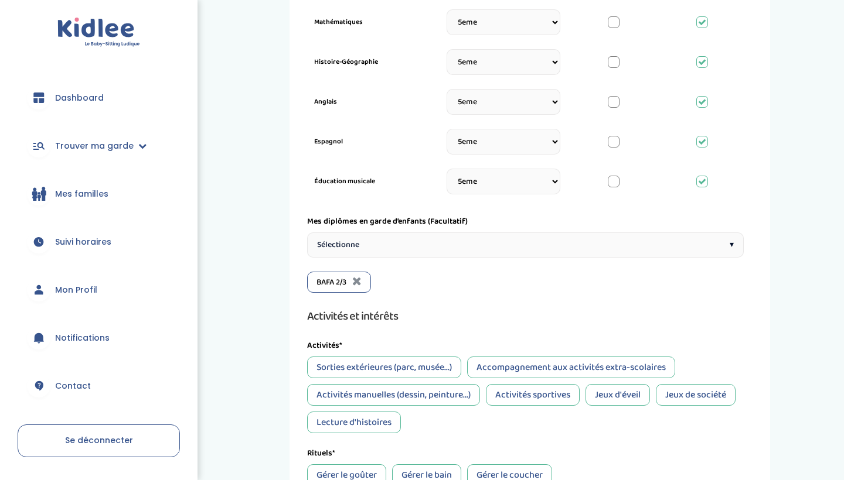
click at [406, 251] on div "Sélectionne ▾" at bounding box center [525, 245] width 437 height 25
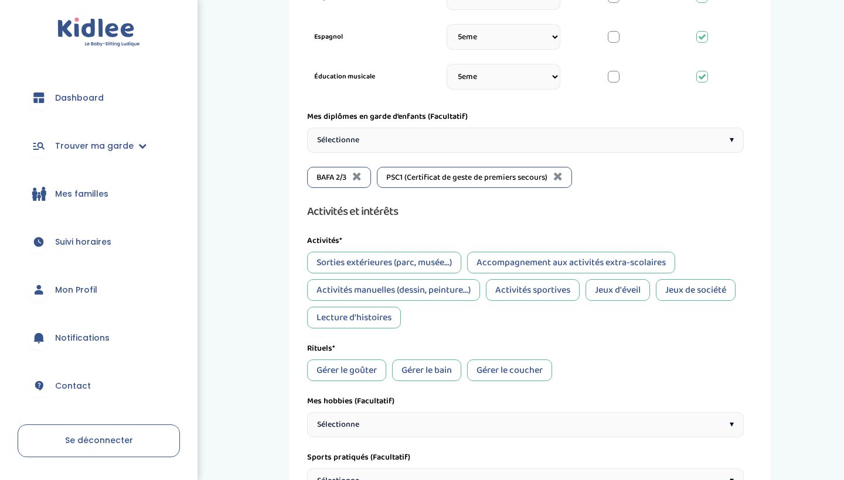
scroll to position [626, 0]
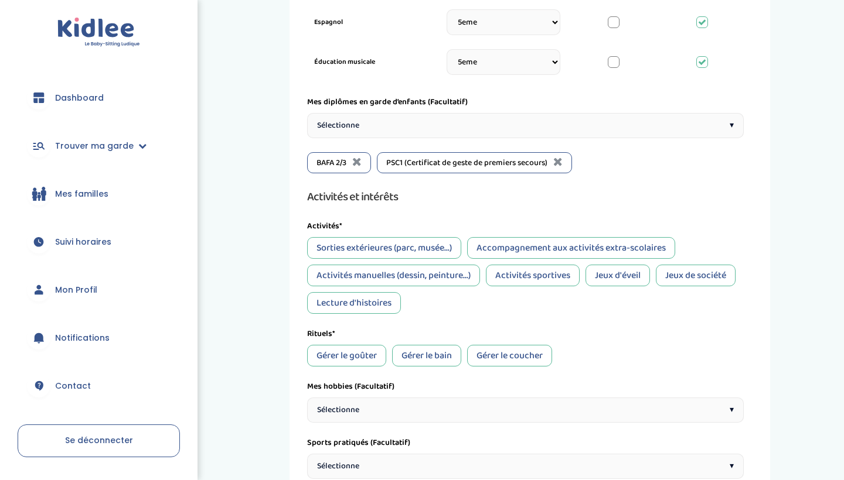
click at [420, 273] on div "Activités manuelles (dessin, peinture...)" at bounding box center [393, 276] width 173 height 22
click at [642, 274] on div "Jeux d'éveil" at bounding box center [617, 276] width 64 height 22
click at [691, 274] on div "Jeux de société" at bounding box center [696, 276] width 80 height 22
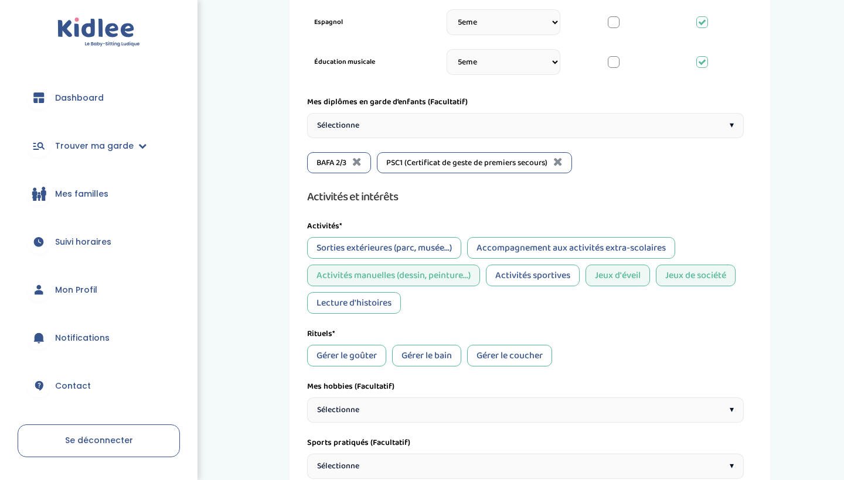
click at [366, 308] on div "Lecture d'histoires" at bounding box center [354, 303] width 94 height 22
click at [584, 240] on div "Accompagnement aux activités extra-scolaires" at bounding box center [571, 248] width 208 height 22
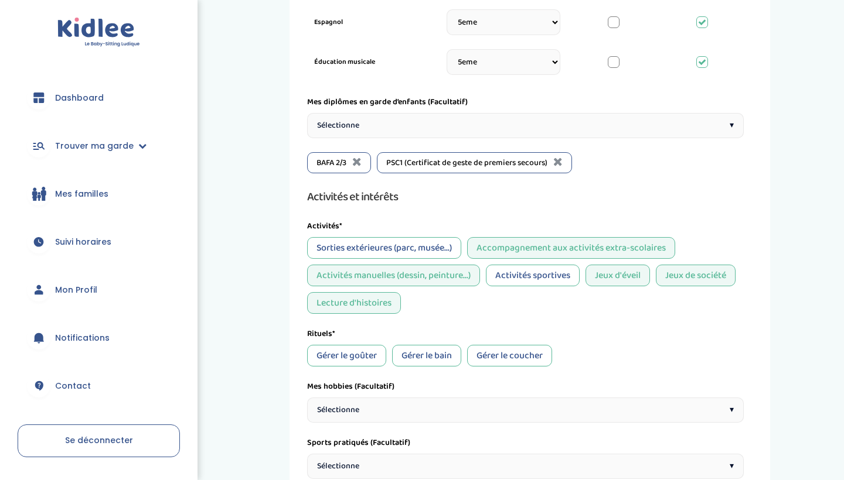
click at [383, 250] on div "Sorties extérieures (parc, musée...)" at bounding box center [384, 248] width 154 height 22
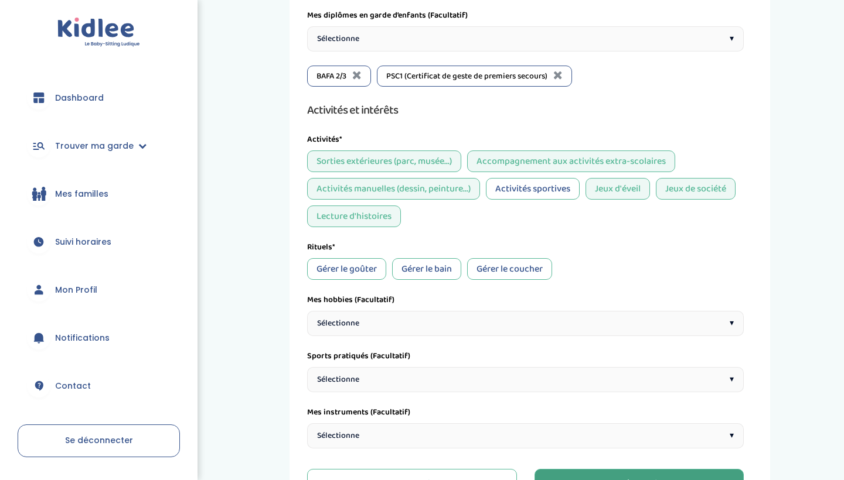
scroll to position [714, 0]
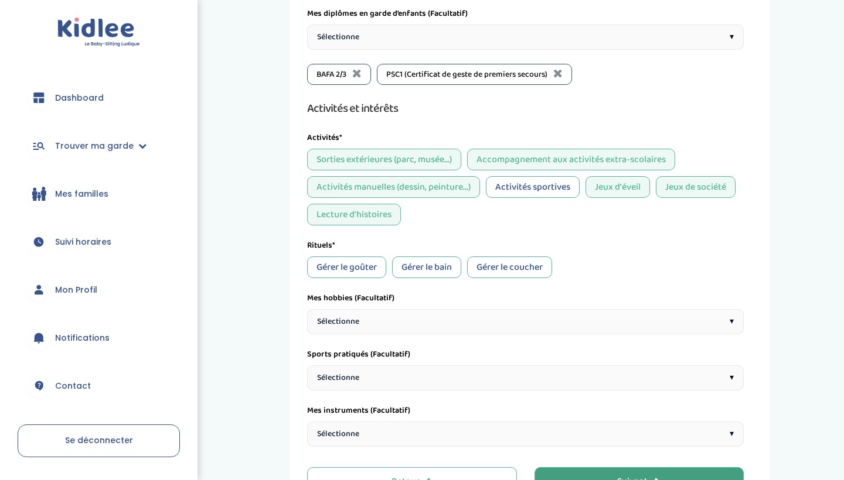
click at [359, 267] on div "Gérer le goûter" at bounding box center [346, 268] width 79 height 22
click at [404, 261] on div "Gérer le bain" at bounding box center [426, 268] width 69 height 22
click at [489, 265] on div "Gérer le coucher" at bounding box center [509, 268] width 85 height 22
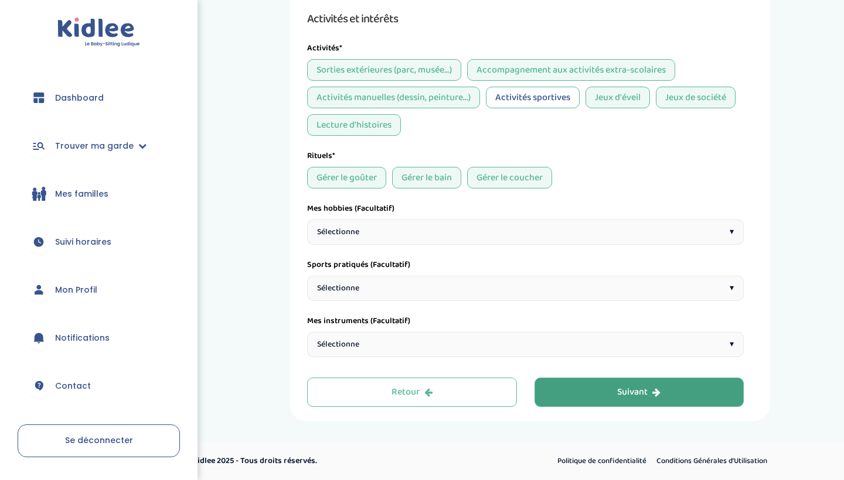
scroll to position [804, 0]
click at [474, 223] on div "Sélectionne ▾" at bounding box center [525, 232] width 437 height 25
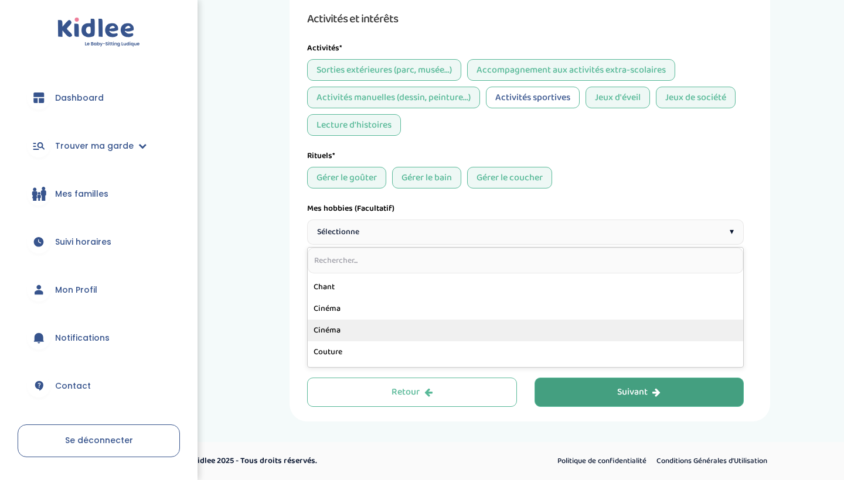
scroll to position [63, 0]
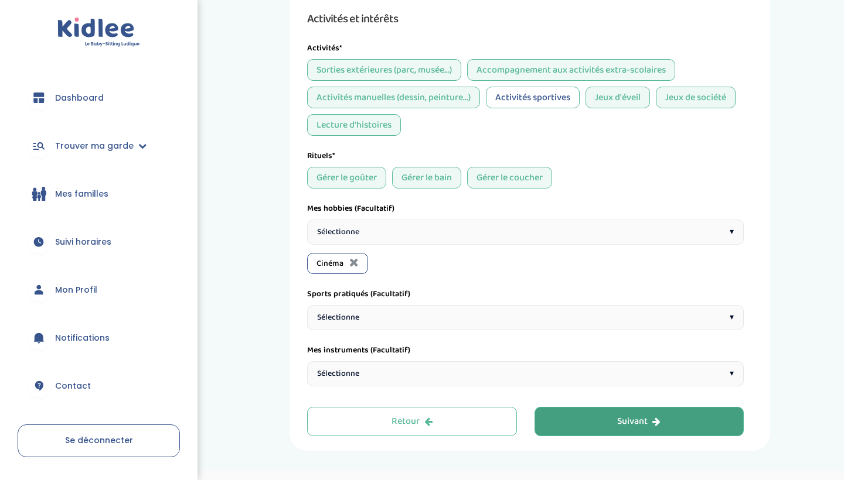
click at [384, 241] on div "Sélectionne ▾" at bounding box center [525, 232] width 437 height 25
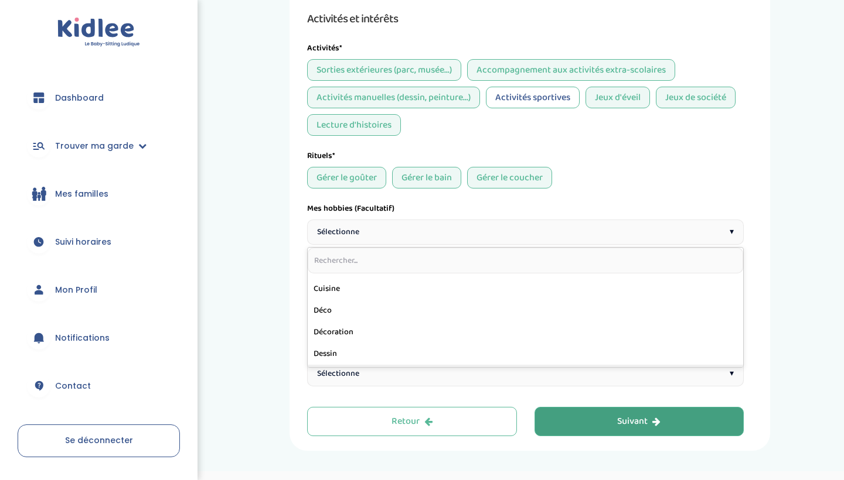
scroll to position [215, 0]
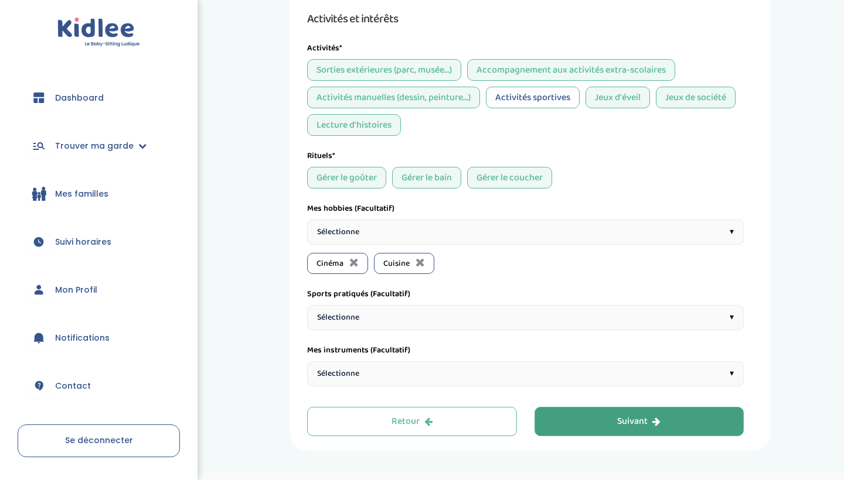
click at [393, 241] on div "Sélectionne ▾" at bounding box center [525, 232] width 437 height 25
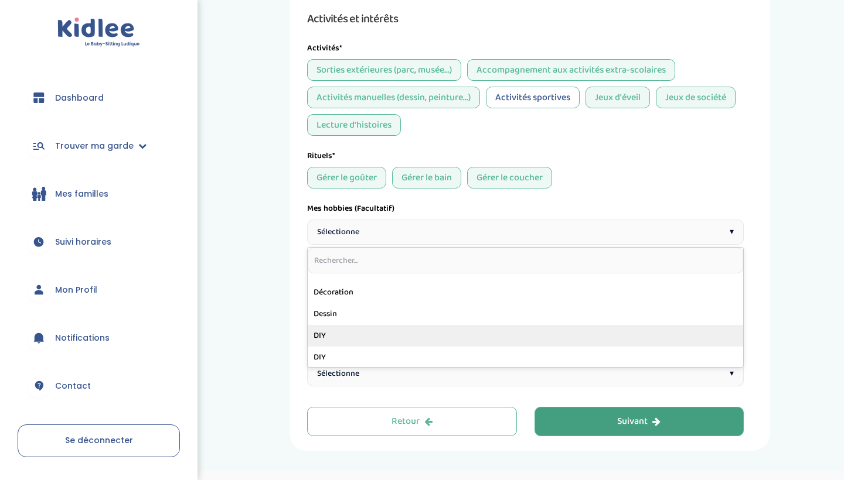
scroll to position [231, 0]
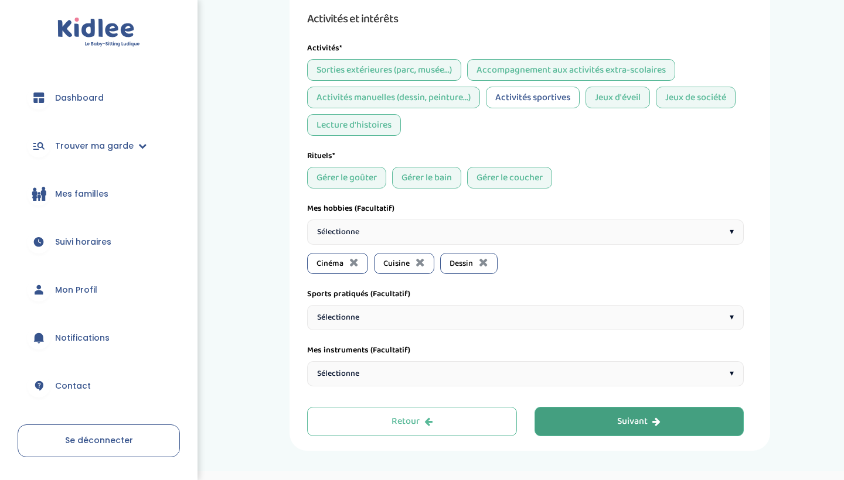
click at [356, 229] on span "Sélectionne" at bounding box center [338, 232] width 42 height 12
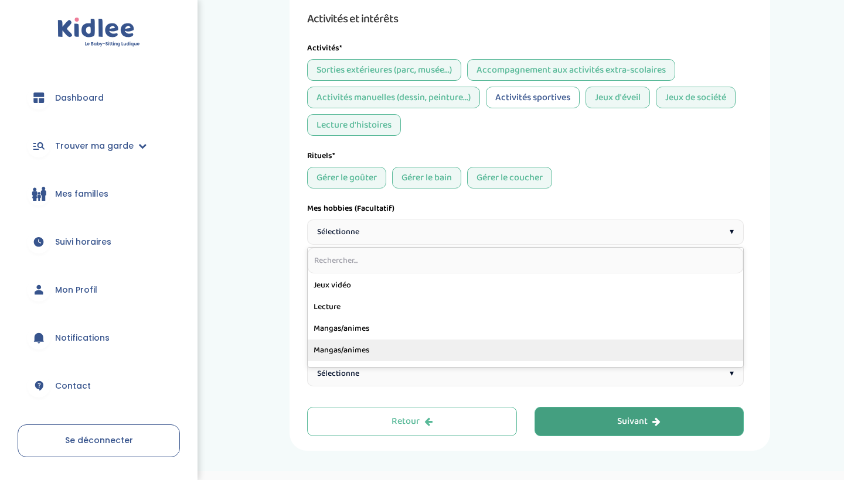
scroll to position [362, 0]
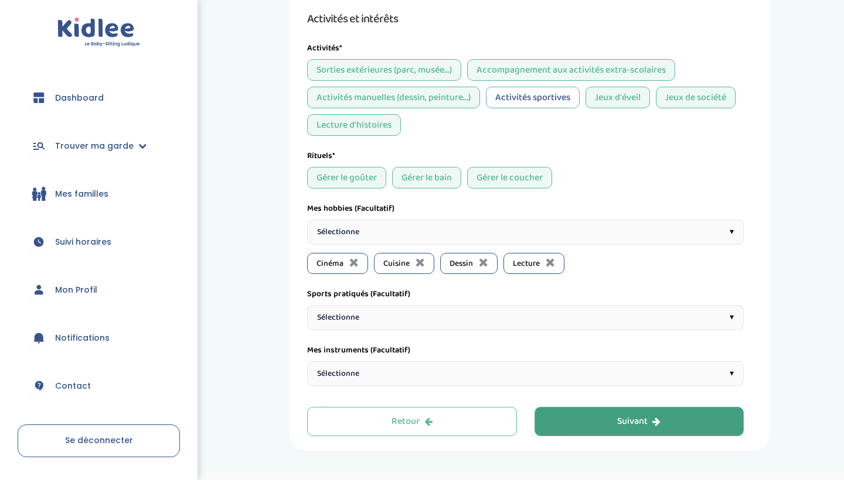
click at [367, 237] on div "Sélectionne ▾" at bounding box center [525, 232] width 437 height 25
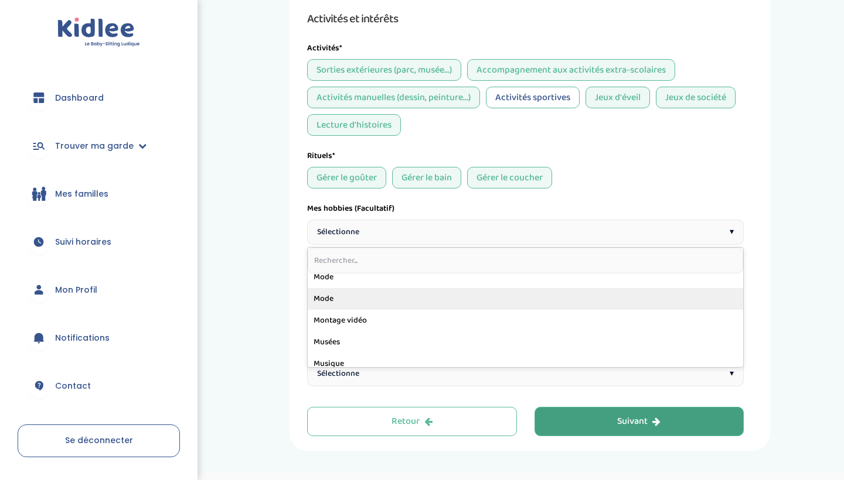
scroll to position [418, 0]
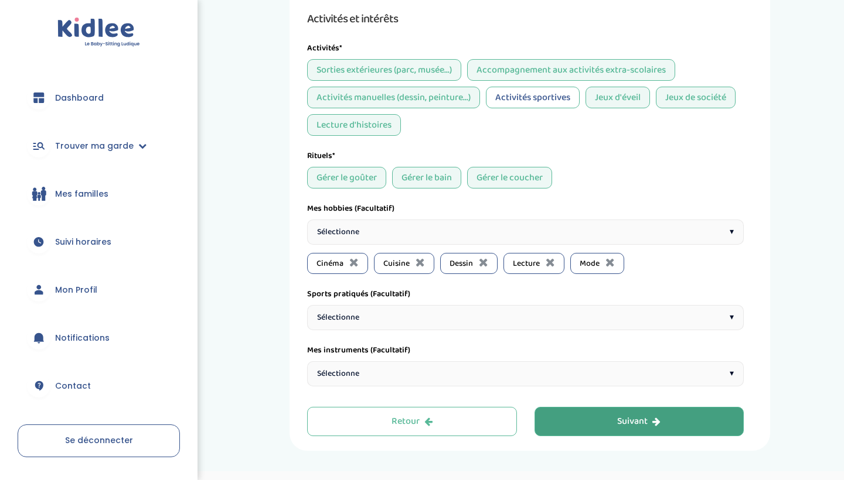
click at [381, 234] on div "Sélectionne ▾" at bounding box center [525, 232] width 437 height 25
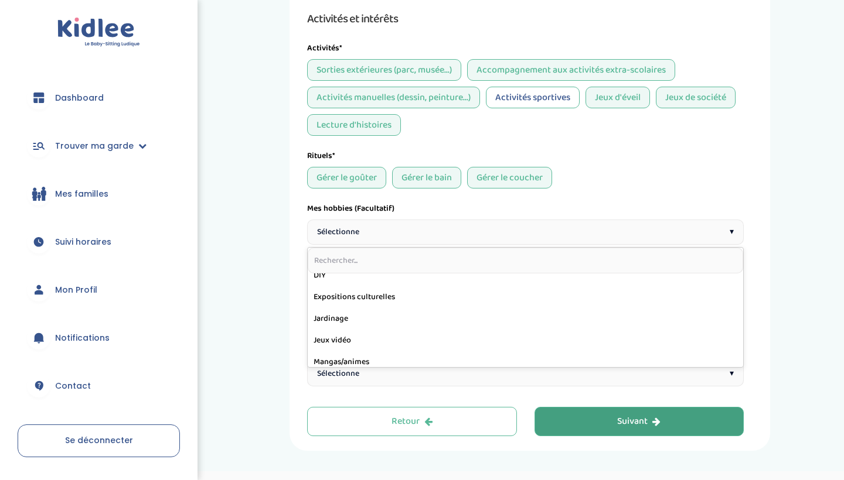
scroll to position [270, 0]
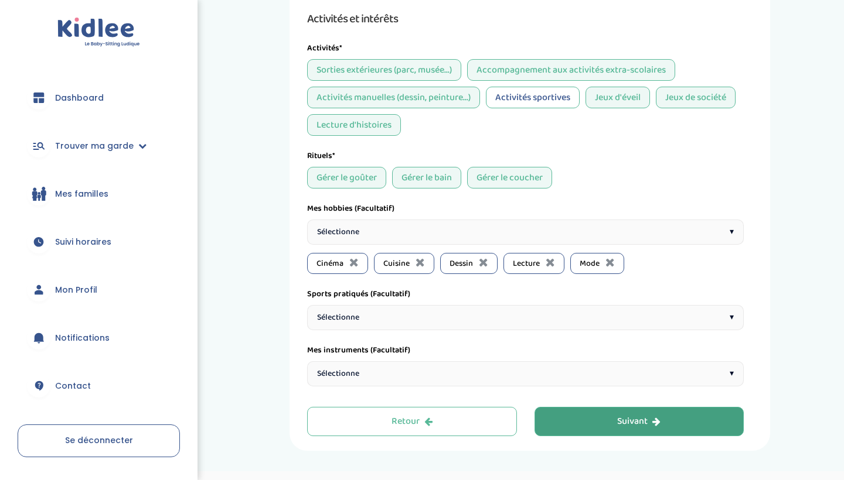
click at [365, 320] on div "Sélectionne ▾" at bounding box center [525, 317] width 437 height 25
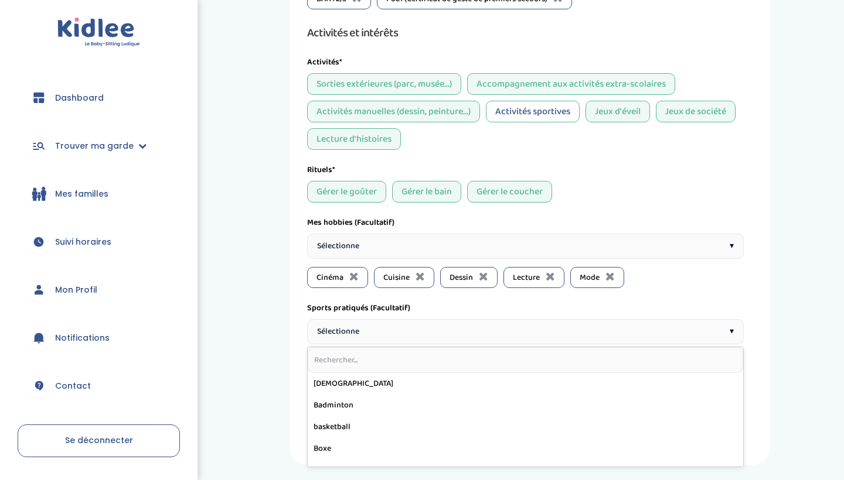
scroll to position [778, 0]
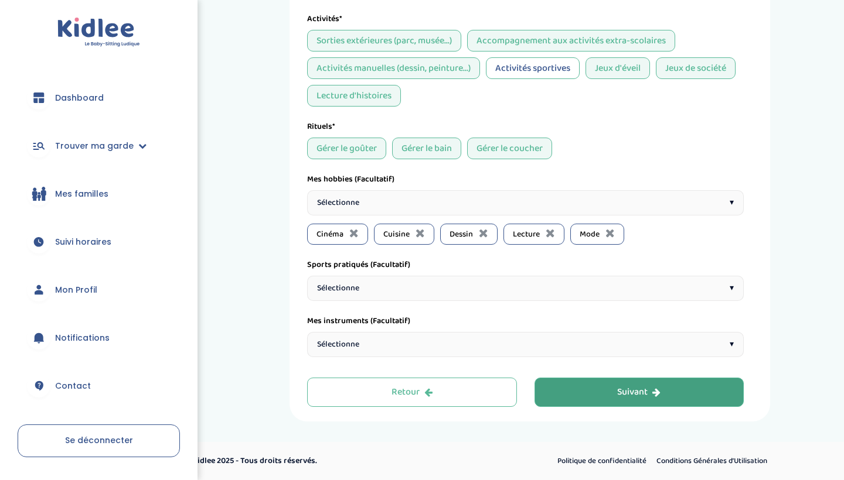
scroll to position [833, 0]
click at [330, 342] on span "Sélectionne" at bounding box center [338, 345] width 42 height 12
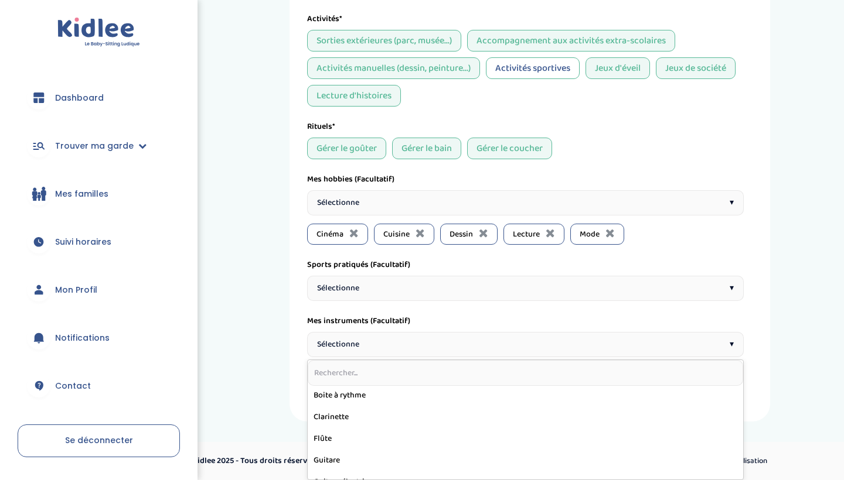
scroll to position [68, 0]
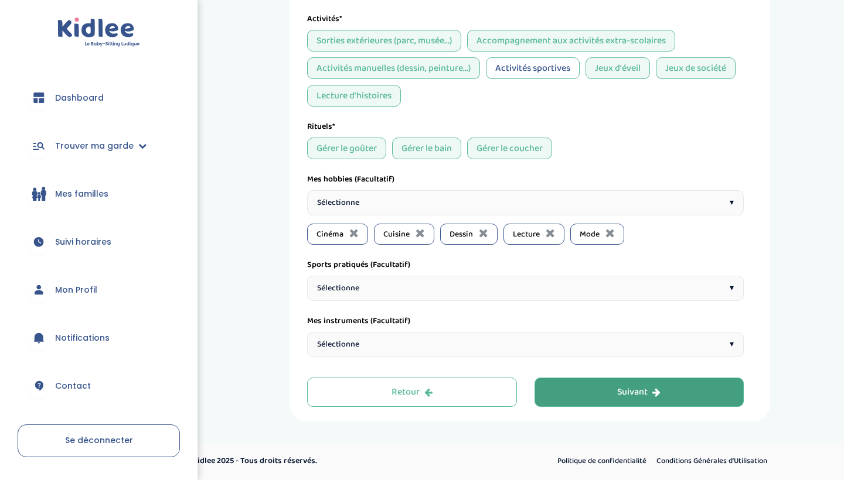
scroll to position [833, 0]
click at [602, 386] on button "Suivant" at bounding box center [639, 392] width 210 height 29
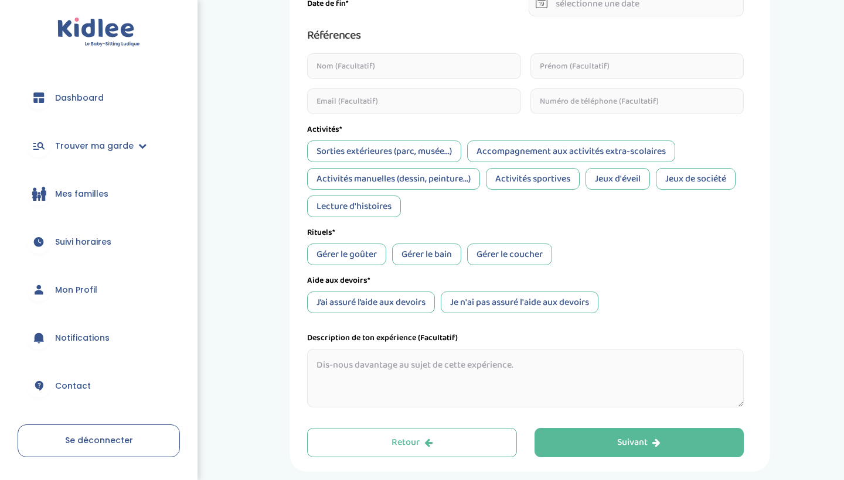
scroll to position [382, 0]
click at [469, 124] on div "Activités*" at bounding box center [525, 130] width 437 height 12
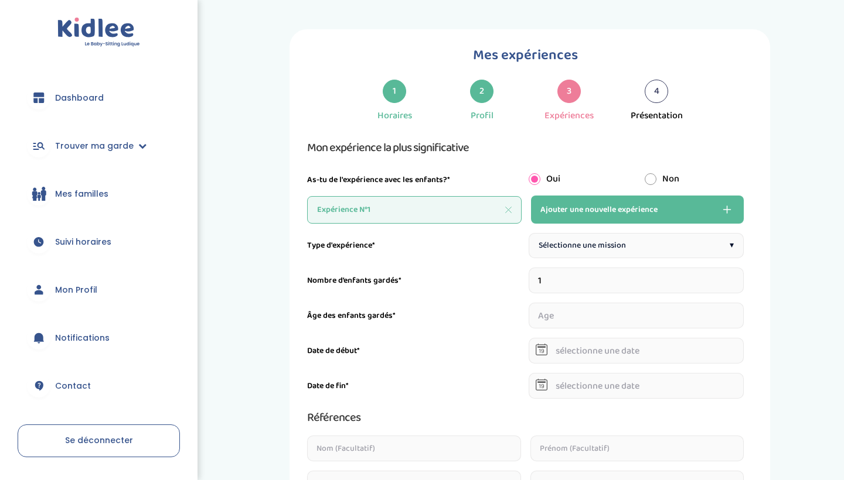
scroll to position [0, 0]
click at [546, 254] on div "Sélectionne une mission ▾" at bounding box center [637, 245] width 216 height 25
click at [569, 317] on input "number" at bounding box center [637, 316] width 216 height 26
type input "1"
click at [737, 314] on input "1" at bounding box center [637, 316] width 216 height 26
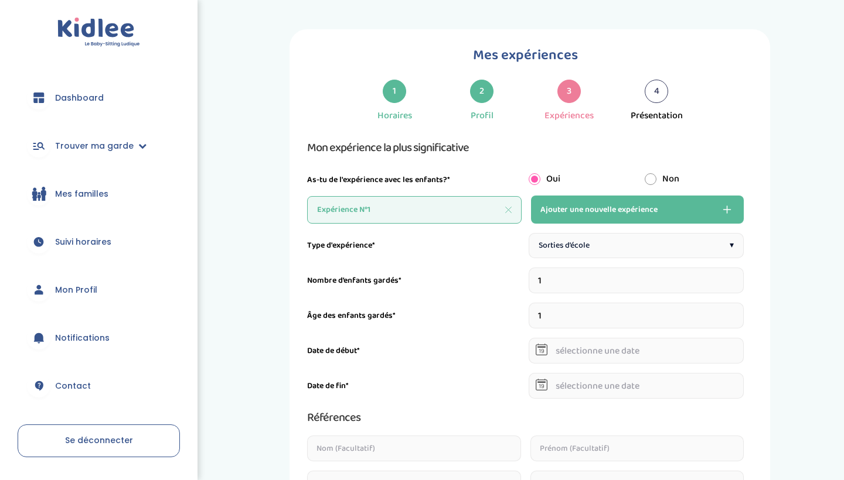
click at [583, 351] on input "text" at bounding box center [637, 351] width 216 height 26
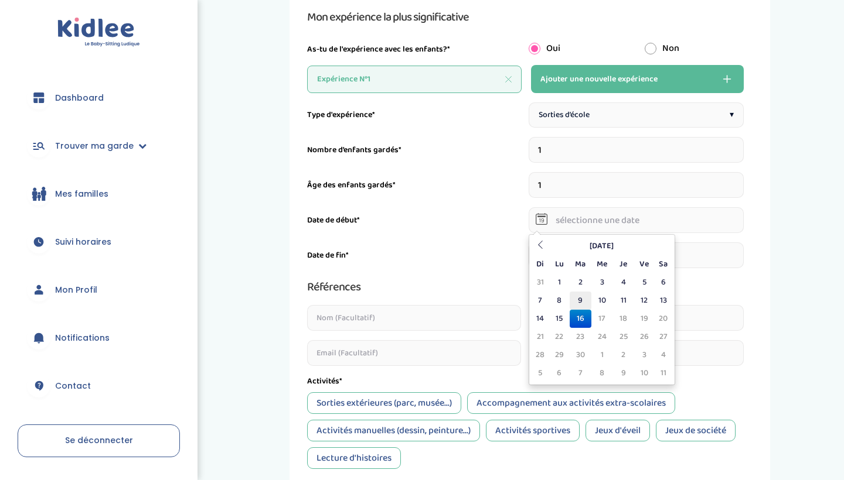
scroll to position [132, 0]
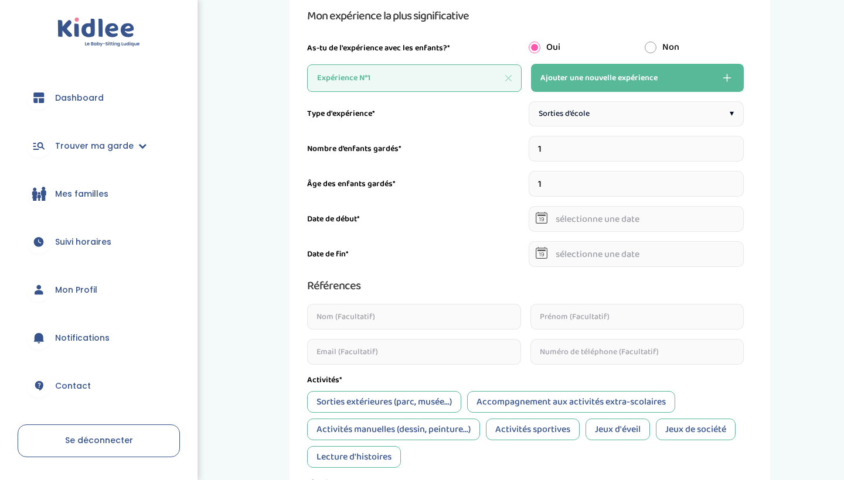
click at [702, 188] on input "1" at bounding box center [637, 184] width 216 height 26
click at [636, 110] on div "Sorties d’école ▾" at bounding box center [637, 113] width 216 height 25
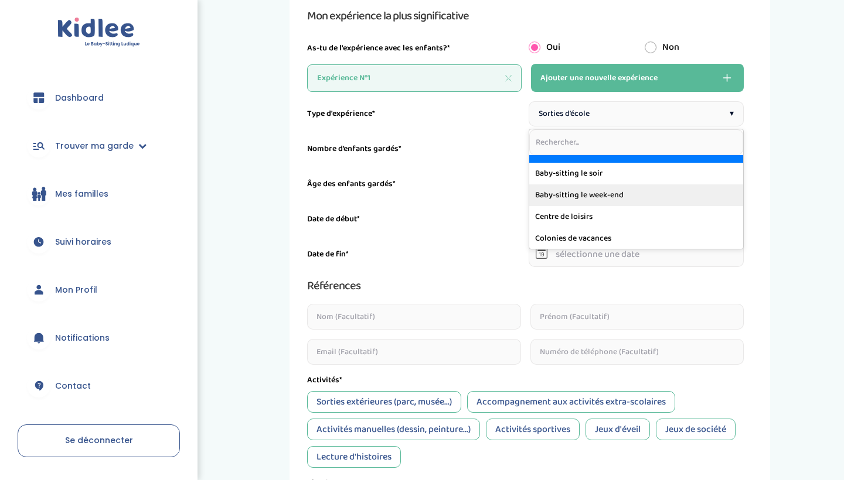
scroll to position [9, 0]
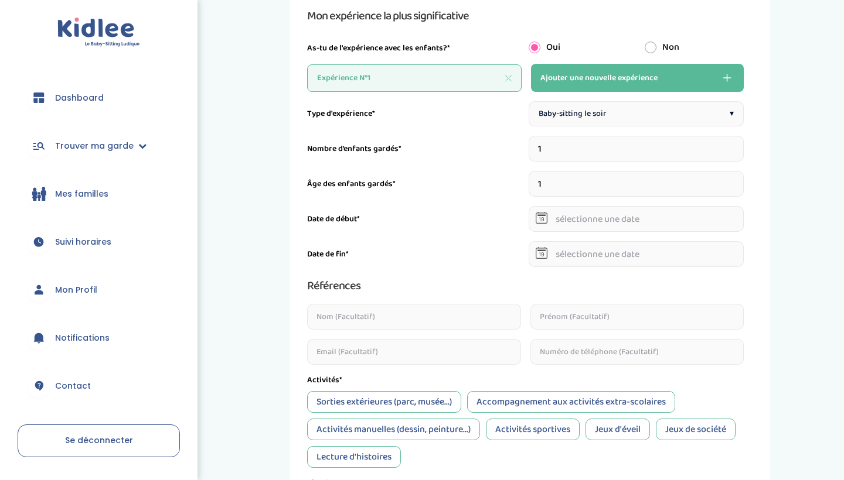
click at [567, 187] on input "1" at bounding box center [637, 184] width 216 height 26
type input "8"
click at [804, 224] on div "Mes expériences 1 Horaires 2 Profil 3 Expériences 4 Présentation Indique nous t…" at bounding box center [529, 310] width 611 height 826
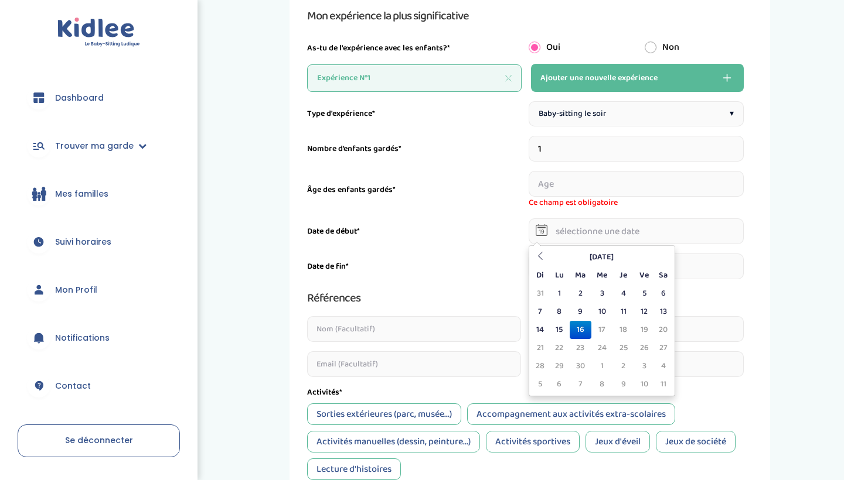
click at [679, 241] on input "text" at bounding box center [637, 232] width 216 height 26
click at [549, 256] on th at bounding box center [540, 257] width 18 height 18
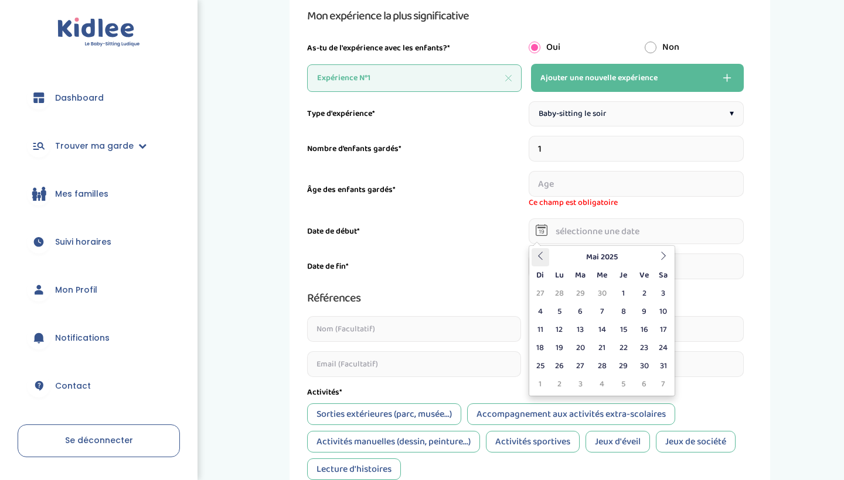
click at [549, 256] on th at bounding box center [540, 257] width 18 height 18
click at [602, 256] on th "Avril 2025" at bounding box center [601, 257] width 105 height 18
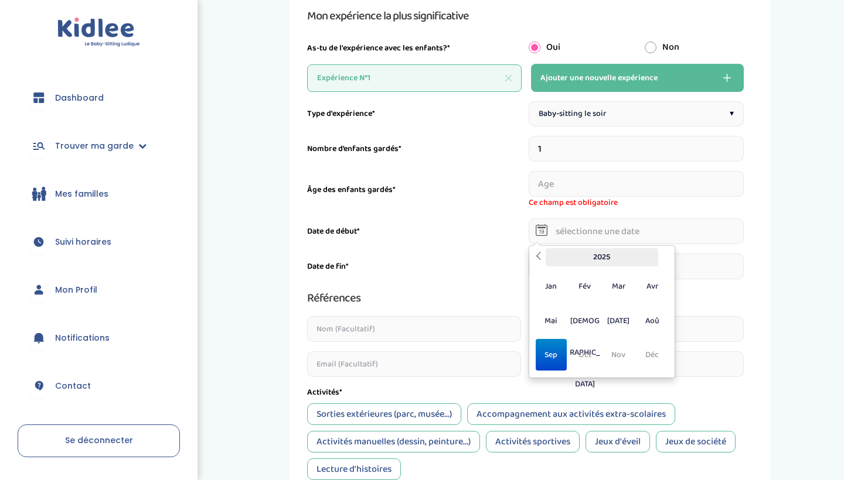
click at [589, 257] on th "2025" at bounding box center [602, 257] width 113 height 18
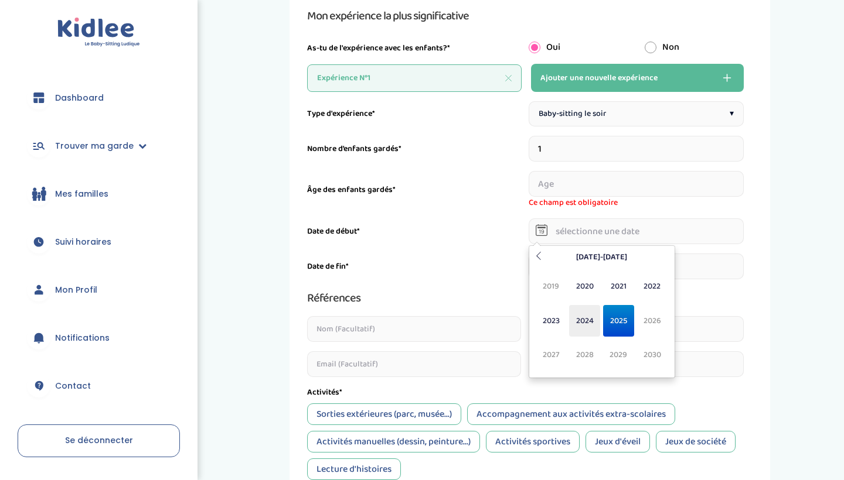
scroll to position [112, 0]
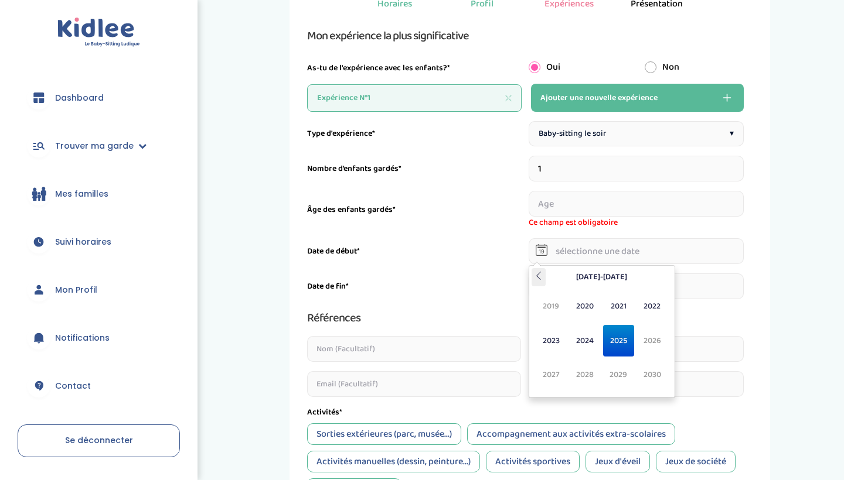
click at [539, 276] on icon at bounding box center [538, 276] width 8 height 8
click at [557, 377] on span "2017" at bounding box center [551, 375] width 31 height 32
click at [593, 334] on span "Jui" at bounding box center [584, 341] width 31 height 32
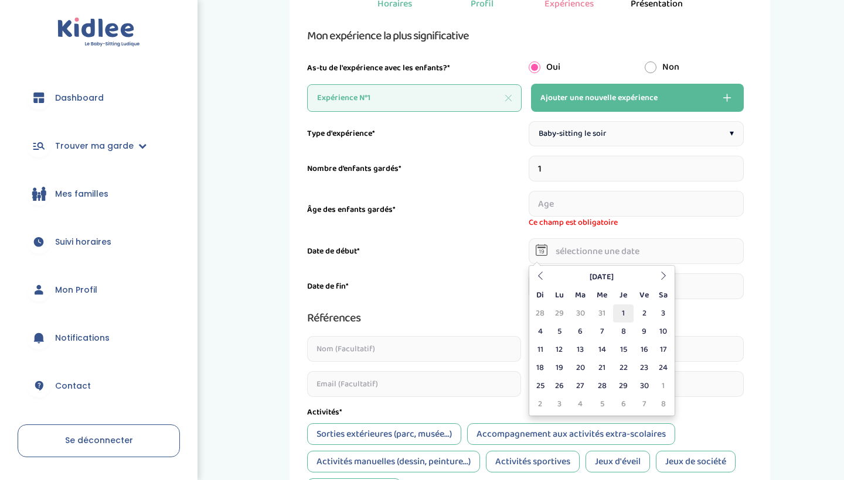
click at [620, 313] on td "1" at bounding box center [623, 314] width 21 height 18
type input "01-06-2017"
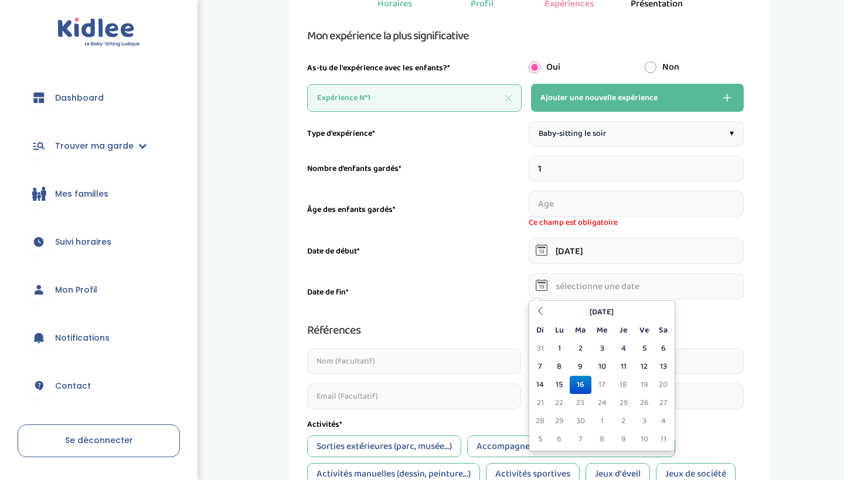
click at [594, 285] on input "text" at bounding box center [637, 287] width 216 height 26
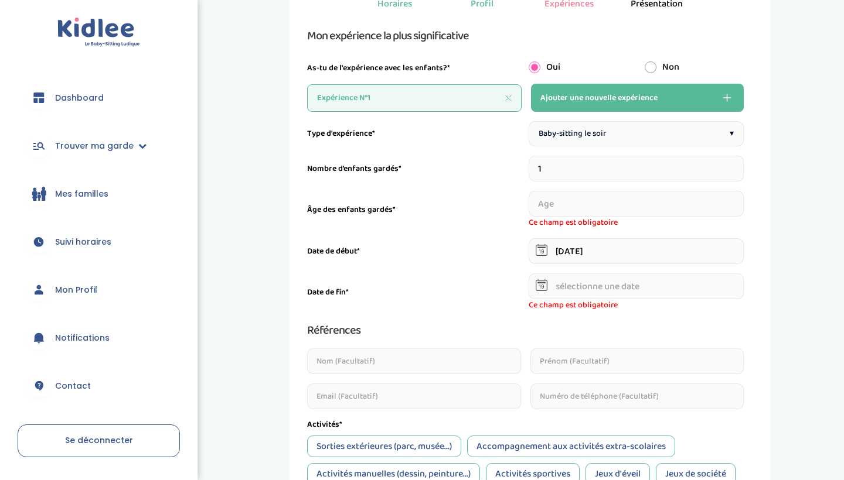
click at [749, 326] on div "Mes expériences 1 Horaires 2 Profil 3 Expériences 4 Présentation Indique nous t…" at bounding box center [529, 342] width 445 height 821
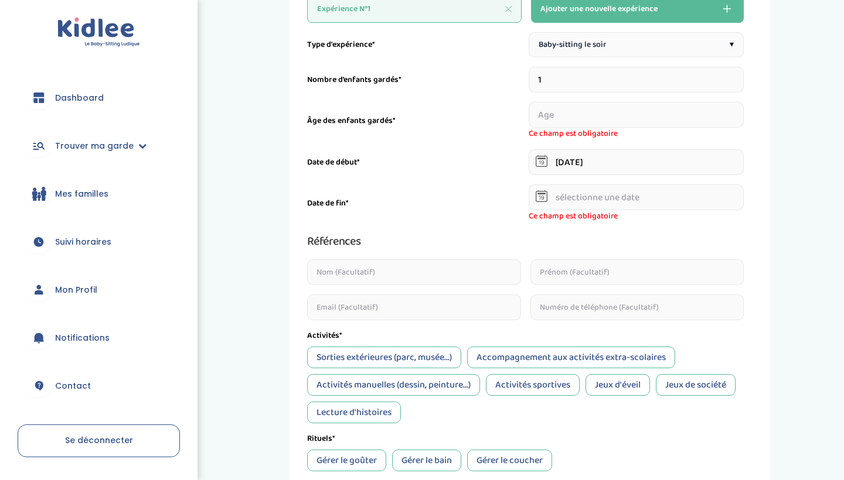
scroll to position [187, 0]
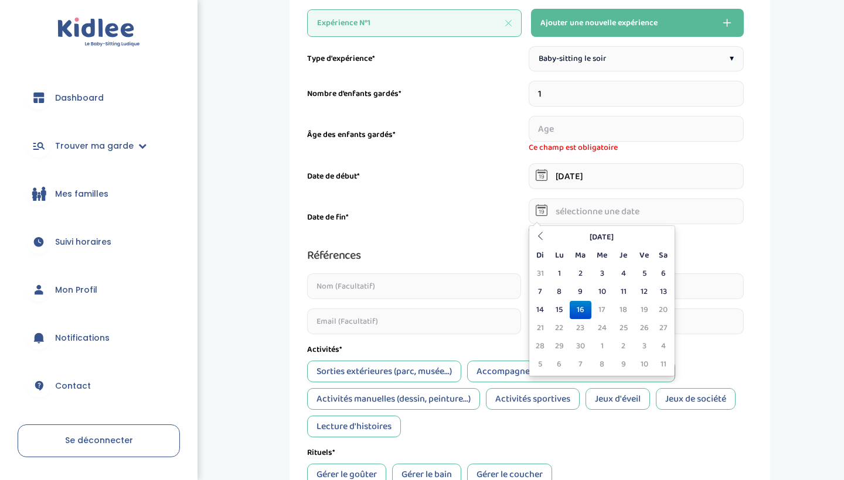
click at [611, 209] on input "text" at bounding box center [637, 212] width 216 height 26
click at [541, 233] on icon at bounding box center [540, 236] width 8 height 8
click at [639, 322] on td "22" at bounding box center [643, 328] width 21 height 18
type input "22-08-2025"
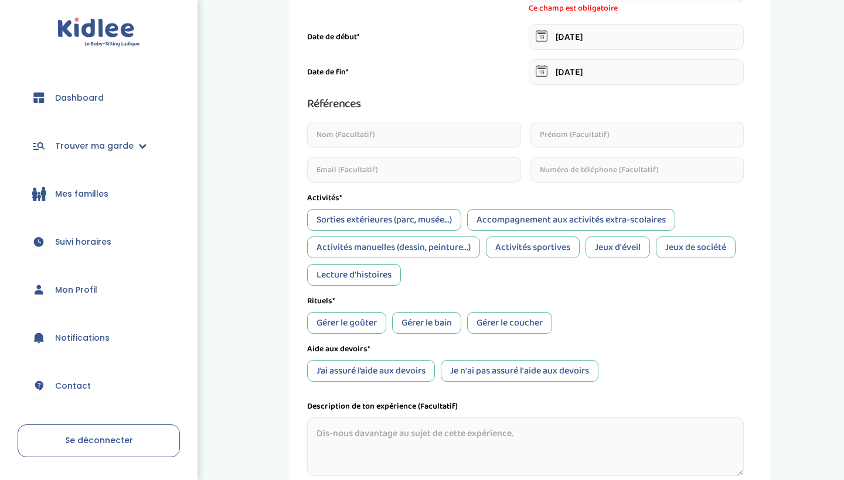
scroll to position [320, 0]
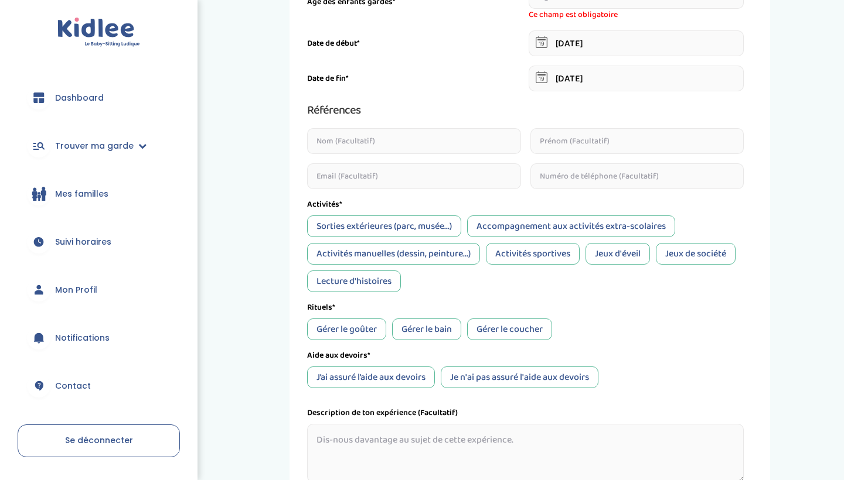
click at [568, 145] on input "text" at bounding box center [637, 141] width 214 height 26
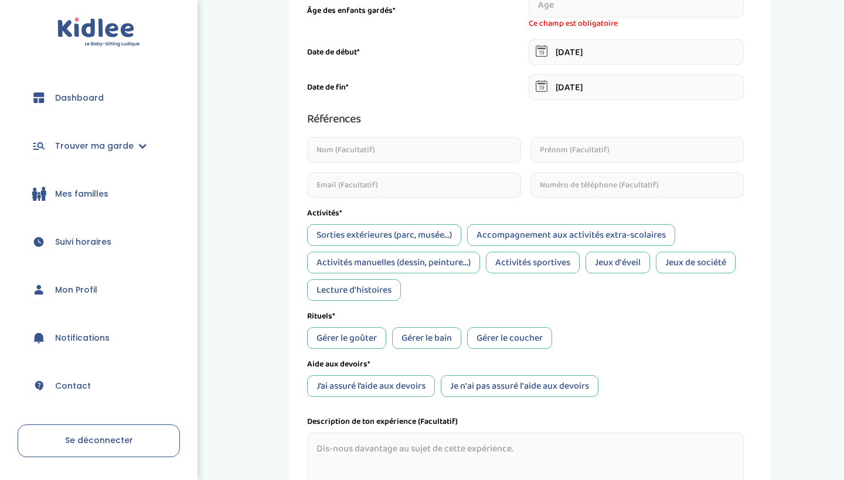
scroll to position [308, 0]
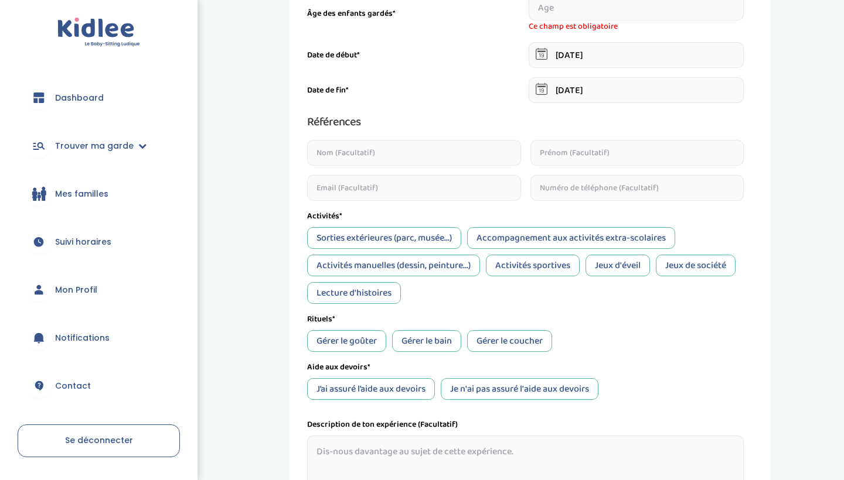
type input ":"
type input "0616191069"
click at [454, 154] on input "text" at bounding box center [414, 153] width 214 height 26
type input "Dissie"
click at [659, 134] on div "Références Dissie 0616191069" at bounding box center [525, 157] width 437 height 88
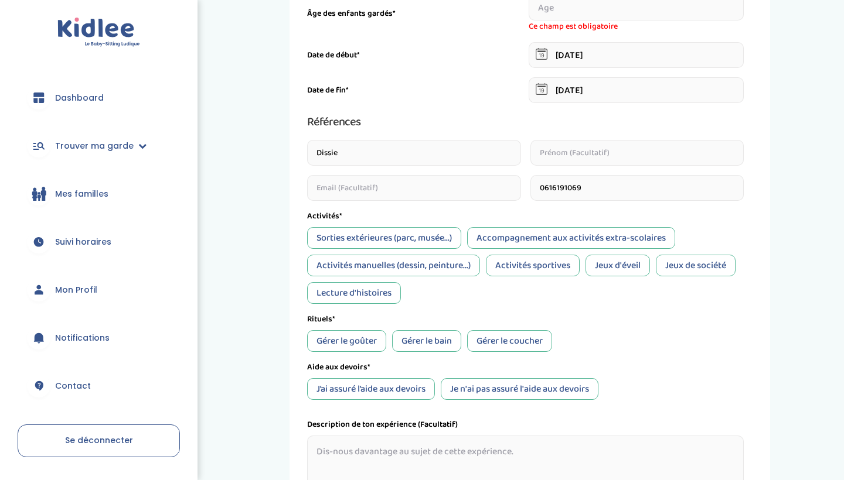
click at [652, 144] on input "text" at bounding box center [637, 153] width 214 height 26
type input "Celine"
click at [642, 388] on div "J’ai assuré l’aide aux devoirs Je n'ai pas assuré l'aide aux devoirs" at bounding box center [525, 390] width 437 height 22
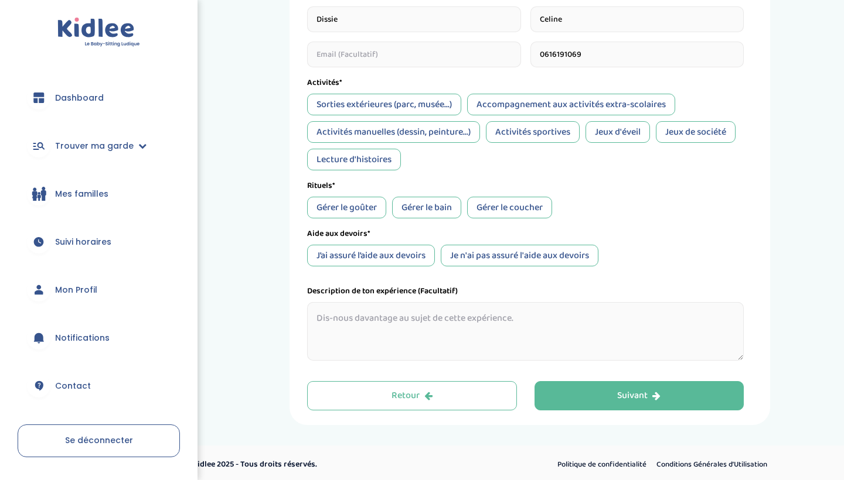
scroll to position [442, 0]
click at [599, 398] on button "Suivant" at bounding box center [639, 395] width 210 height 29
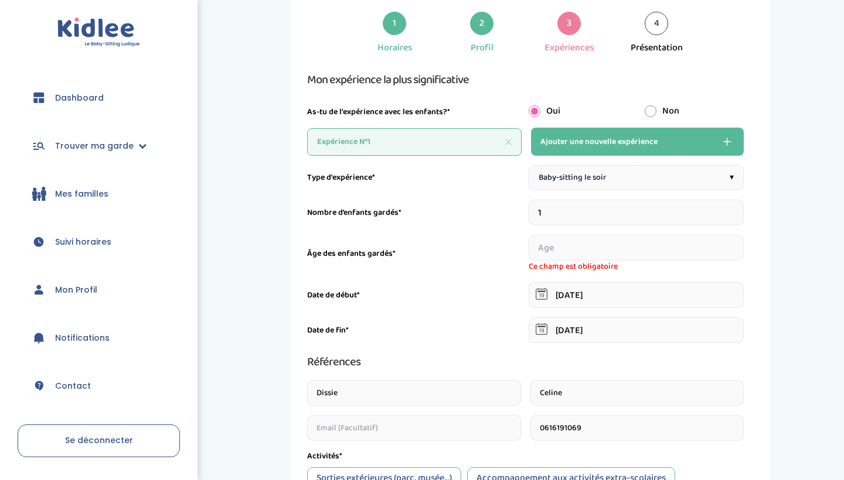
scroll to position [64, 0]
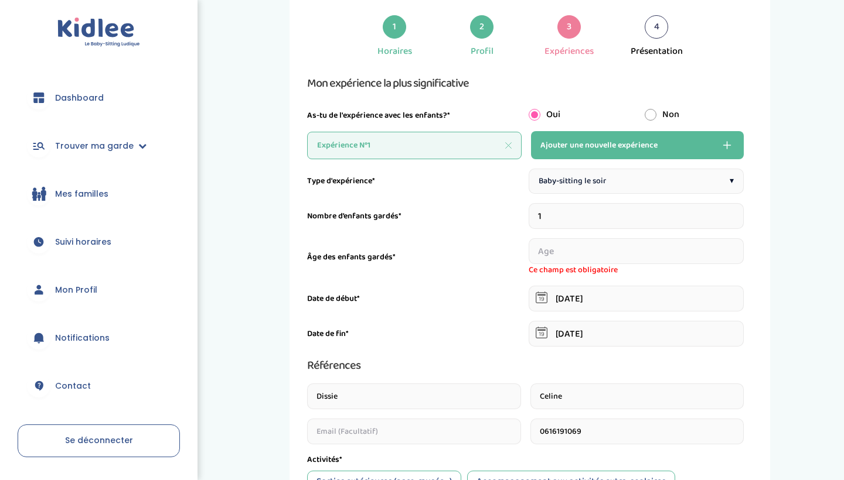
click at [559, 257] on input "number" at bounding box center [637, 251] width 216 height 26
click at [573, 257] on input "number" at bounding box center [637, 251] width 216 height 26
type input "8"
type input "1"
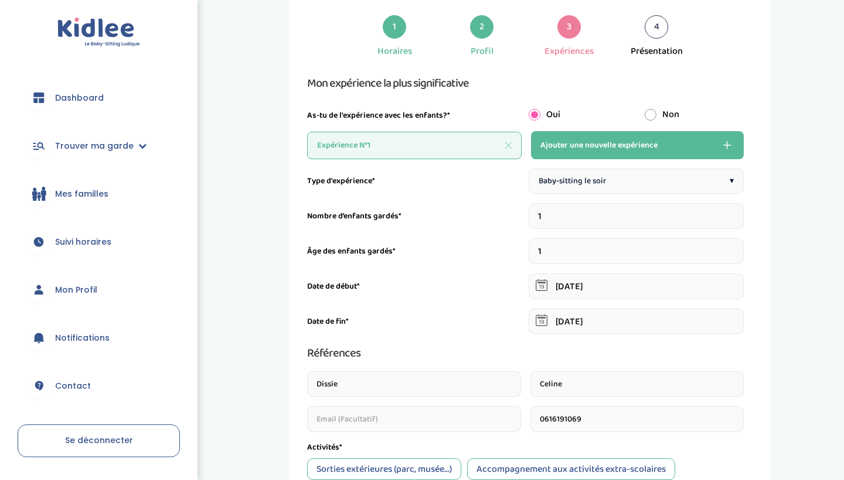
click at [738, 248] on input "1" at bounding box center [637, 251] width 216 height 26
type input "-1"
click at [679, 252] on input "-1" at bounding box center [637, 251] width 216 height 26
click at [834, 357] on div "Mes expériences 1 Horaires 2 Profil 3 Expériences 4 Présentation Indique nous t…" at bounding box center [530, 405] width 628 height 881
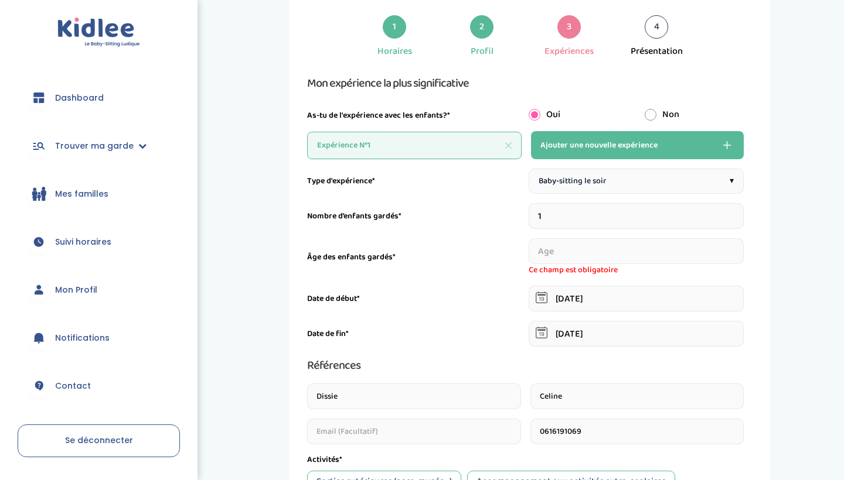
click at [627, 239] on input "number" at bounding box center [637, 251] width 216 height 26
click at [627, 242] on input "number" at bounding box center [637, 251] width 216 height 26
click at [643, 243] on input "number" at bounding box center [637, 251] width 216 height 26
click at [643, 248] on input "number" at bounding box center [637, 251] width 216 height 26
type input "-1"
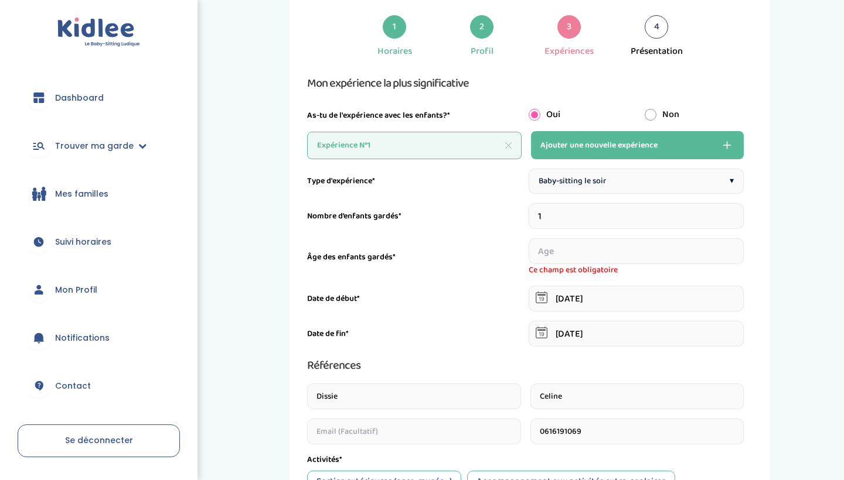
type input "1"
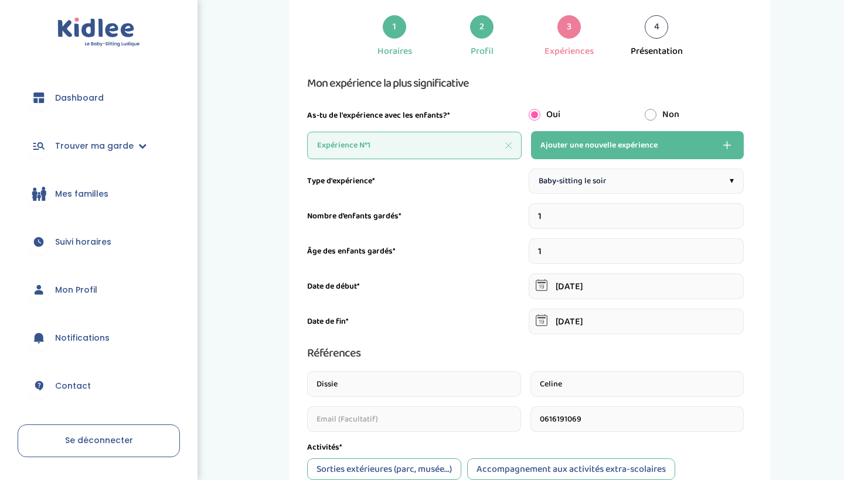
click at [741, 250] on input "1" at bounding box center [637, 251] width 216 height 26
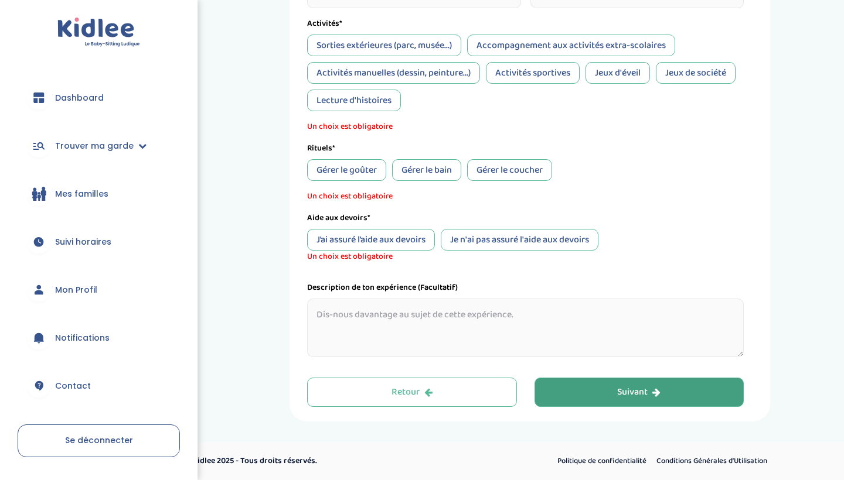
click at [651, 380] on button "Suivant" at bounding box center [639, 392] width 210 height 29
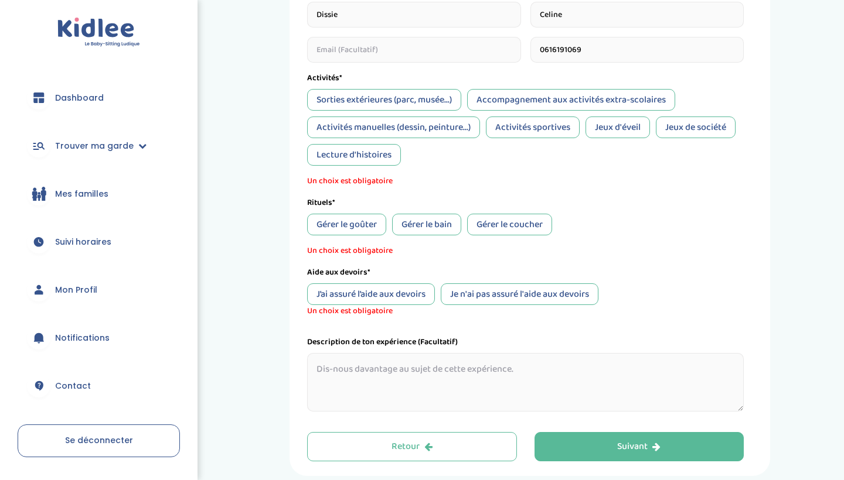
scroll to position [437, 0]
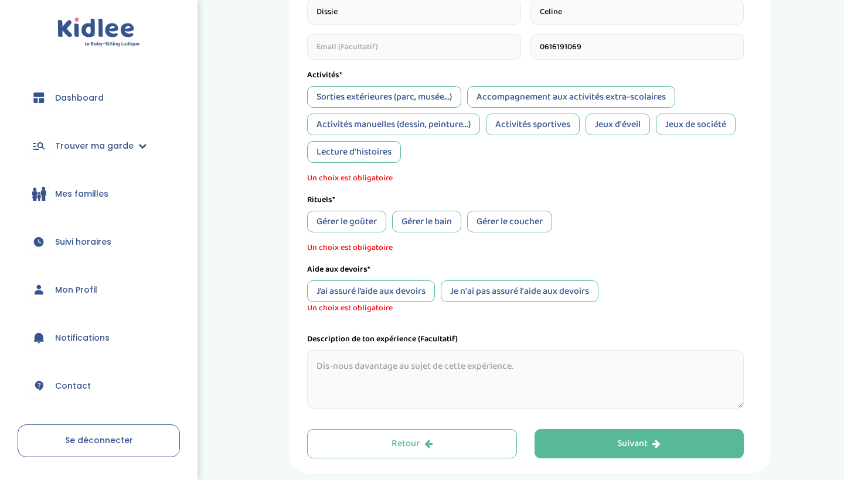
click at [375, 89] on div "Sorties extérieures (parc, musée...)" at bounding box center [384, 97] width 154 height 22
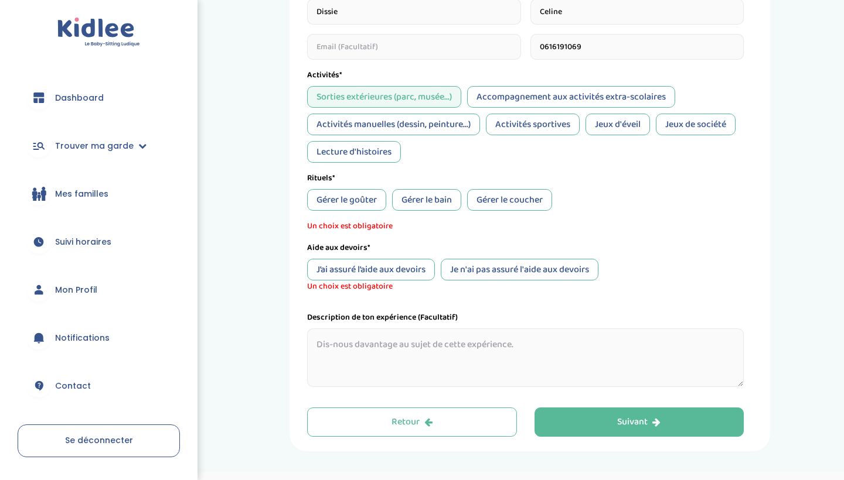
click at [411, 97] on div "Sorties extérieures (parc, musée...)" at bounding box center [384, 97] width 154 height 22
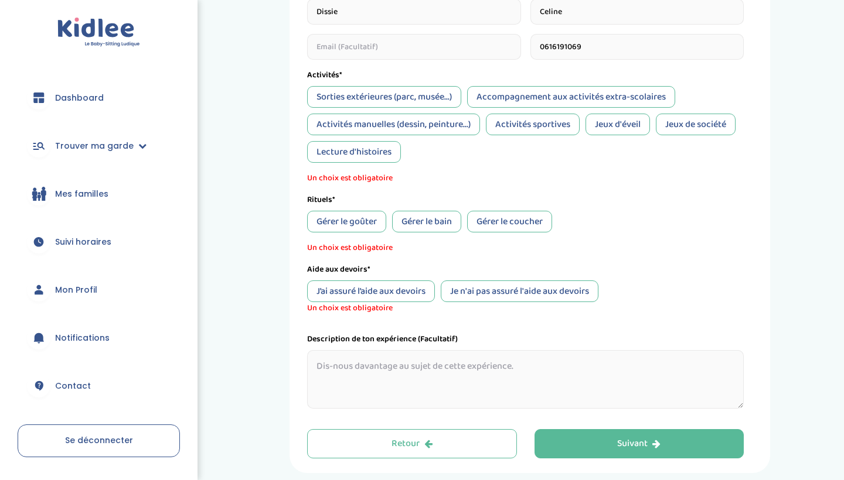
click at [488, 93] on div "Accompagnement aux activités extra-scolaires" at bounding box center [571, 97] width 208 height 22
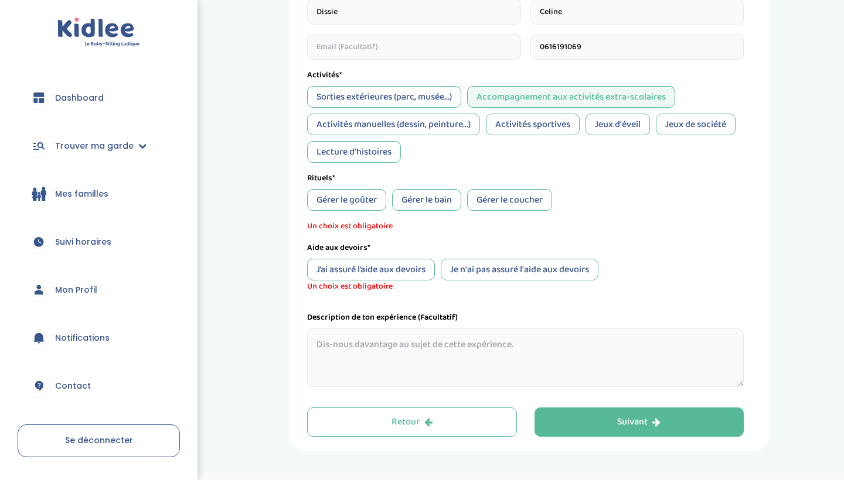
click at [465, 113] on div "Sorties extérieures (parc, musée...) Accompagnement aux activités extra-scolair…" at bounding box center [525, 124] width 437 height 77
click at [465, 118] on div "Activités manuelles (dessin, peinture...)" at bounding box center [393, 125] width 173 height 22
click at [601, 117] on div "Jeux d'éveil" at bounding box center [617, 125] width 64 height 22
click at [717, 115] on div "Jeux de société" at bounding box center [696, 125] width 80 height 22
click at [355, 147] on div "Lecture d'histoires" at bounding box center [354, 152] width 94 height 22
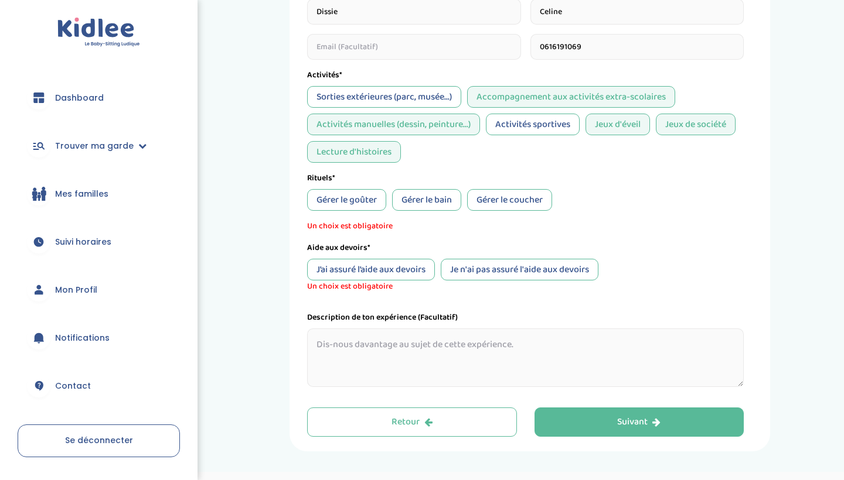
click at [363, 192] on div "Gérer le goûter" at bounding box center [346, 200] width 79 height 22
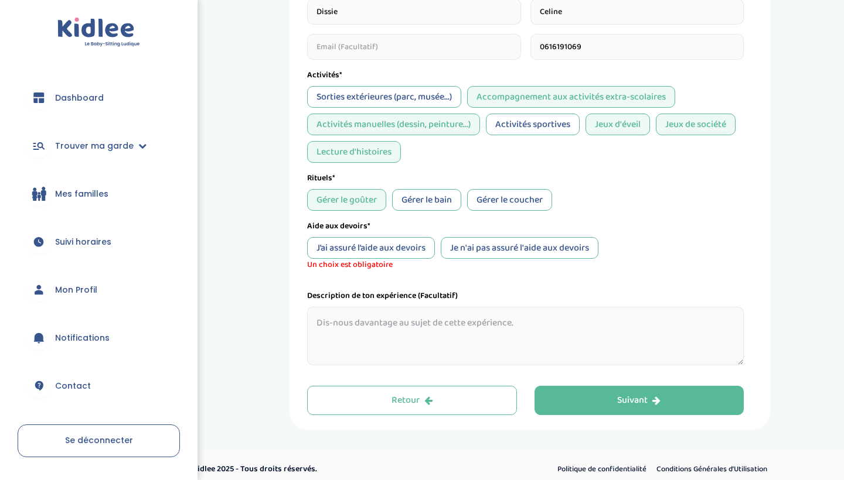
click at [409, 193] on div "Gérer le bain" at bounding box center [426, 200] width 69 height 22
click at [488, 198] on div "Gérer le coucher" at bounding box center [509, 200] width 85 height 22
click at [410, 247] on div "J’ai assuré l’aide aux devoirs" at bounding box center [371, 248] width 128 height 22
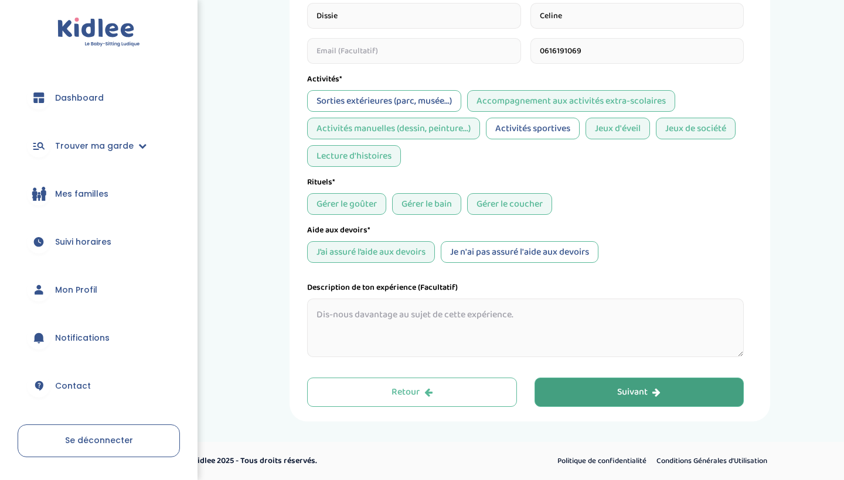
click at [547, 389] on button "Suivant" at bounding box center [639, 392] width 210 height 29
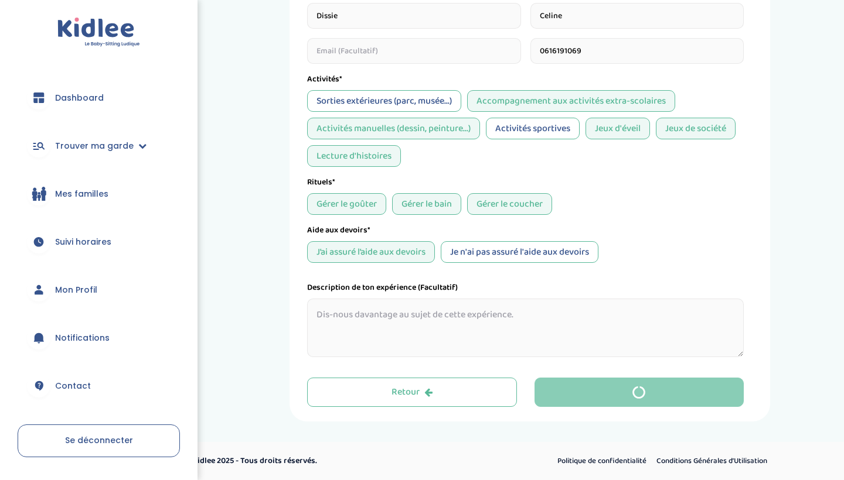
scroll to position [0, 0]
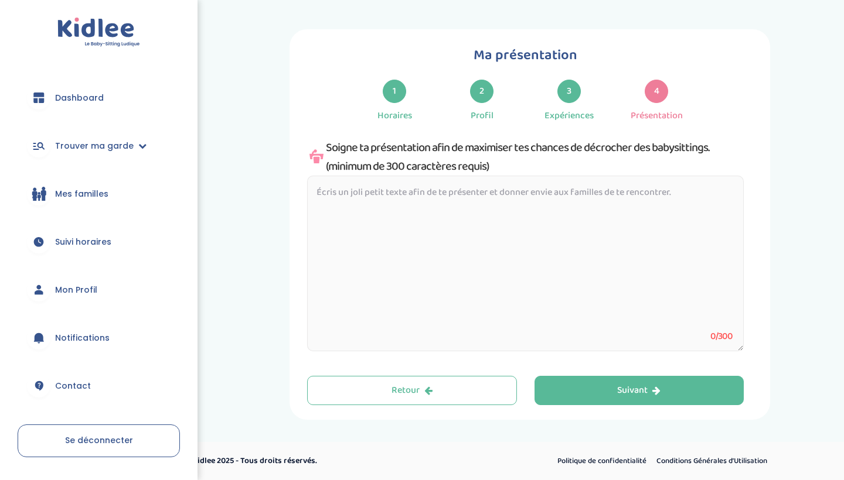
drag, startPoint x: 325, startPoint y: 145, endPoint x: 490, endPoint y: 166, distance: 166.7
click at [490, 166] on div "Soigne ta présentation afin de maximiser tes chances de décrocher des babysitti…" at bounding box center [525, 157] width 437 height 38
copy div "Soigne ta présentation afin de maximiser tes chances de décrocher des babysitti…"
click at [435, 333] on textarea at bounding box center [525, 264] width 437 height 176
paste textarea "Je suis une personne sérieuse, patiente et responsable, avec une solide expérie…"
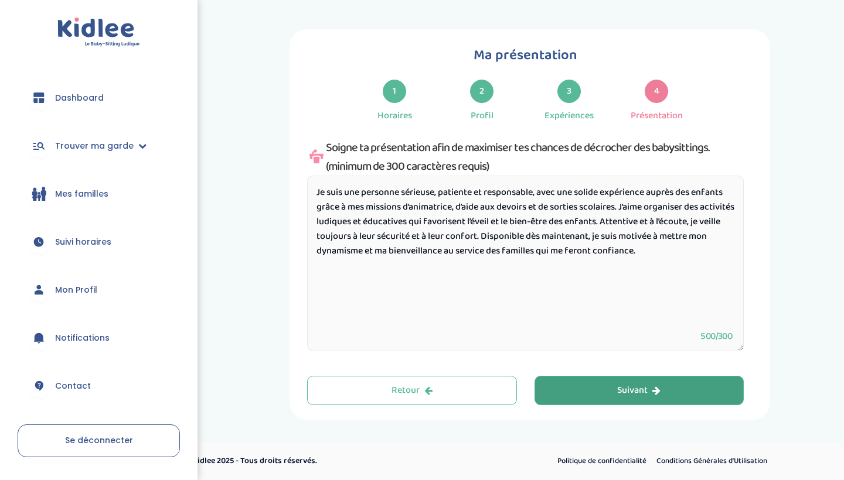
type textarea "Je suis une personne sérieuse, patiente et responsable, avec une solide expérie…"
click at [561, 384] on button "Suivant" at bounding box center [639, 390] width 210 height 29
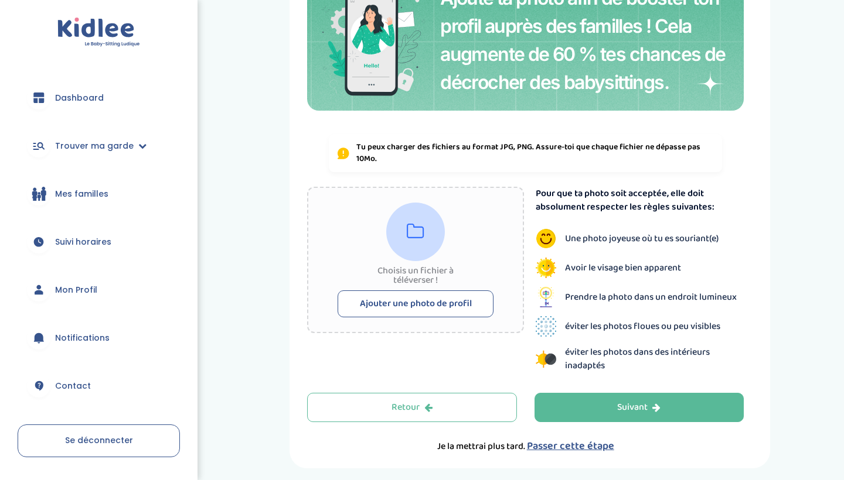
scroll to position [134, 0]
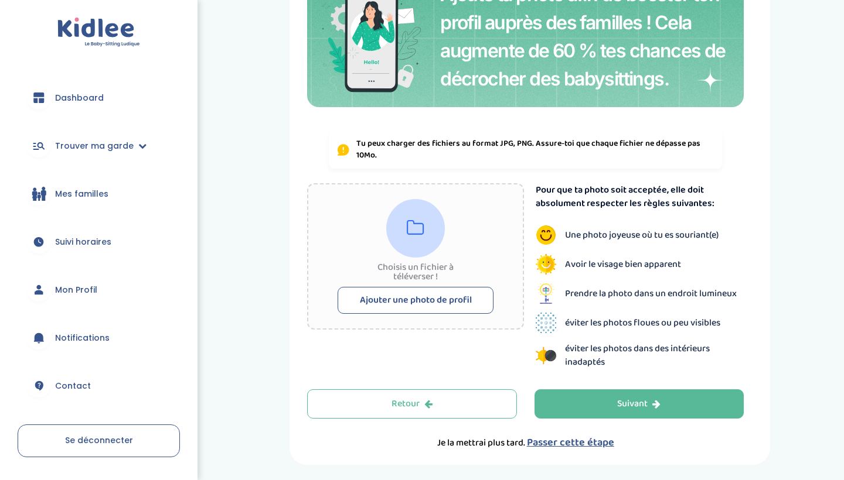
click at [445, 298] on button "Ajouter une photo de profil" at bounding box center [416, 300] width 156 height 27
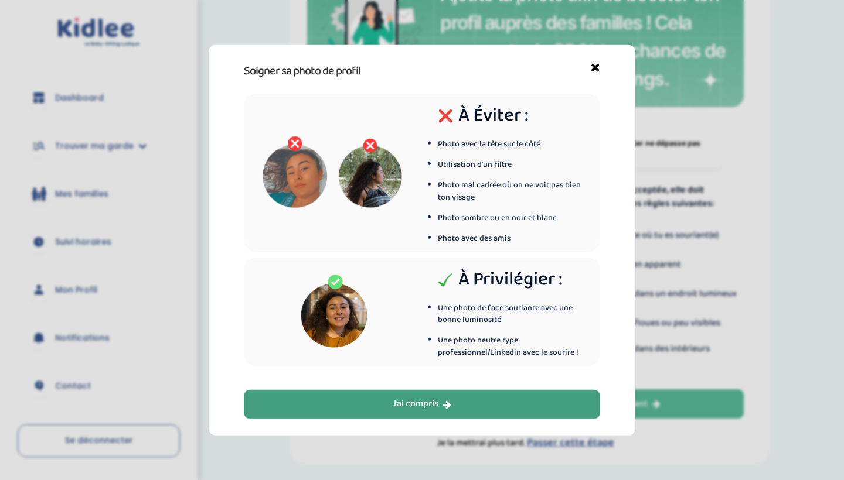
click at [422, 401] on div "J’ai compris" at bounding box center [422, 404] width 59 height 13
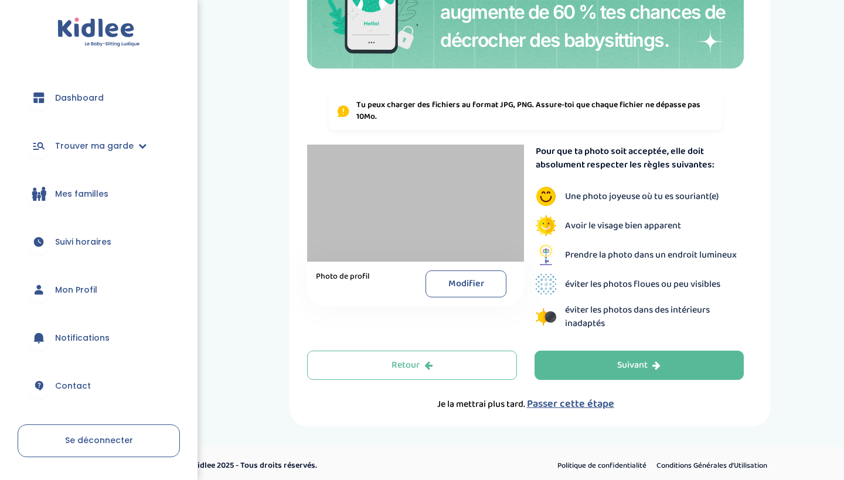
scroll to position [165, 0]
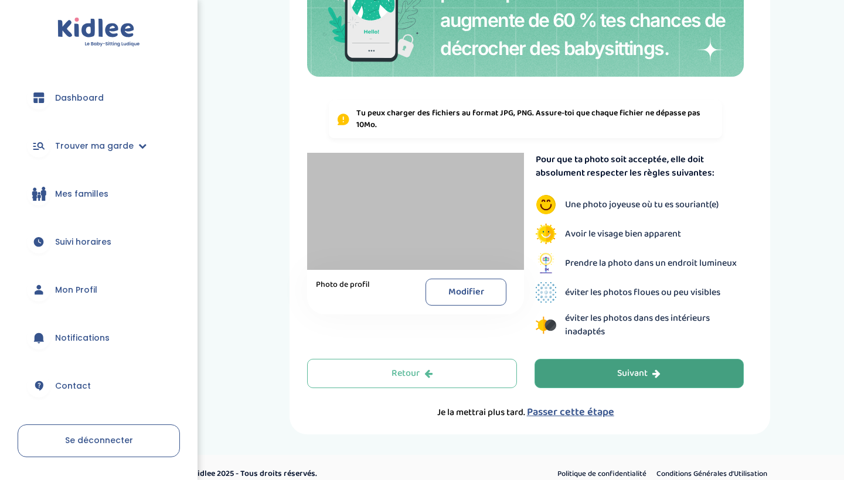
click at [555, 377] on button "Suivant" at bounding box center [639, 373] width 210 height 29
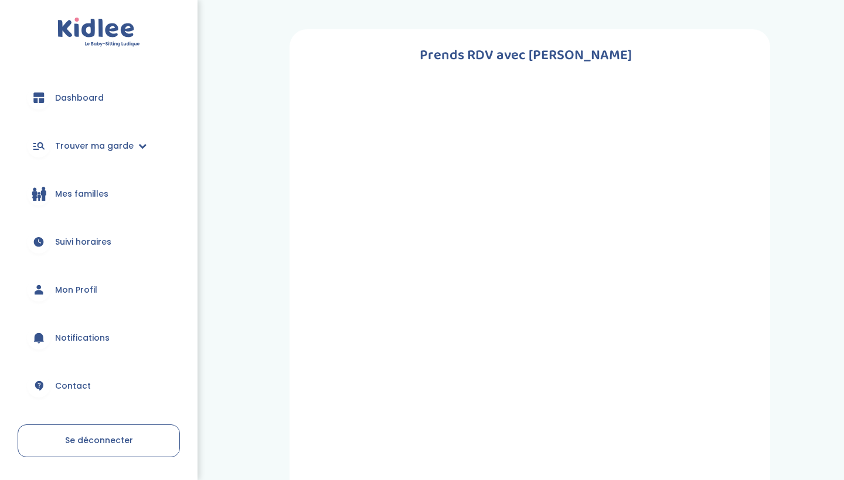
scroll to position [0, 0]
click at [98, 286] on link "Mon Profil" at bounding box center [99, 290] width 162 height 42
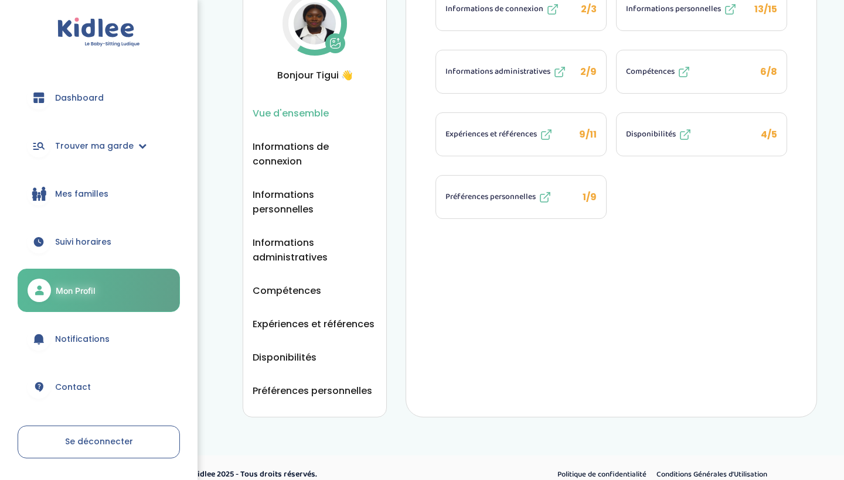
scroll to position [281, 0]
click at [464, 141] on div "Expériences et références" at bounding box center [499, 135] width 108 height 14
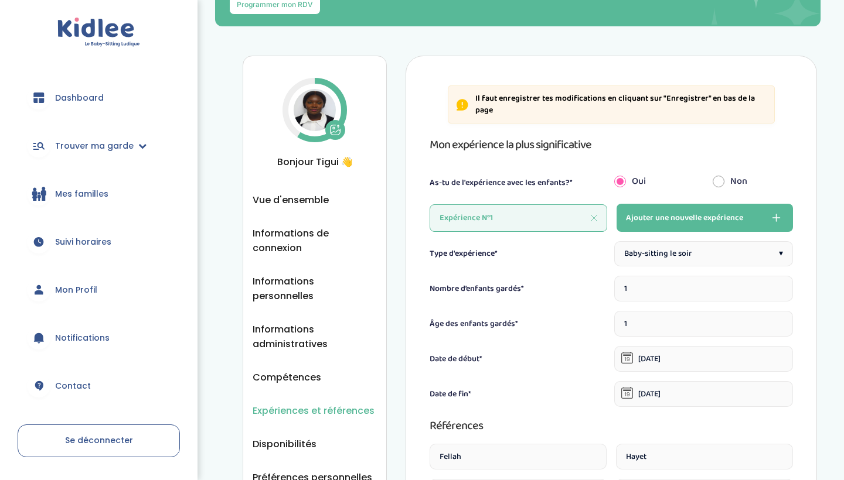
scroll to position [210, 0]
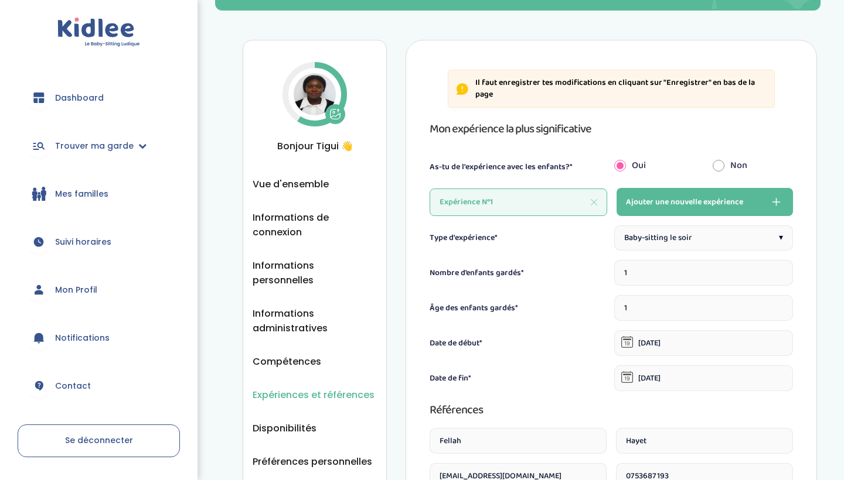
click at [647, 197] on span "Ajouter une nouvelle expérience" at bounding box center [684, 202] width 117 height 14
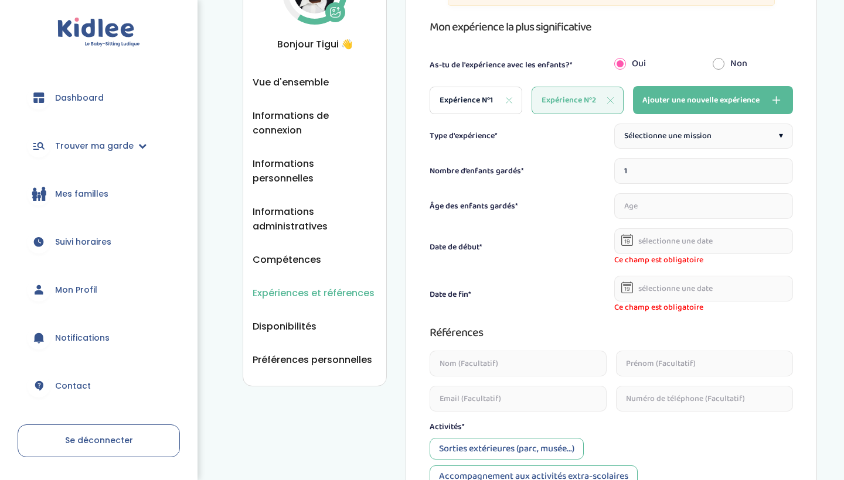
scroll to position [313, 0]
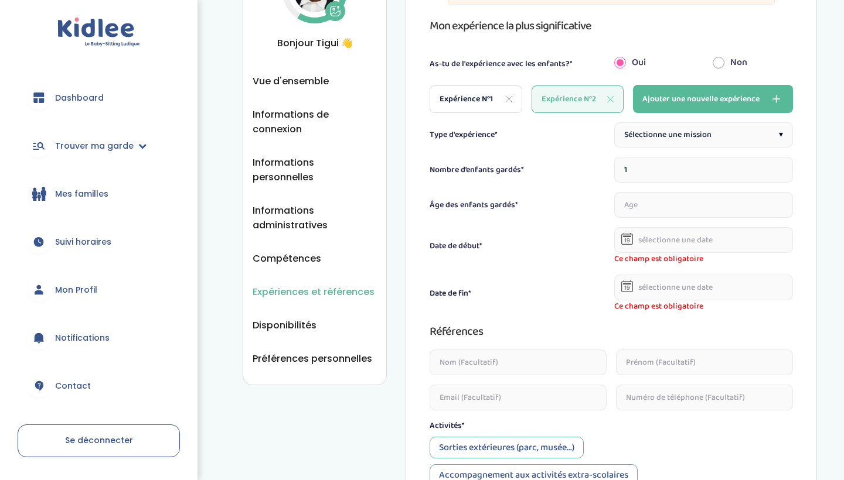
click at [653, 133] on span "Sélectionne une mission" at bounding box center [667, 135] width 87 height 12
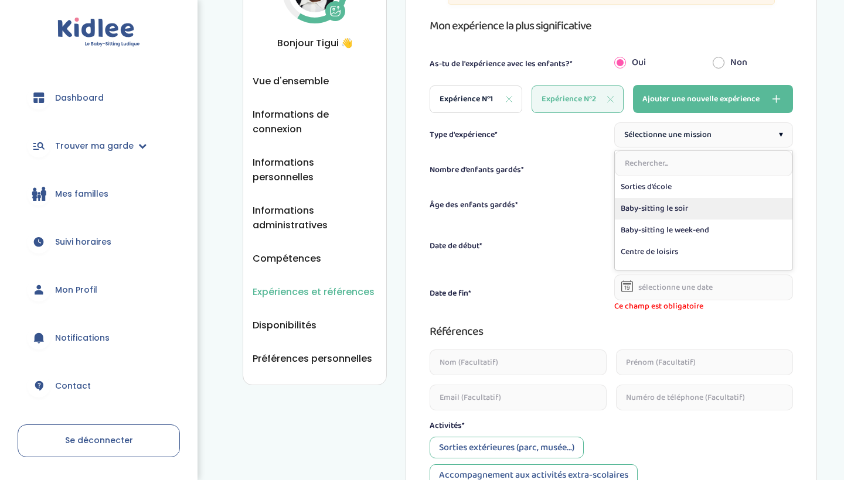
scroll to position [0, 0]
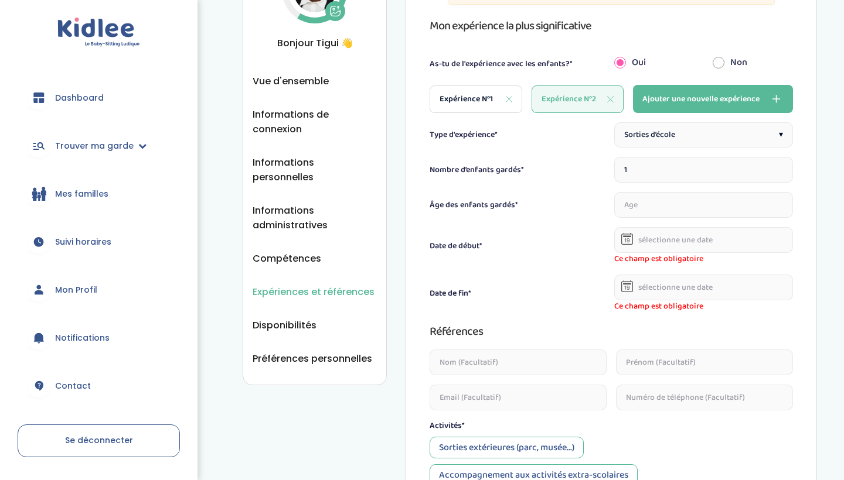
click at [666, 121] on div "Expérience N°1 Expérience N°2 Ajouter une nouvelle expérience Type d'expérience…" at bounding box center [611, 408] width 363 height 647
click at [666, 123] on div "Sorties d’école ▾" at bounding box center [703, 134] width 179 height 25
click at [659, 219] on div "Type d'expérience* Crèche ▾ Nombre d’enfants gardés* 1 Âge des enfants gardés* …" at bounding box center [611, 426] width 363 height 609
type input "1"
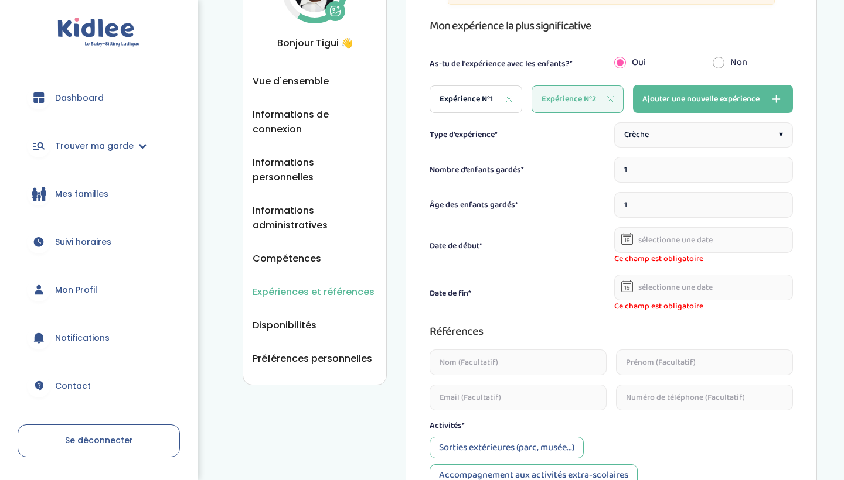
click at [779, 202] on input "1" at bounding box center [703, 205] width 179 height 26
click at [594, 212] on div "Âge des enfants gardés* 1" at bounding box center [611, 205] width 363 height 26
click at [686, 138] on div "Crèche ▾" at bounding box center [703, 134] width 179 height 25
click at [691, 243] on input "text" at bounding box center [703, 240] width 179 height 26
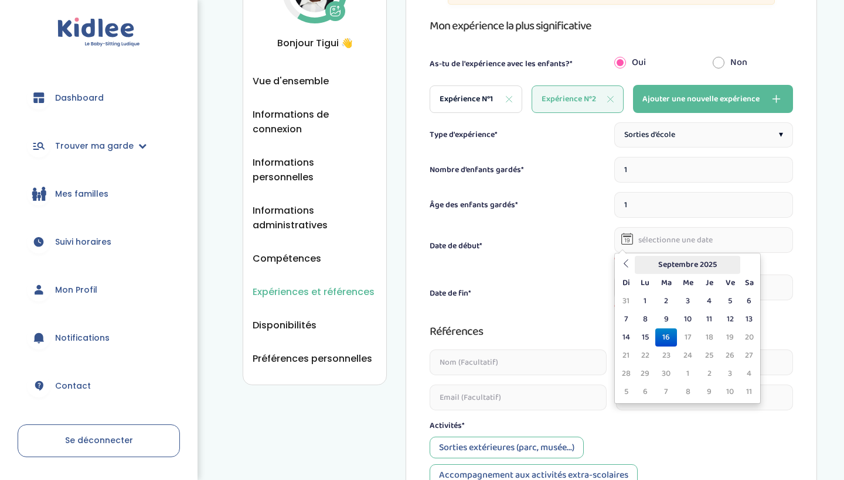
click at [660, 263] on th "Septembre 2025" at bounding box center [687, 265] width 105 height 18
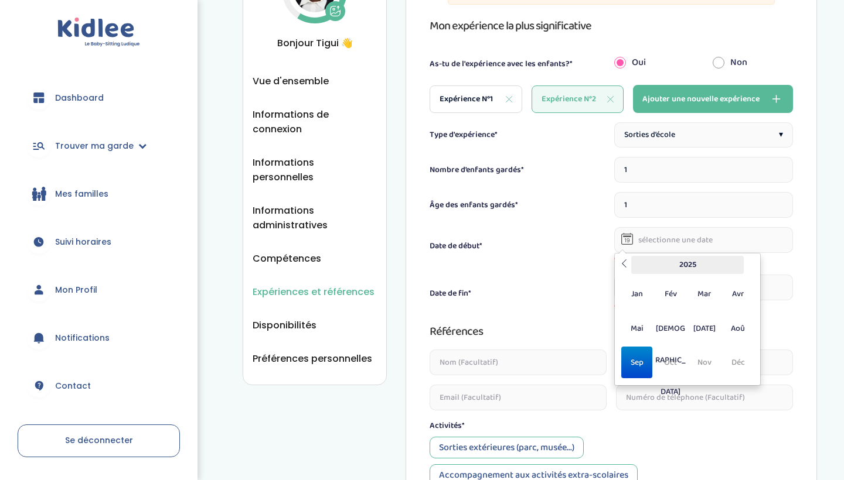
click at [693, 268] on th "2025" at bounding box center [687, 265] width 113 height 18
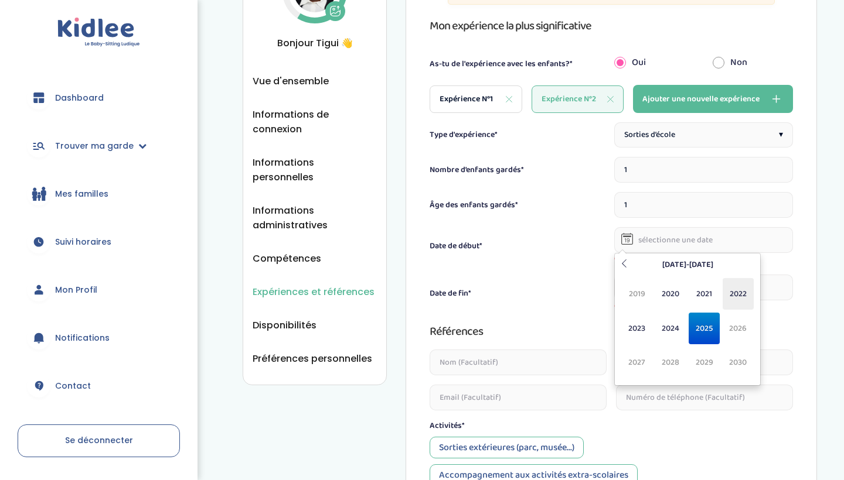
click at [731, 291] on span "2022" at bounding box center [737, 294] width 31 height 32
click at [642, 364] on span "Sep" at bounding box center [636, 363] width 31 height 32
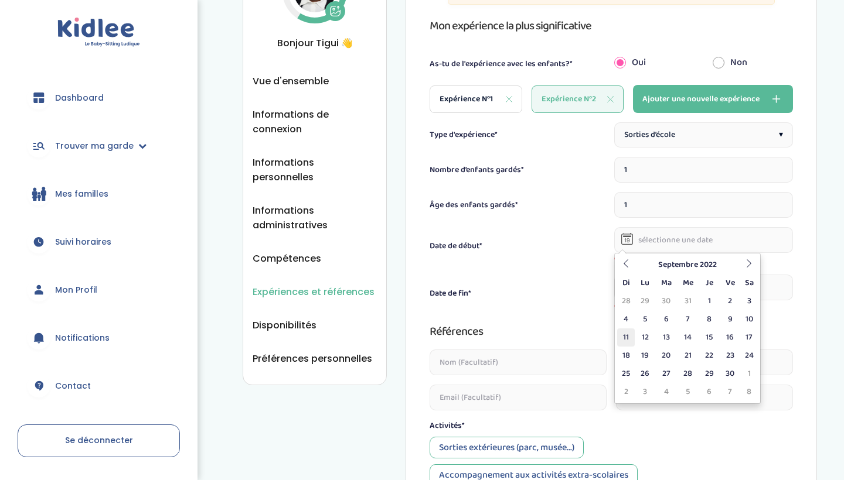
click at [629, 338] on td "11" at bounding box center [626, 338] width 18 height 18
type input "11-09-2022"
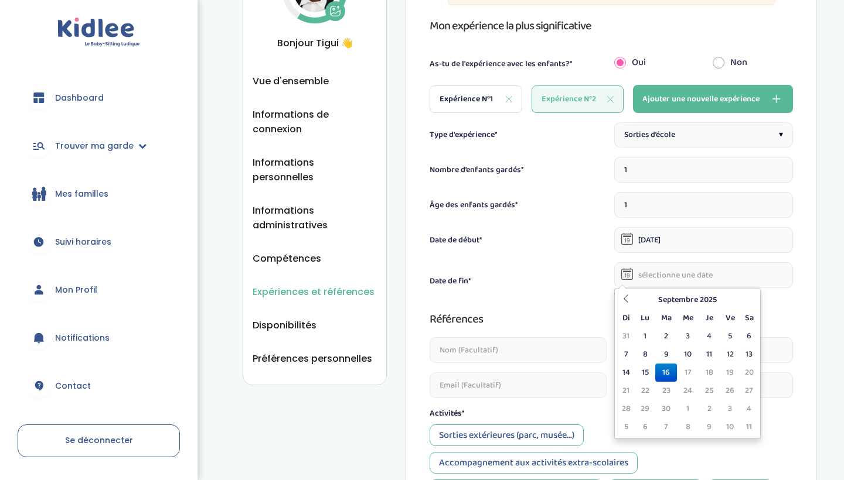
click at [701, 270] on input "text" at bounding box center [703, 276] width 179 height 26
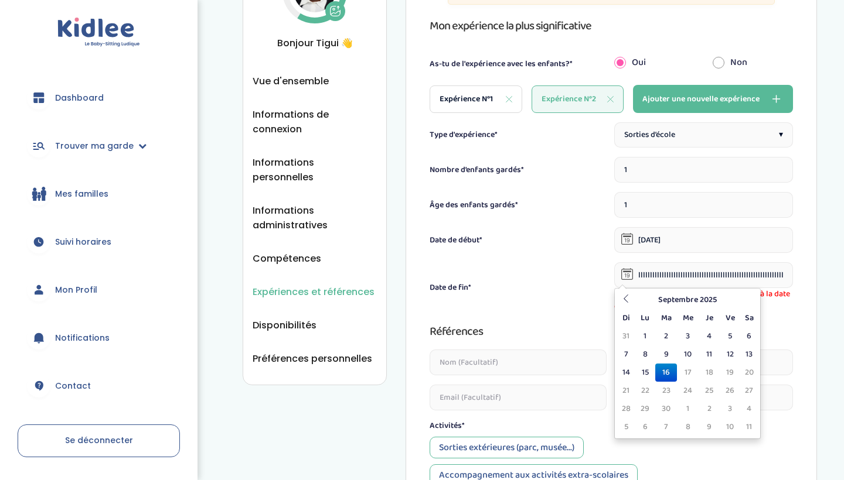
type input "lllllllllllllllllllllllllllllllllllllllllllllllllllllllllllllllllllllllllllllll…"
drag, startPoint x: 782, startPoint y: 281, endPoint x: 442, endPoint y: 250, distance: 341.2
click at [442, 250] on div "Type d'expérience* Sorties d’école ▾ Nombre d’enfants gardés* 1 Âge des enfants…" at bounding box center [611, 426] width 363 height 609
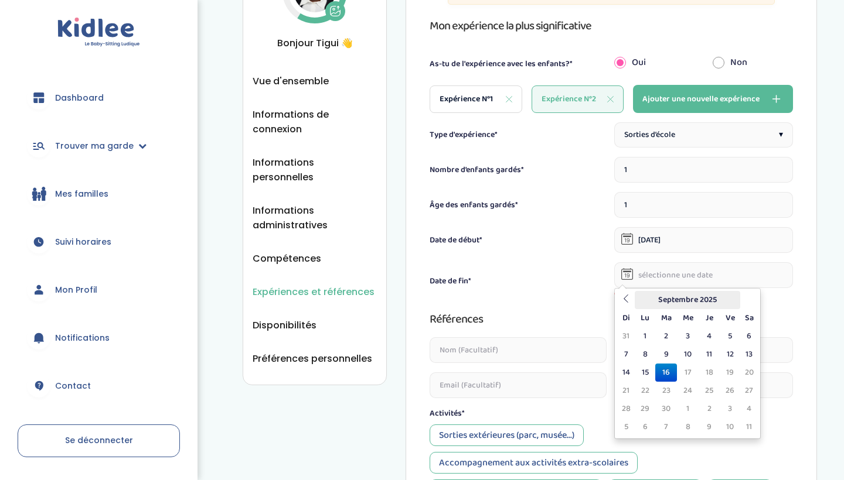
click at [696, 292] on th "Septembre 2025" at bounding box center [687, 300] width 105 height 18
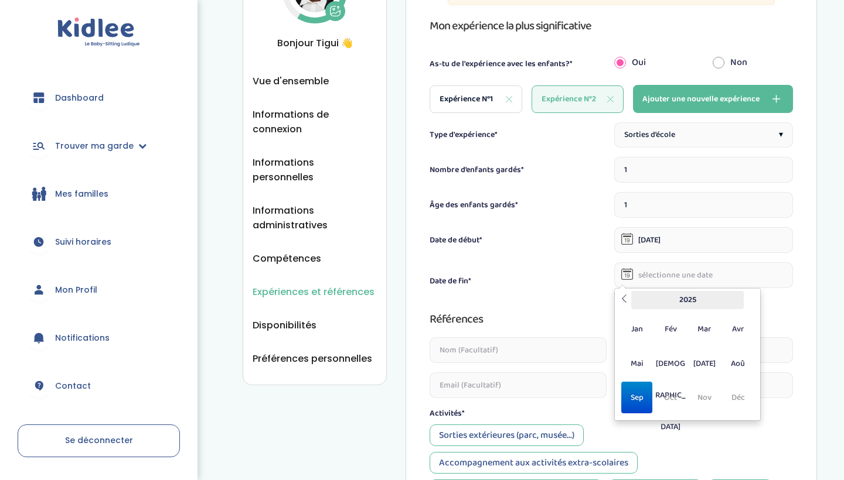
click at [691, 302] on th "2025" at bounding box center [687, 300] width 113 height 18
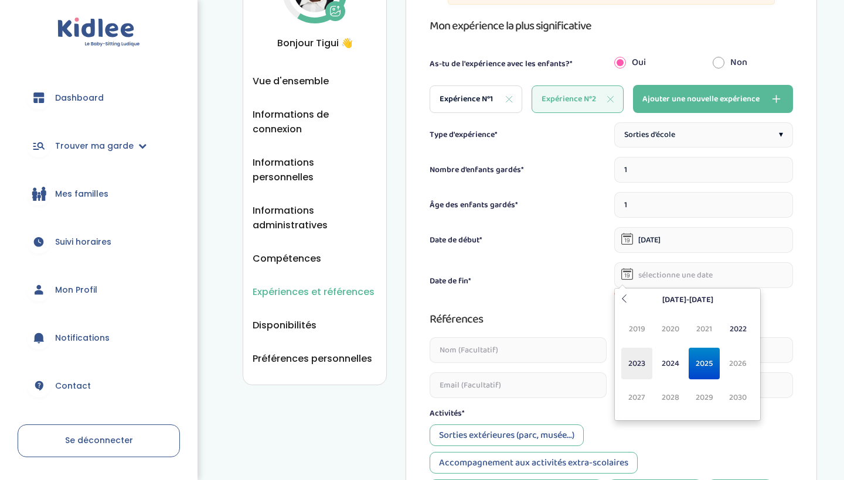
click at [639, 368] on span "2023" at bounding box center [636, 364] width 31 height 32
click at [732, 400] on span "Déc" at bounding box center [737, 398] width 31 height 32
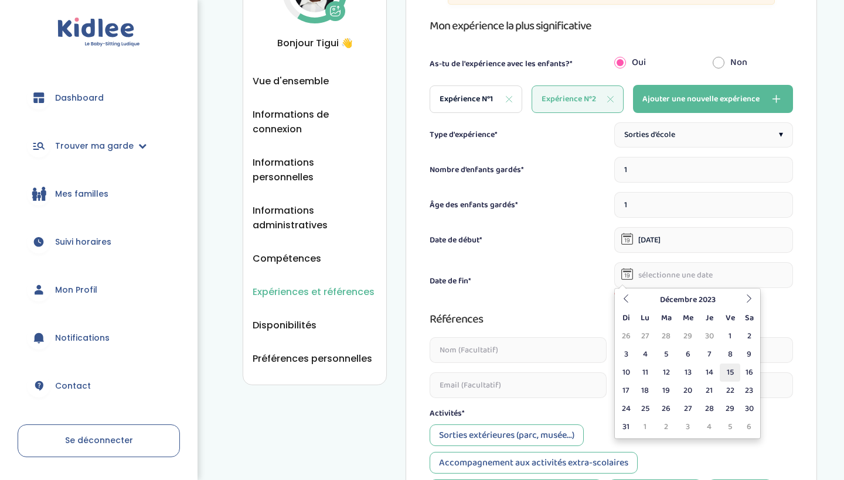
click at [729, 372] on td "15" at bounding box center [730, 373] width 21 height 18
type input "15-12-2023"
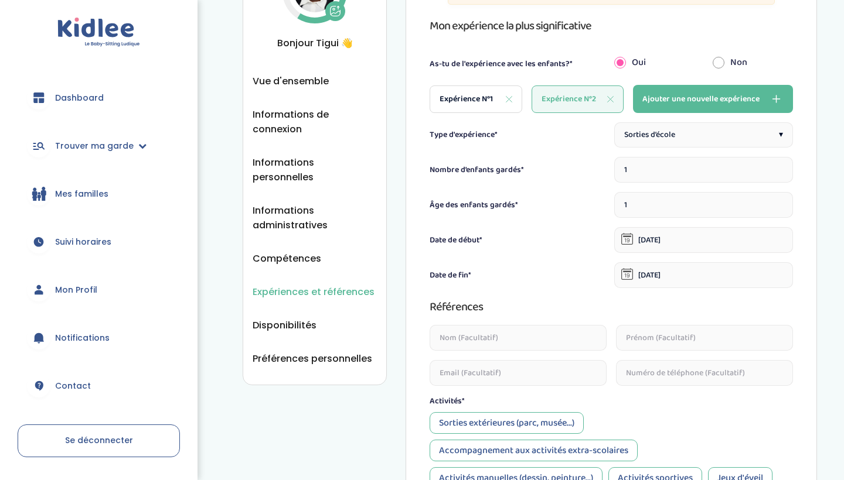
click at [742, 306] on div "Références" at bounding box center [611, 307] width 363 height 19
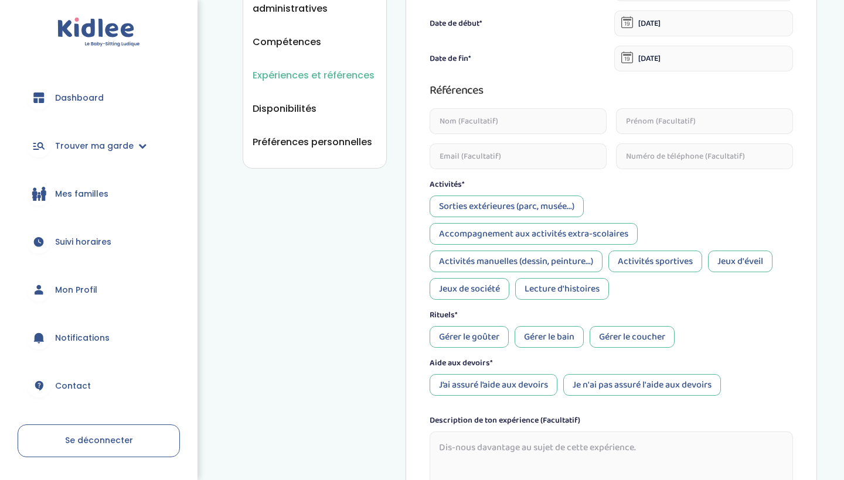
scroll to position [530, 0]
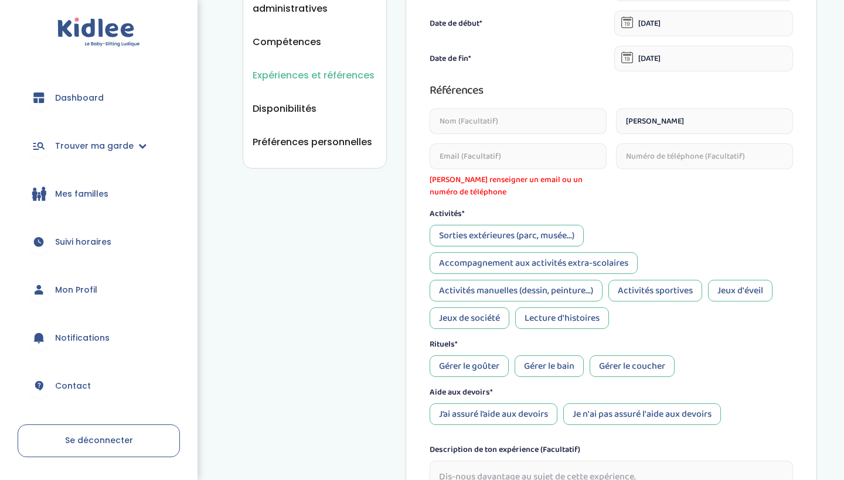
type input "Ingrid"
type input "Durimel"
click at [650, 213] on div "Activités*" at bounding box center [611, 214] width 363 height 12
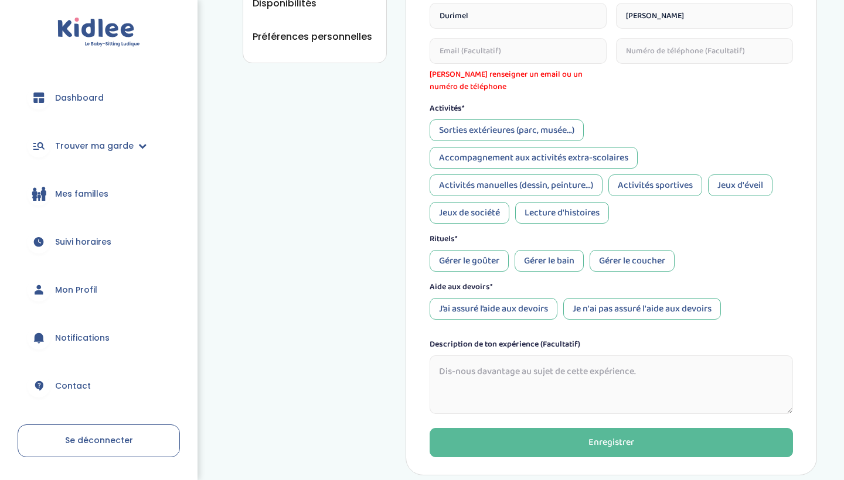
scroll to position [638, 0]
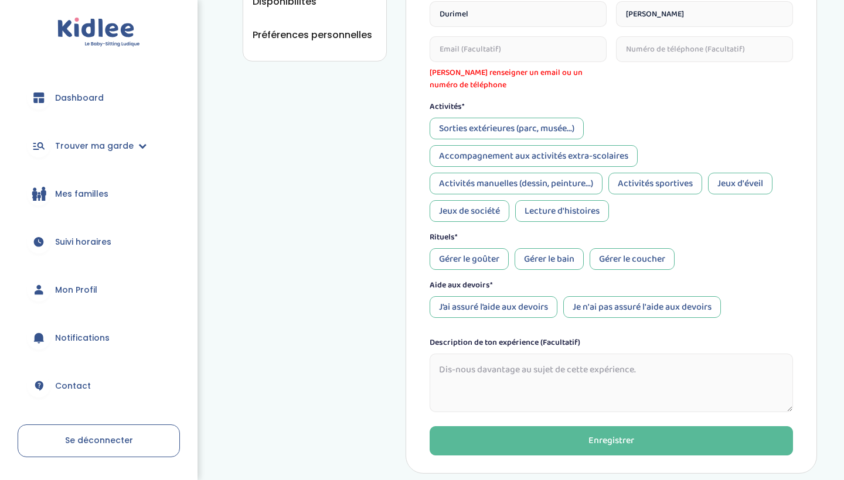
click at [508, 134] on div "Sorties extérieures (parc, musée...)" at bounding box center [507, 129] width 154 height 22
click at [552, 183] on div "Activités manuelles (dessin, peinture...)" at bounding box center [516, 184] width 173 height 22
click at [727, 183] on div "Jeux d'éveil" at bounding box center [740, 184] width 64 height 22
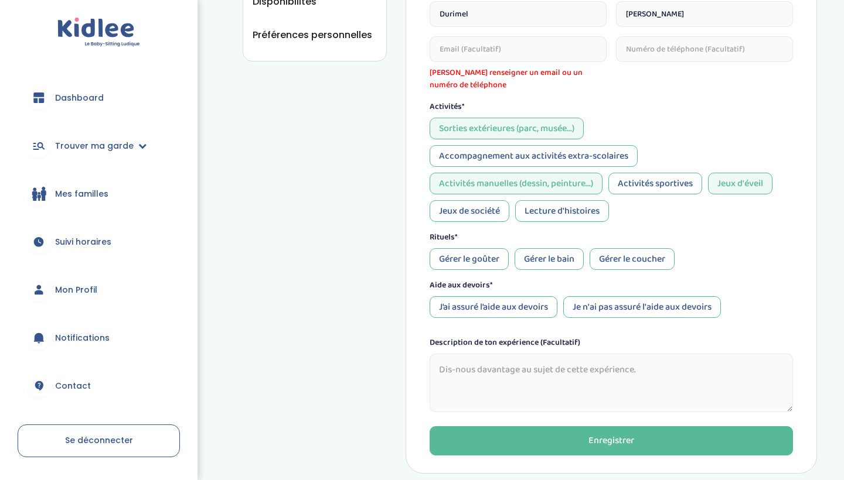
click at [540, 213] on div "Lecture d'histoires" at bounding box center [562, 211] width 94 height 22
click at [499, 210] on div "Jeux de société" at bounding box center [470, 211] width 80 height 22
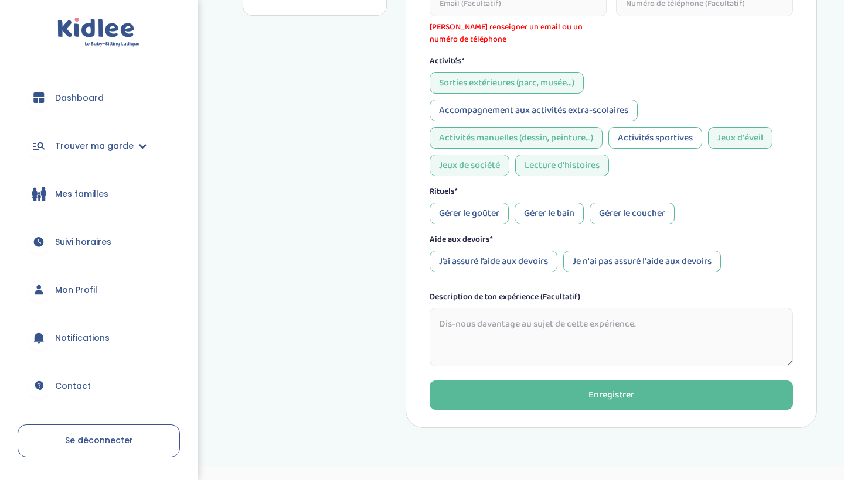
scroll to position [684, 0]
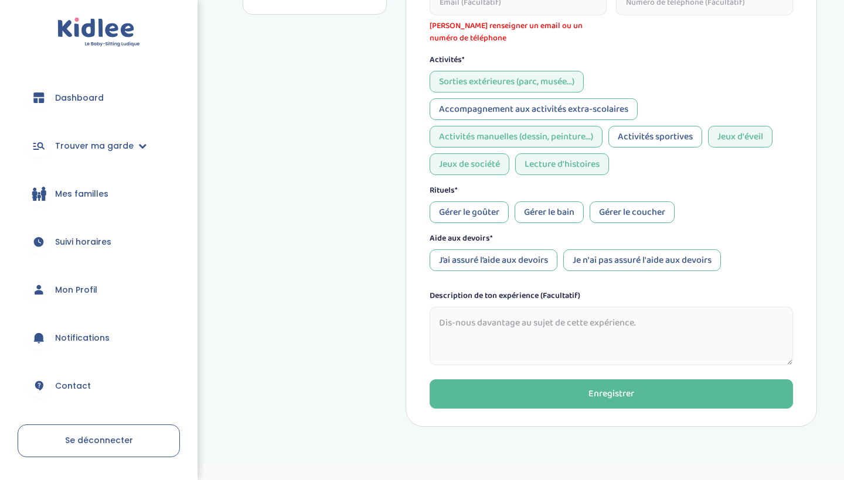
click at [499, 210] on div "Gérer le goûter" at bounding box center [469, 213] width 79 height 22
click at [545, 212] on div "Gérer le bain" at bounding box center [548, 213] width 69 height 22
click at [609, 206] on div "Gérer le coucher" at bounding box center [631, 213] width 85 height 22
click at [507, 266] on div "J’ai assuré l’aide aux devoirs" at bounding box center [494, 261] width 128 height 22
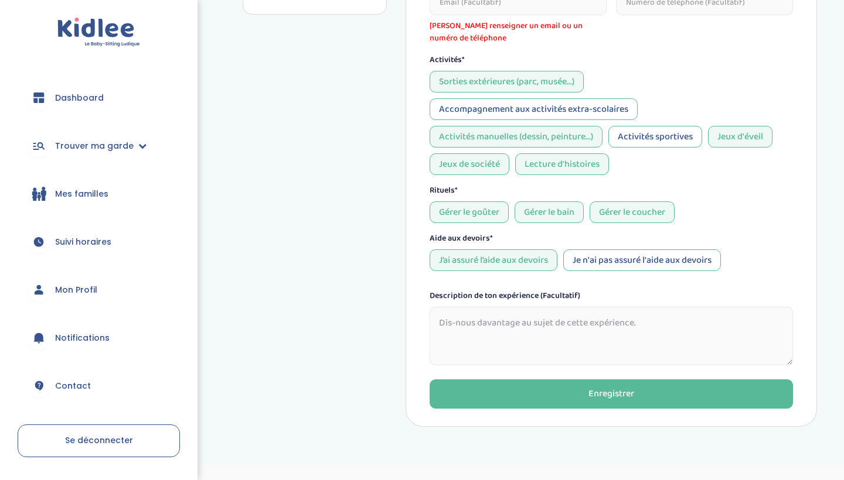
click at [549, 258] on div "J’ai assuré l’aide aux devoirs" at bounding box center [494, 261] width 128 height 22
click at [589, 261] on div "Je n'ai pas assuré l'aide aux devoirs" at bounding box center [642, 261] width 158 height 22
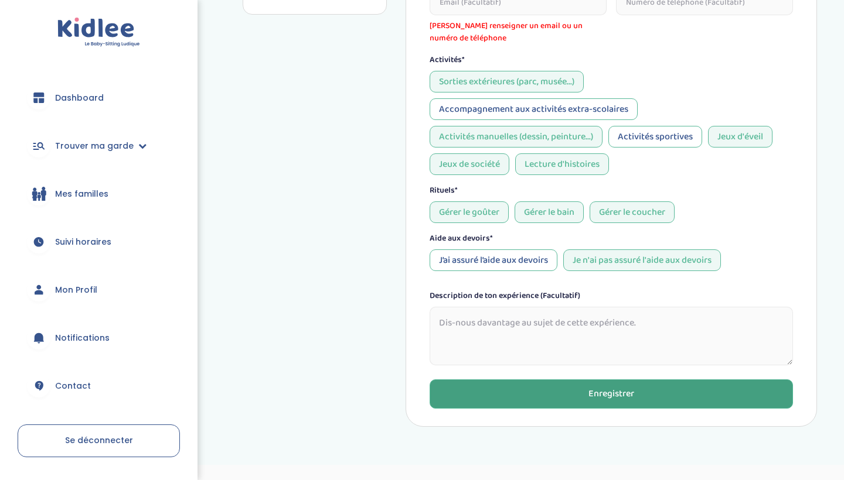
click at [585, 403] on button "Enregistrer" at bounding box center [611, 394] width 363 height 29
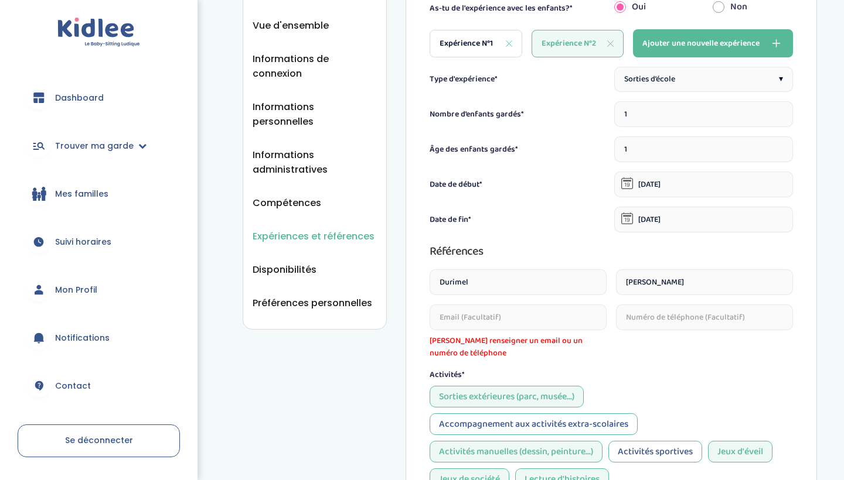
scroll to position [379, 0]
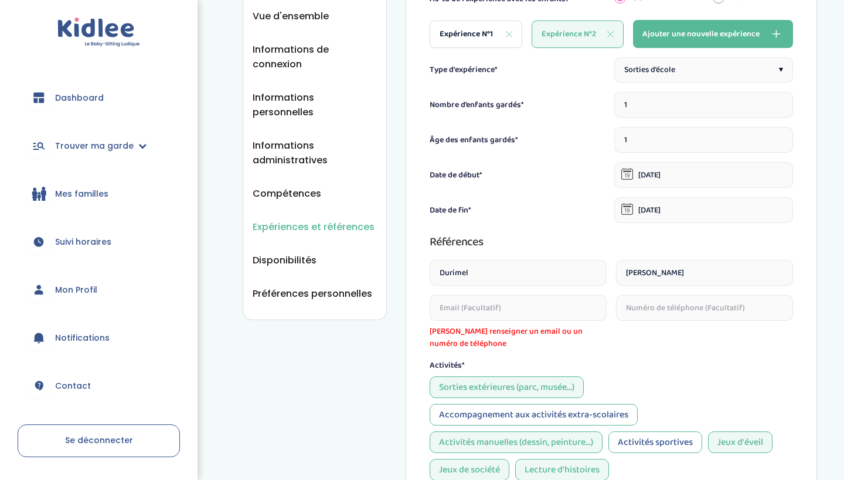
click at [483, 238] on span "Références" at bounding box center [456, 242] width 53 height 19
click at [553, 302] on input "email" at bounding box center [518, 308] width 177 height 26
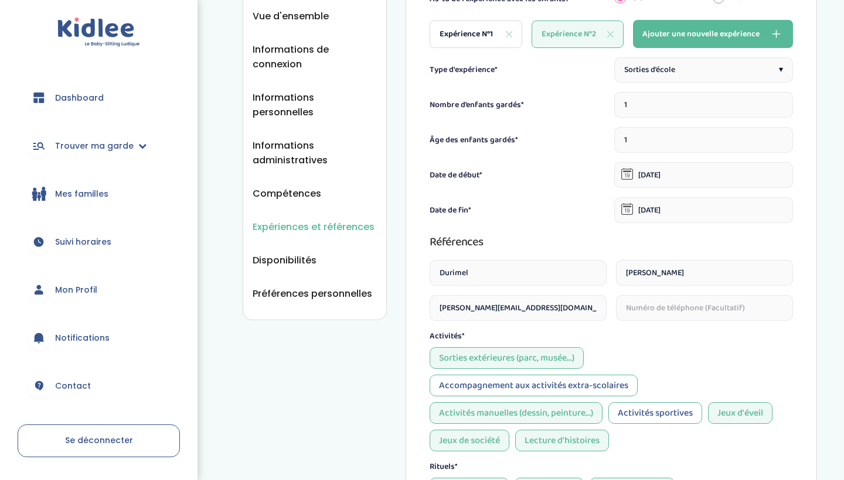
type input "ingrid.durimel@gmail.com"
click at [662, 373] on div "Sorties extérieures (parc, musée...) Accompagnement aux activités extra-scolair…" at bounding box center [611, 399] width 363 height 104
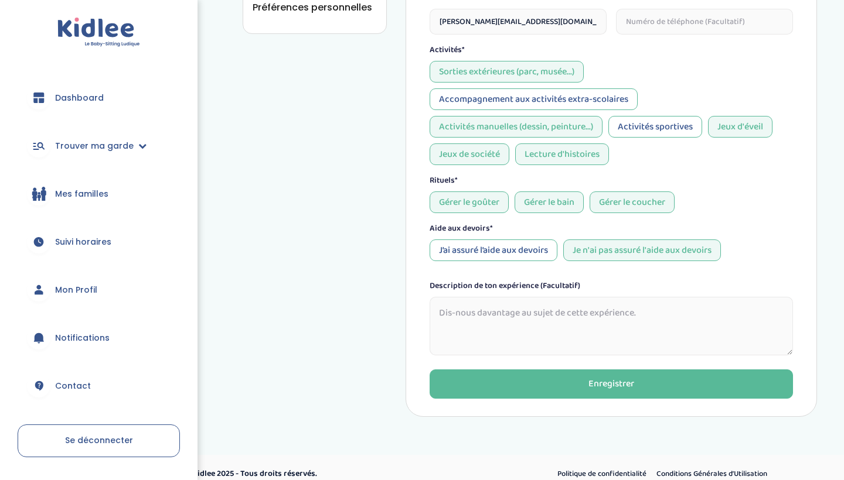
scroll to position [666, 0]
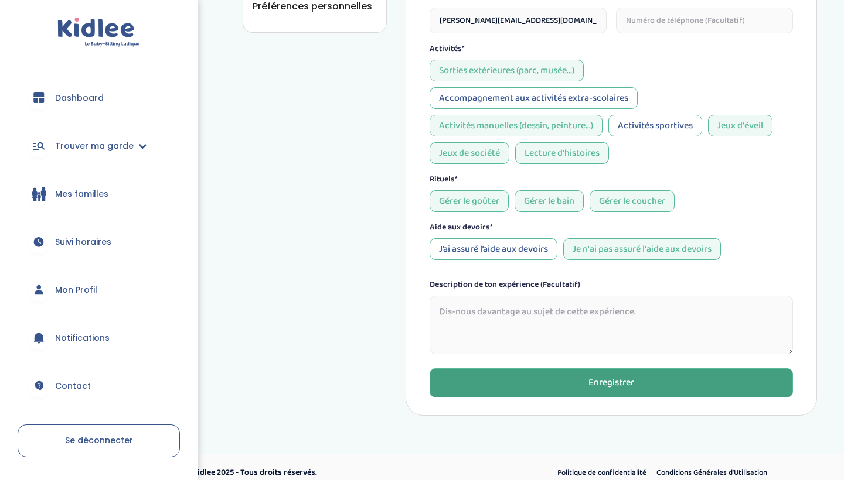
click at [648, 386] on button "Enregistrer" at bounding box center [611, 383] width 363 height 29
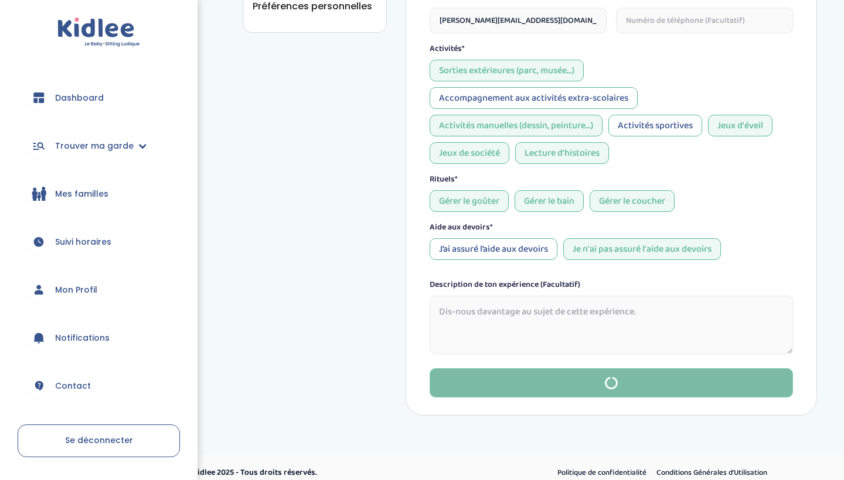
type input "01-06-2017"
type input "22-08-2025"
type input "Fellah"
type input "Hayet"
type input "jussionruss@gmail.com"
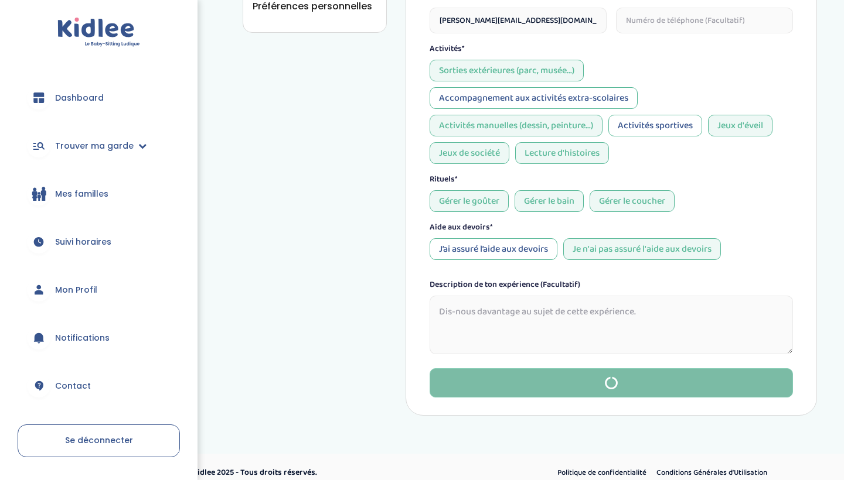
type input "0753687193"
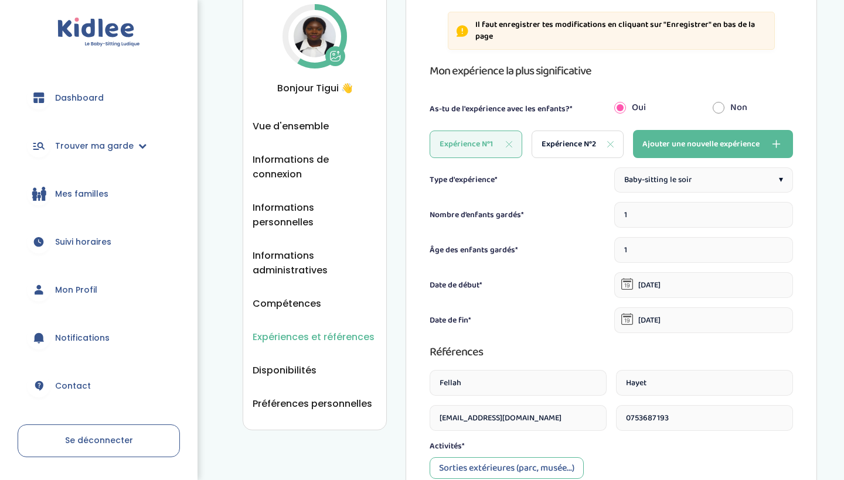
scroll to position [269, 0]
click at [649, 144] on span "Ajouter une nouvelle expérience" at bounding box center [700, 144] width 117 height 14
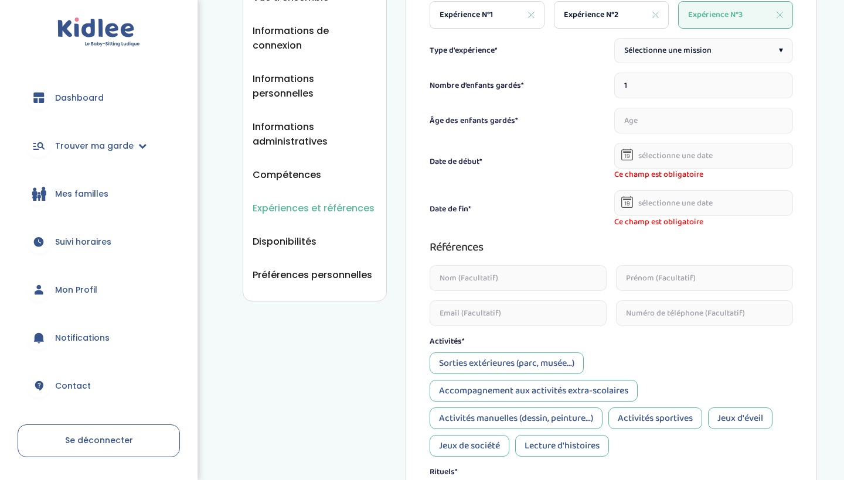
scroll to position [401, 0]
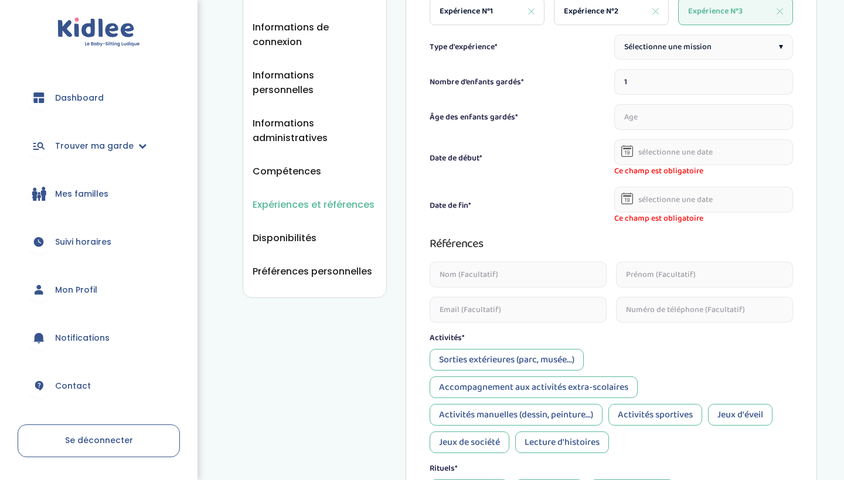
click at [63, 233] on link "Suivi horaires" at bounding box center [99, 242] width 162 height 42
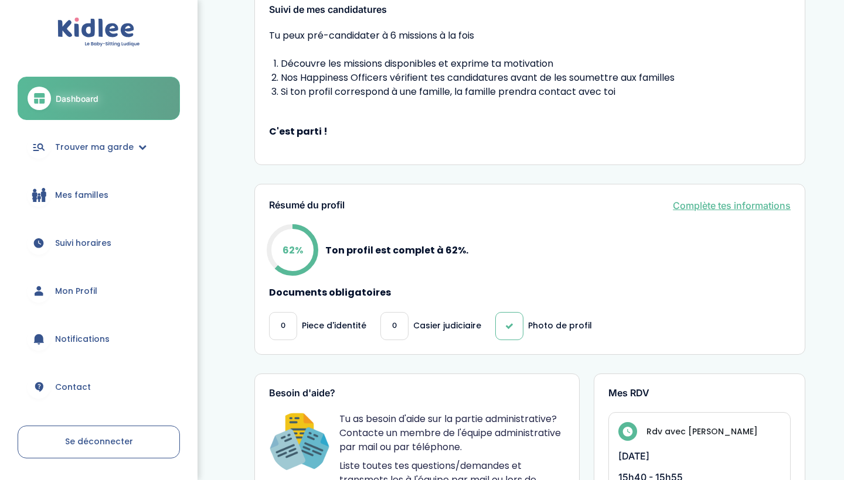
scroll to position [304, 0]
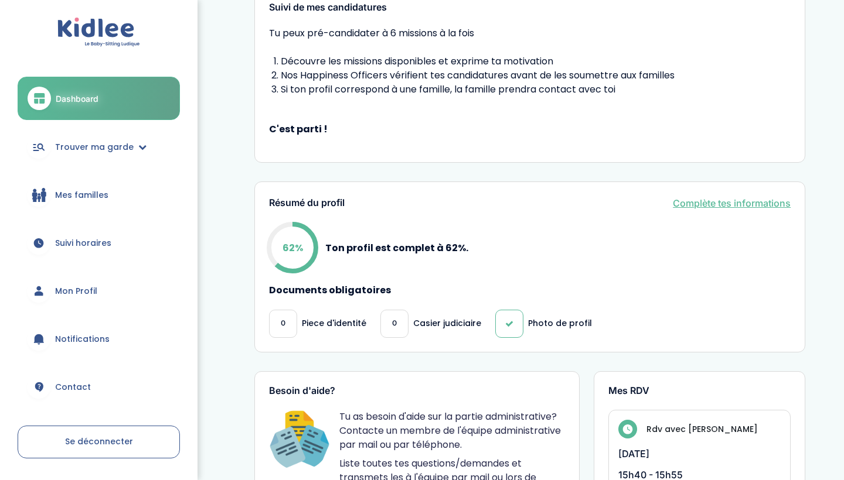
click at [105, 199] on span "Mes familles" at bounding box center [81, 195] width 53 height 12
click at [76, 154] on link "Trouver ma garde" at bounding box center [99, 147] width 162 height 42
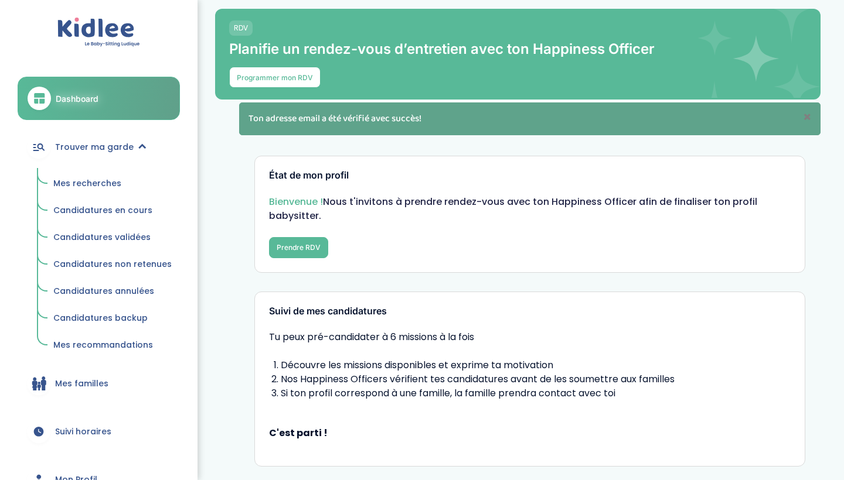
click at [82, 181] on span "Mes recherches" at bounding box center [87, 184] width 68 height 12
